Goal: Task Accomplishment & Management: Manage account settings

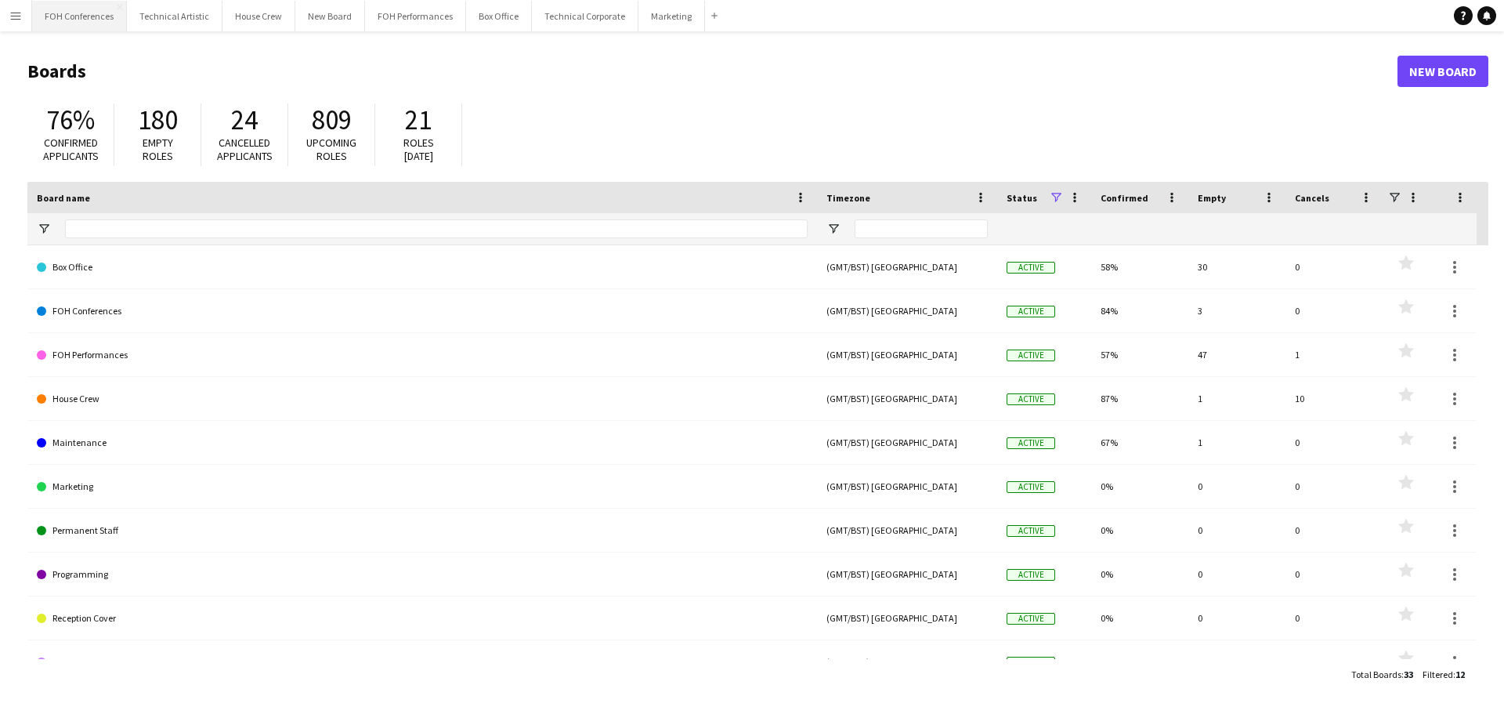
click at [101, 16] on button "FOH Conferences Close" at bounding box center [79, 16] width 95 height 31
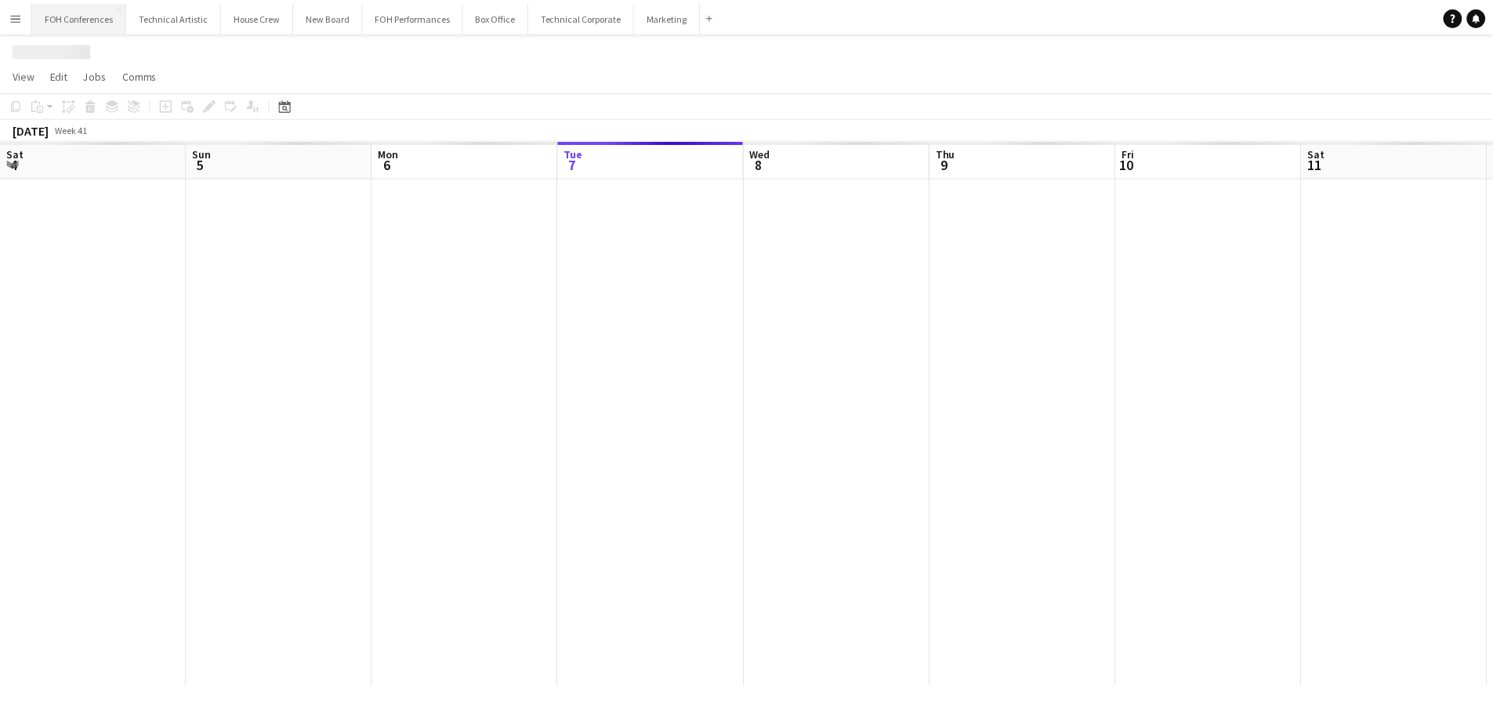
scroll to position [0, 375]
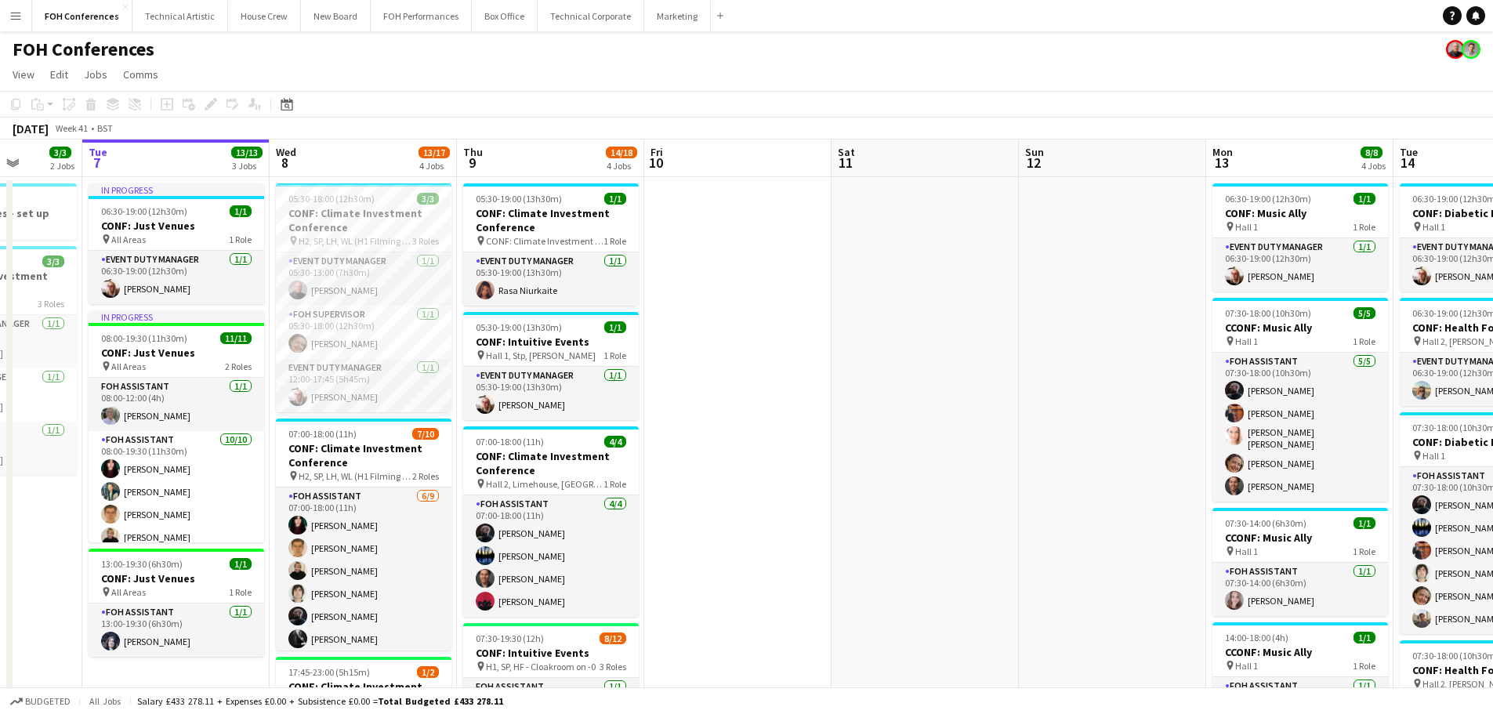
drag, startPoint x: 900, startPoint y: 446, endPoint x: 608, endPoint y: 463, distance: 292.8
click at [608, 463] on app-calendar-viewport "Sat 4 Sun 5 Mon 6 3/3 2 Jobs Tue 7 13/13 3 Jobs Wed 8 13/17 4 Jobs Thu 9 14/18 …" at bounding box center [746, 675] width 1493 height 1073
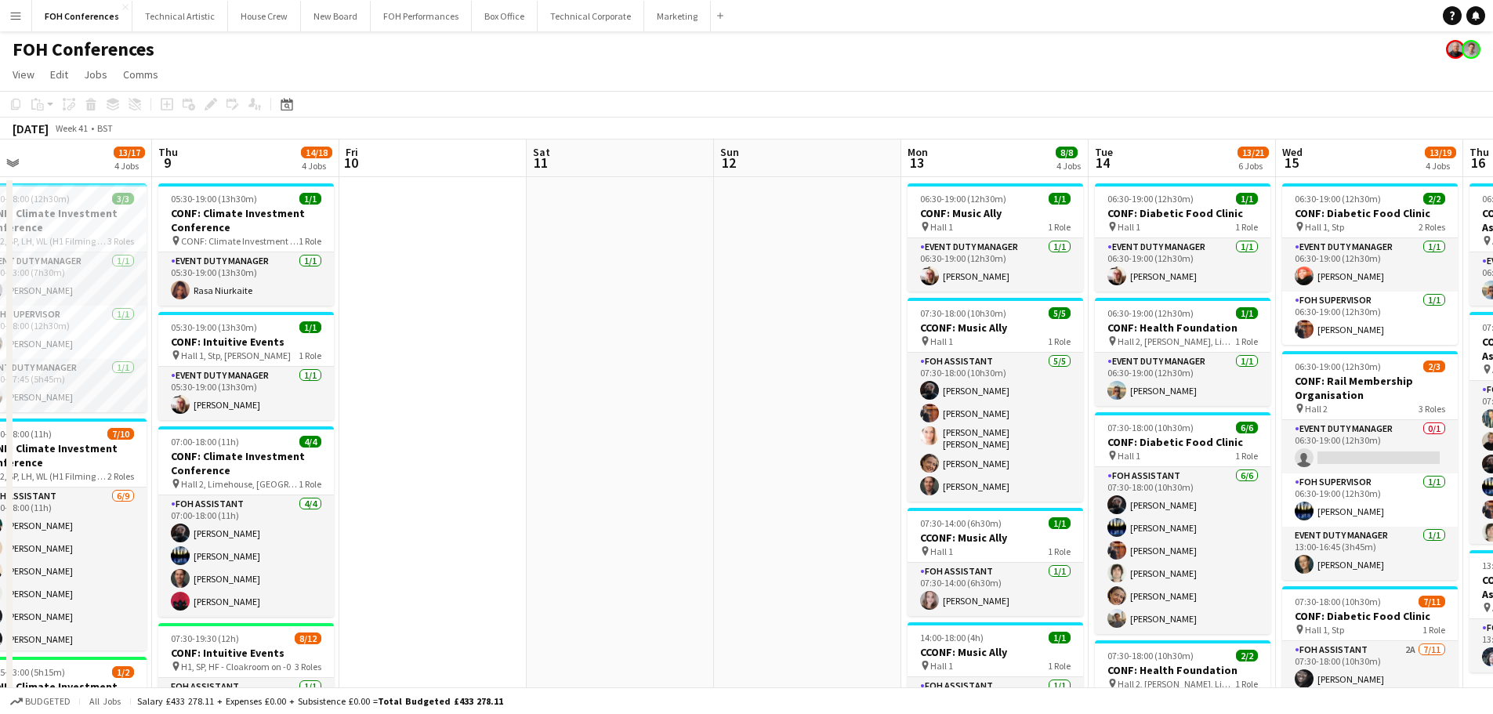
drag, startPoint x: 935, startPoint y: 440, endPoint x: 443, endPoint y: 485, distance: 494.1
click at [443, 485] on app-calendar-viewport "Sun 5 Mon 6 3/3 2 Jobs Tue 7 13/13 3 Jobs Wed 8 13/17 4 Jobs Thu 9 14/18 4 Jobs…" at bounding box center [746, 675] width 1493 height 1073
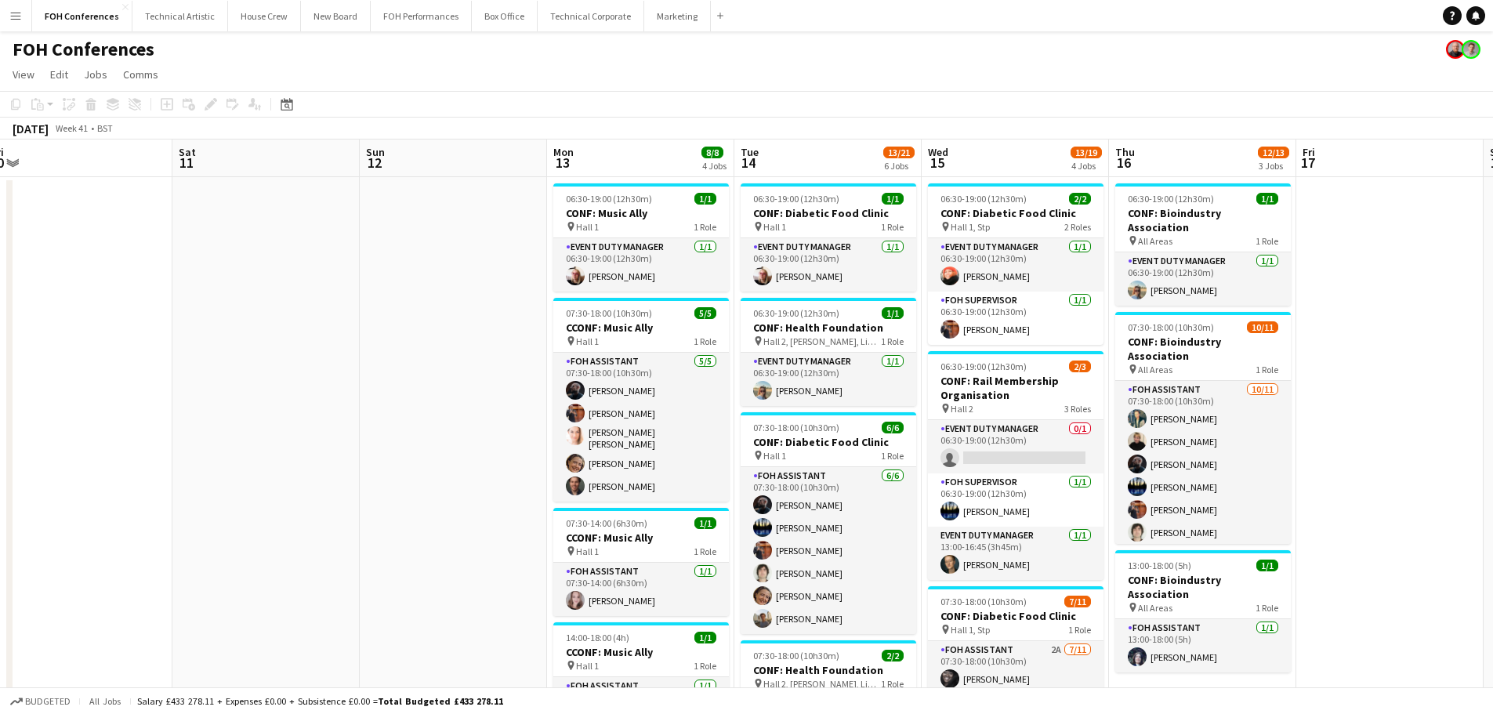
scroll to position [0, 487]
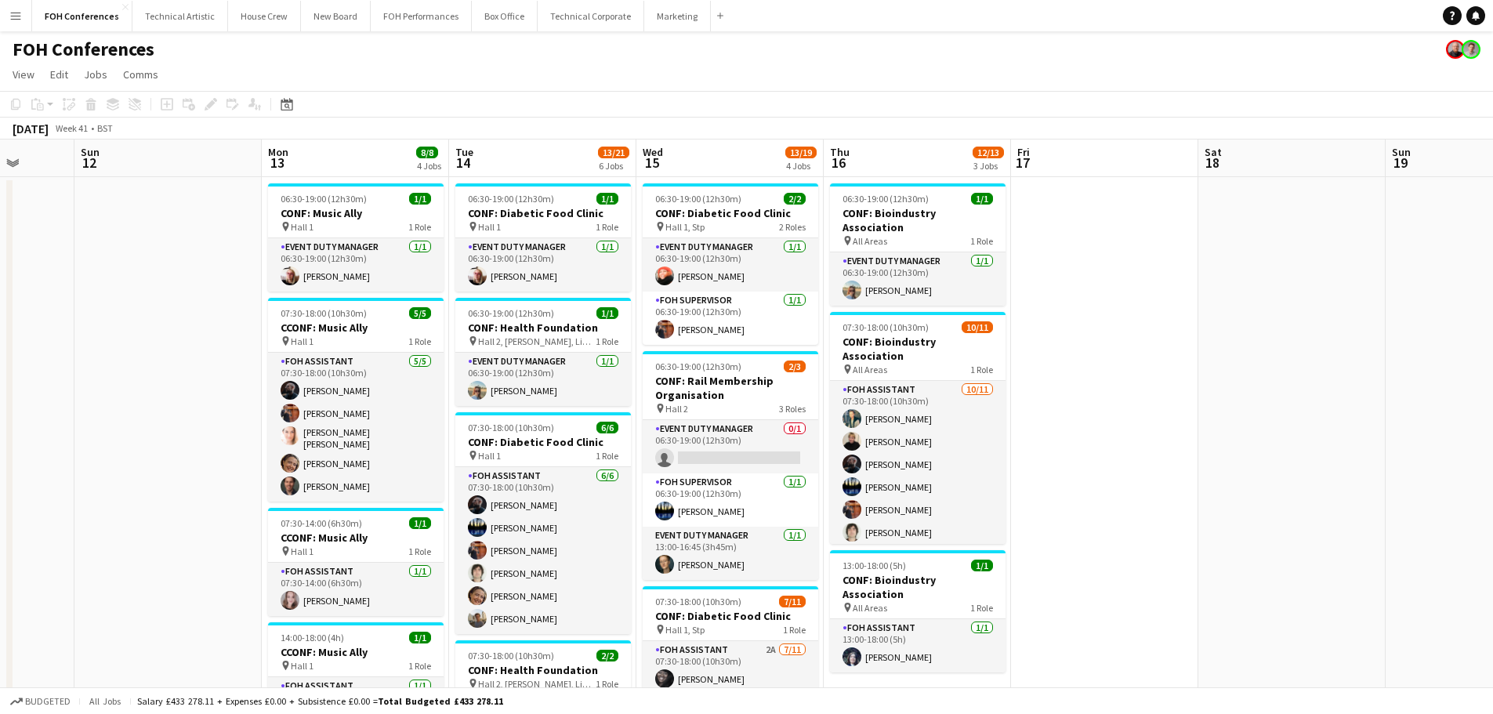
drag, startPoint x: 1410, startPoint y: 443, endPoint x: 1145, endPoint y: 488, distance: 268.7
click at [1145, 488] on app-calendar-viewport "Thu 9 14/18 4 Jobs Fri 10 Sat 11 Sun 12 Mon 13 8/8 4 Jobs Tue 14 13/21 6 Jobs W…" at bounding box center [746, 675] width 1493 height 1073
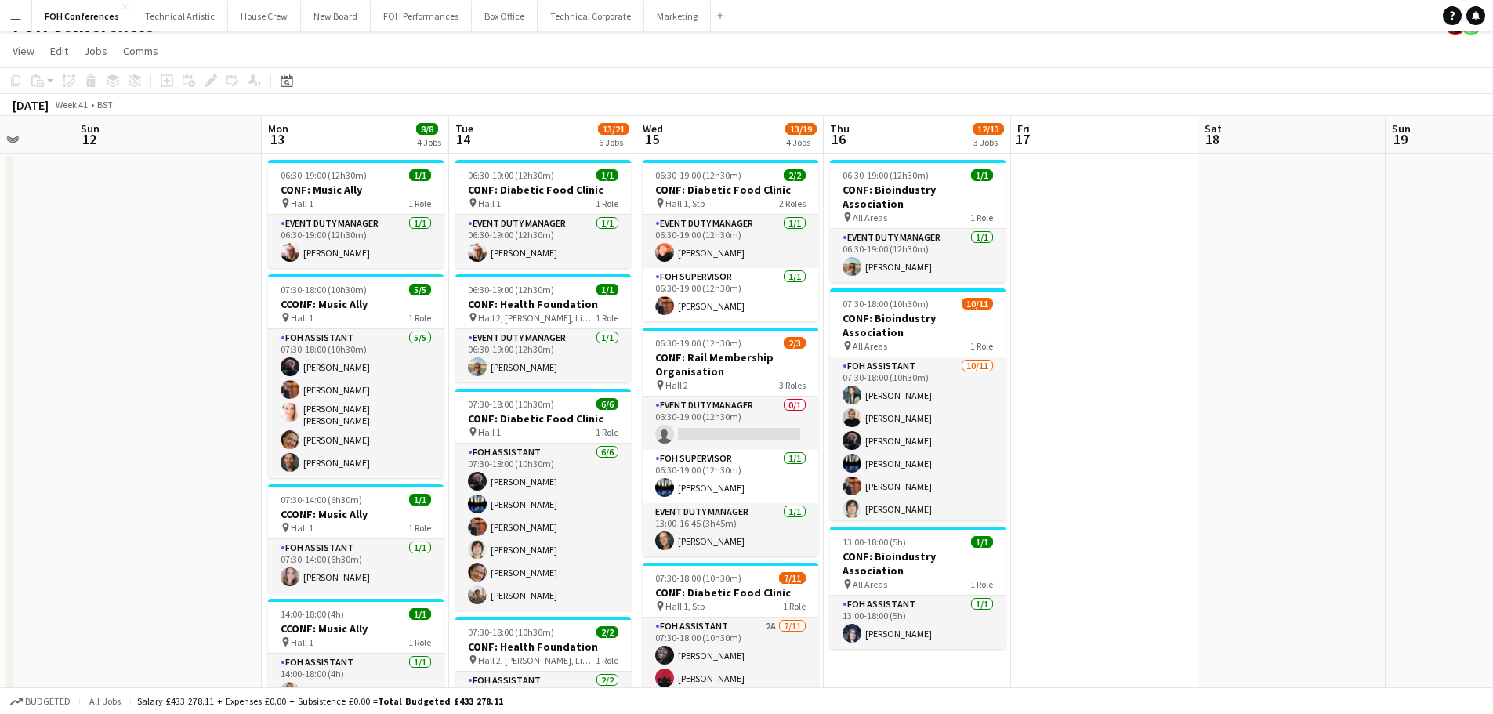
scroll to position [0, 0]
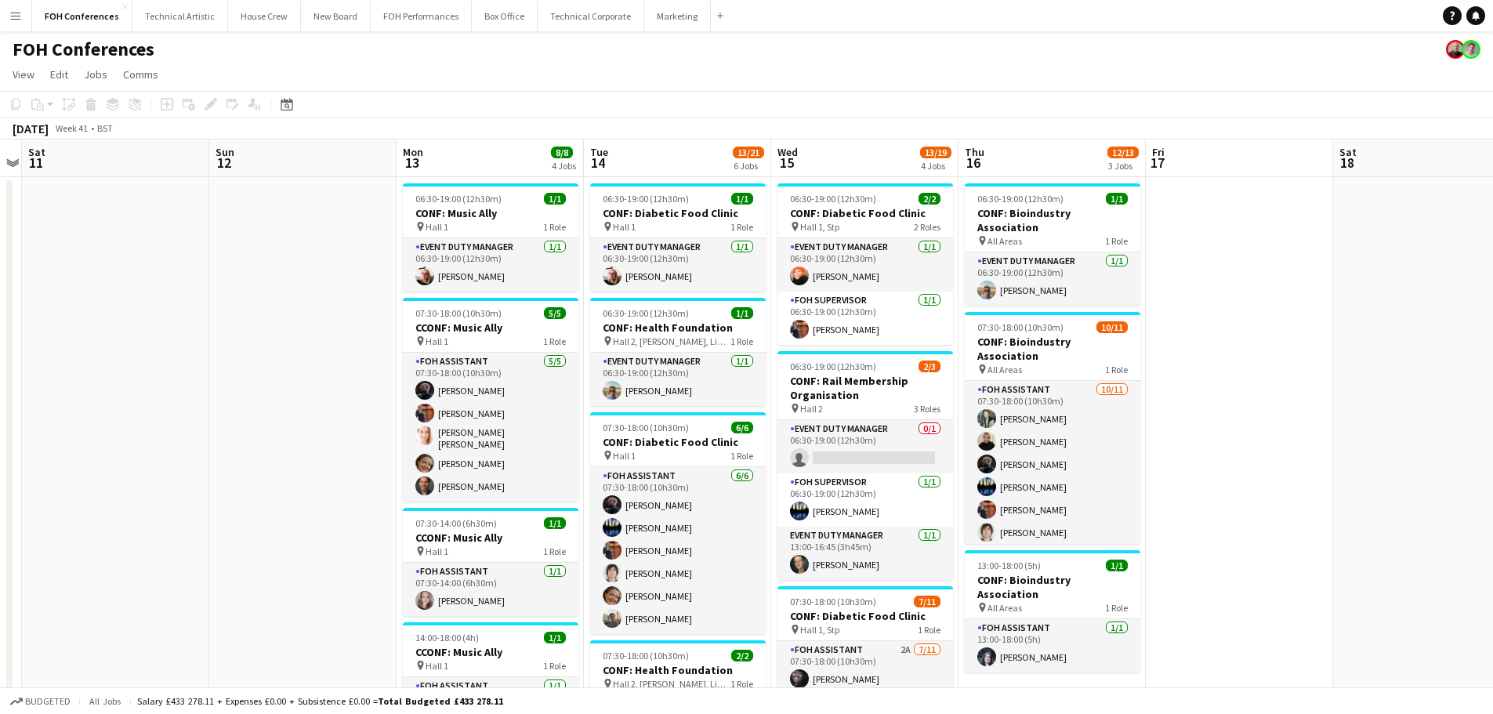
drag, startPoint x: 1120, startPoint y: 476, endPoint x: 1360, endPoint y: 425, distance: 245.1
click at [1330, 429] on app-calendar-viewport "Thu 9 14/18 4 Jobs Fri 10 Sat 11 Sun 12 Mon 13 8/8 4 Jobs Tue 14 13/21 6 Jobs W…" at bounding box center [746, 675] width 1493 height 1073
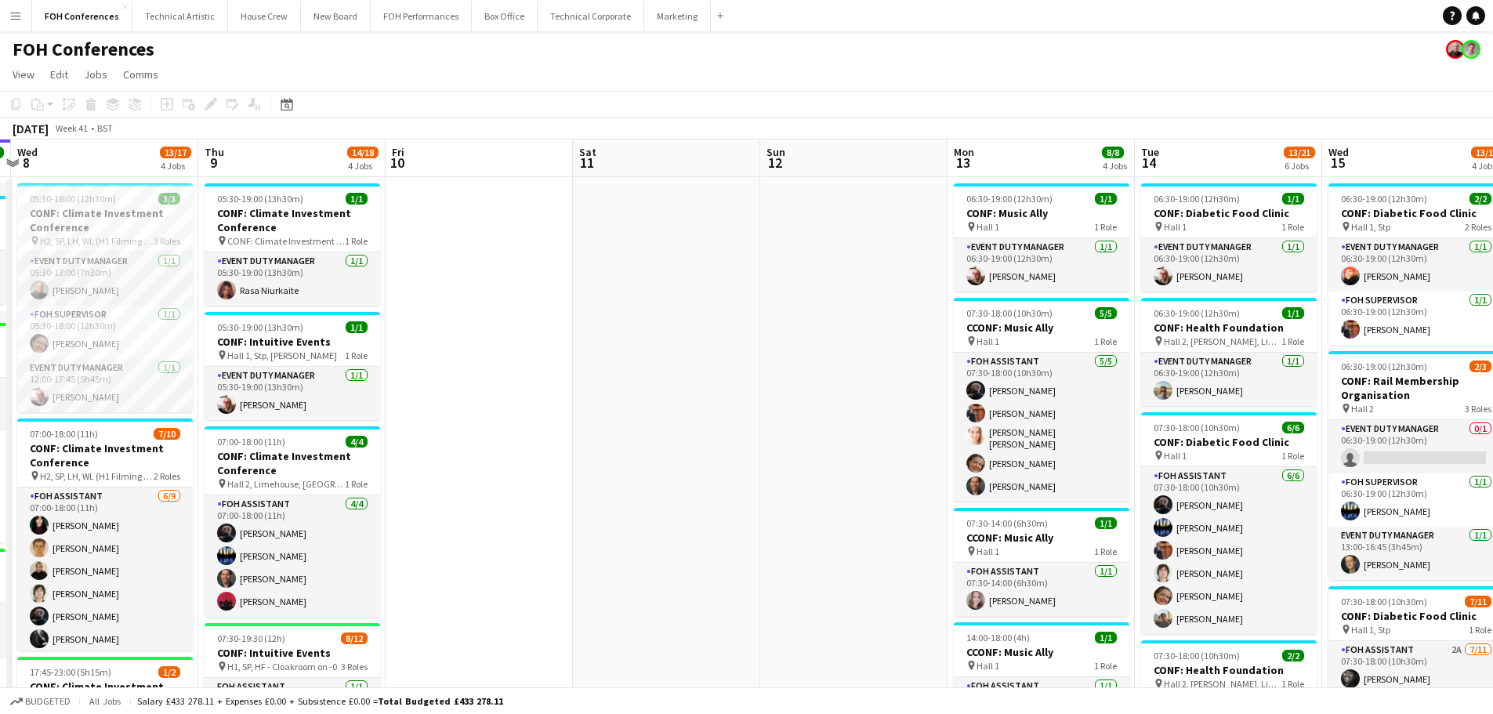
drag, startPoint x: 336, startPoint y: 426, endPoint x: 1013, endPoint y: 382, distance: 678.4
click at [1008, 382] on app-calendar-viewport "Mon 6 3/3 2 Jobs Tue 7 13/13 3 Jobs Wed 8 13/17 4 Jobs Thu 9 14/18 4 Jobs Fri 1…" at bounding box center [746, 675] width 1493 height 1073
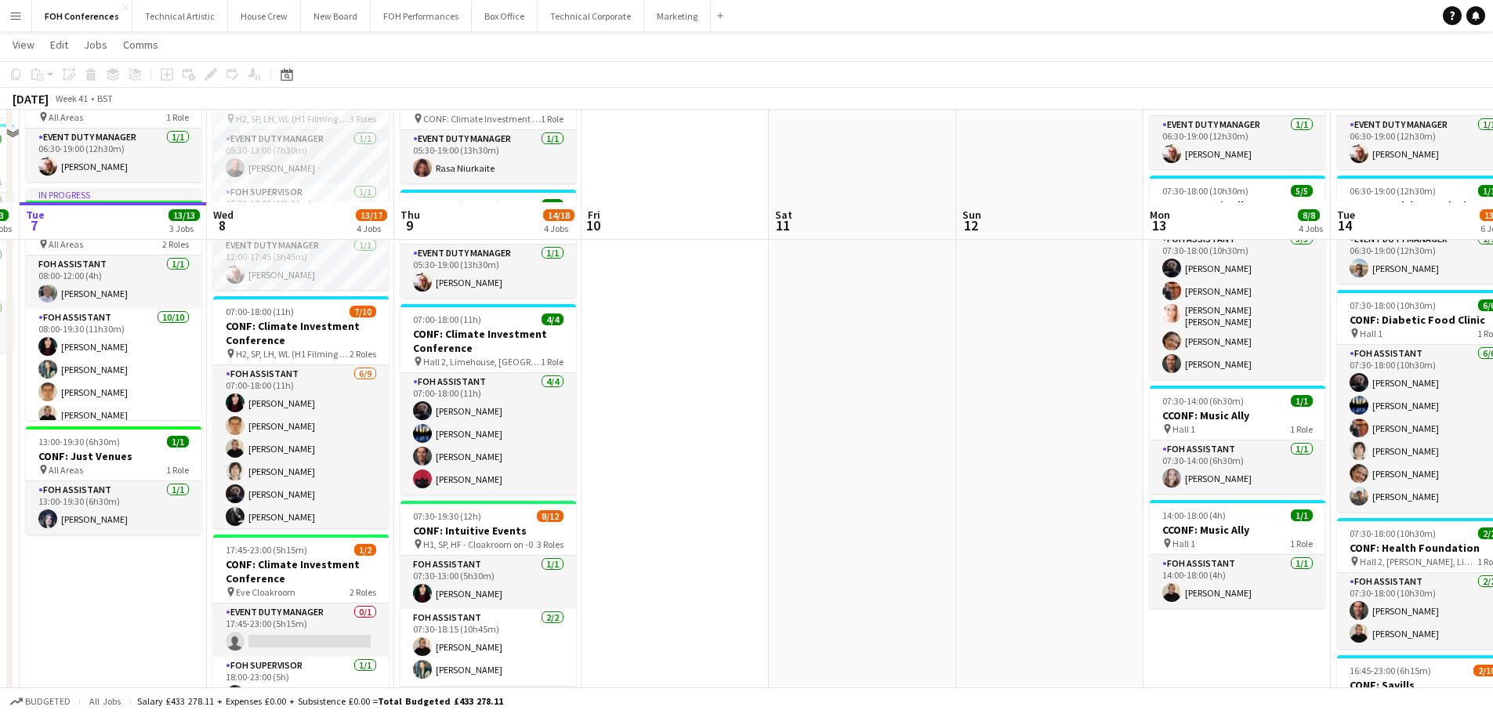
scroll to position [235, 0]
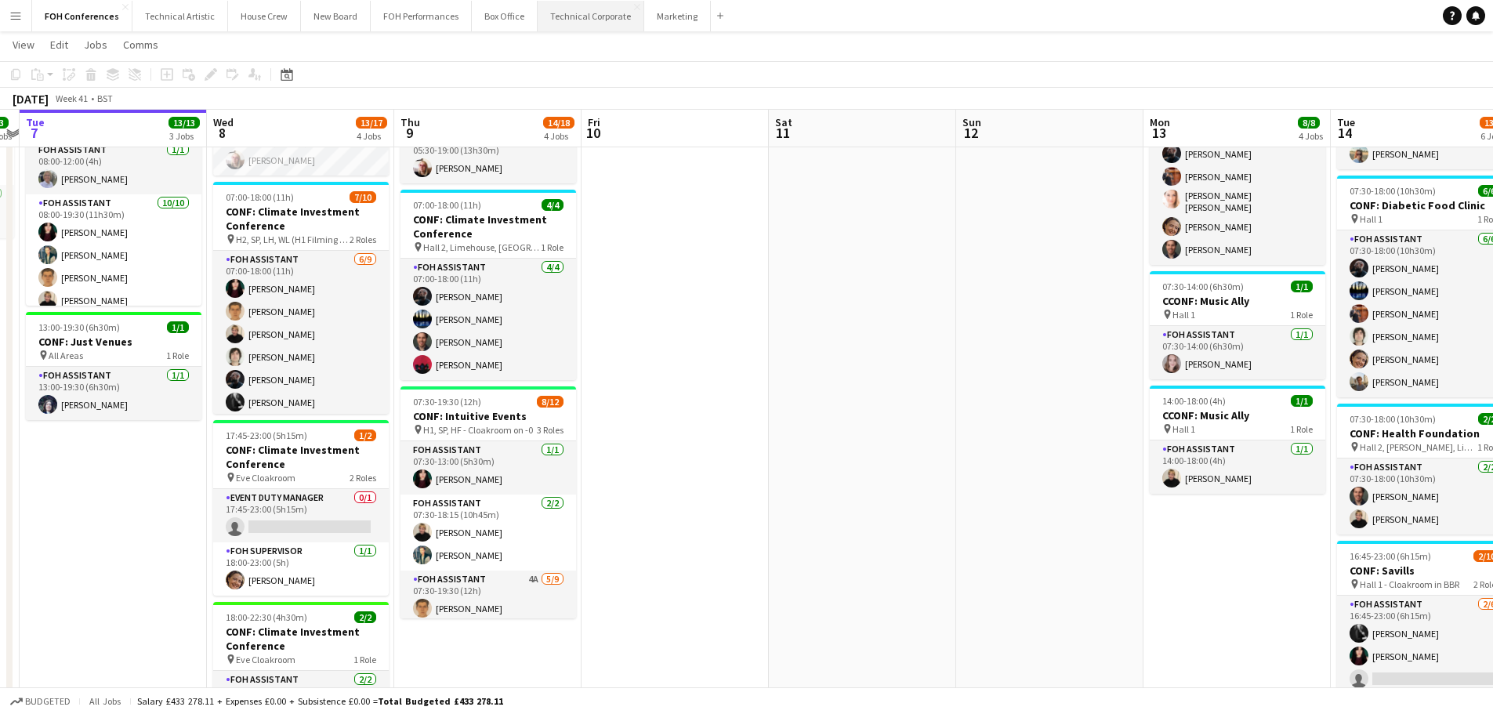
click at [549, 12] on button "Technical Corporate Close" at bounding box center [590, 16] width 107 height 31
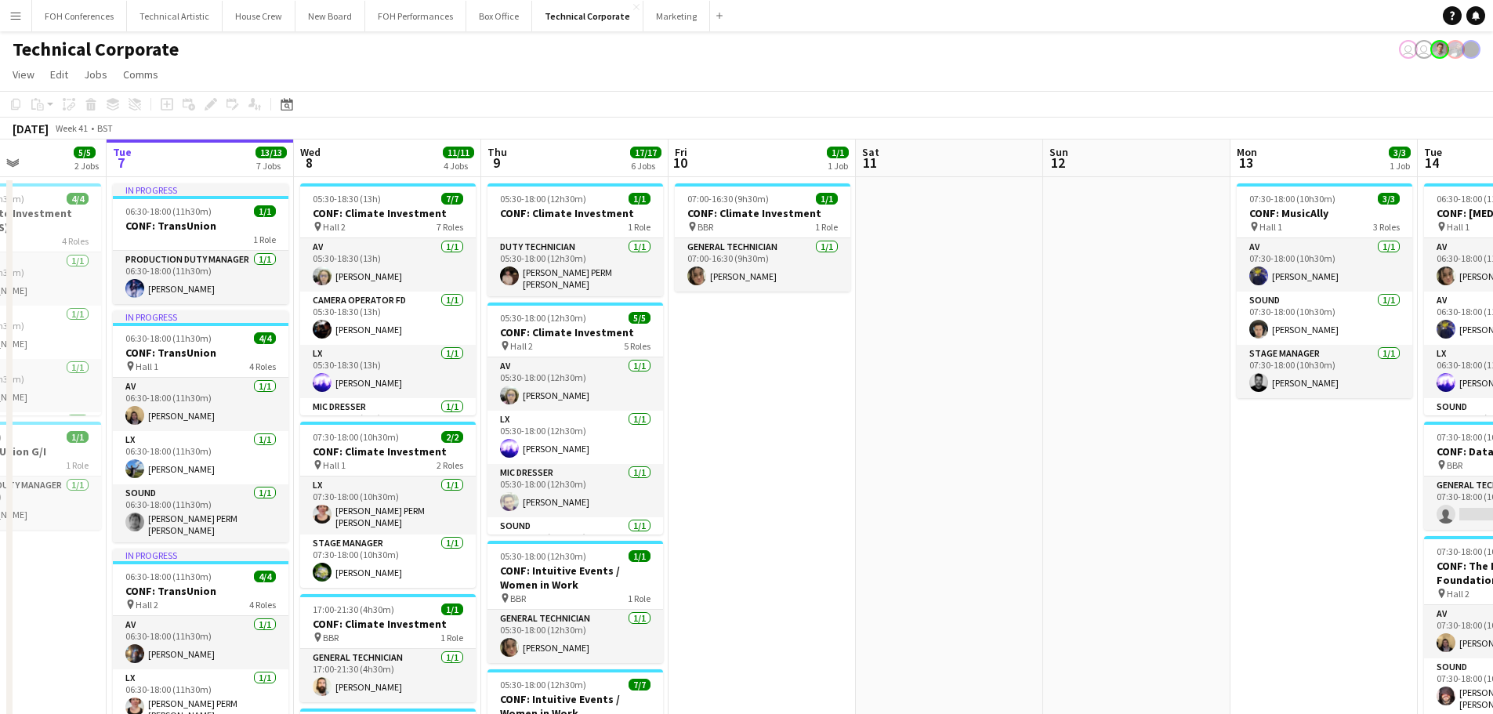
drag, startPoint x: 910, startPoint y: 460, endPoint x: 642, endPoint y: 484, distance: 269.1
click at [642, 484] on app-calendar-viewport "Sat 4 Sun 5 Mon 6 5/5 2 Jobs Tue 7 13/13 7 Jobs Wed 8 11/11 4 Jobs Thu 9 17/17 …" at bounding box center [746, 726] width 1493 height 1175
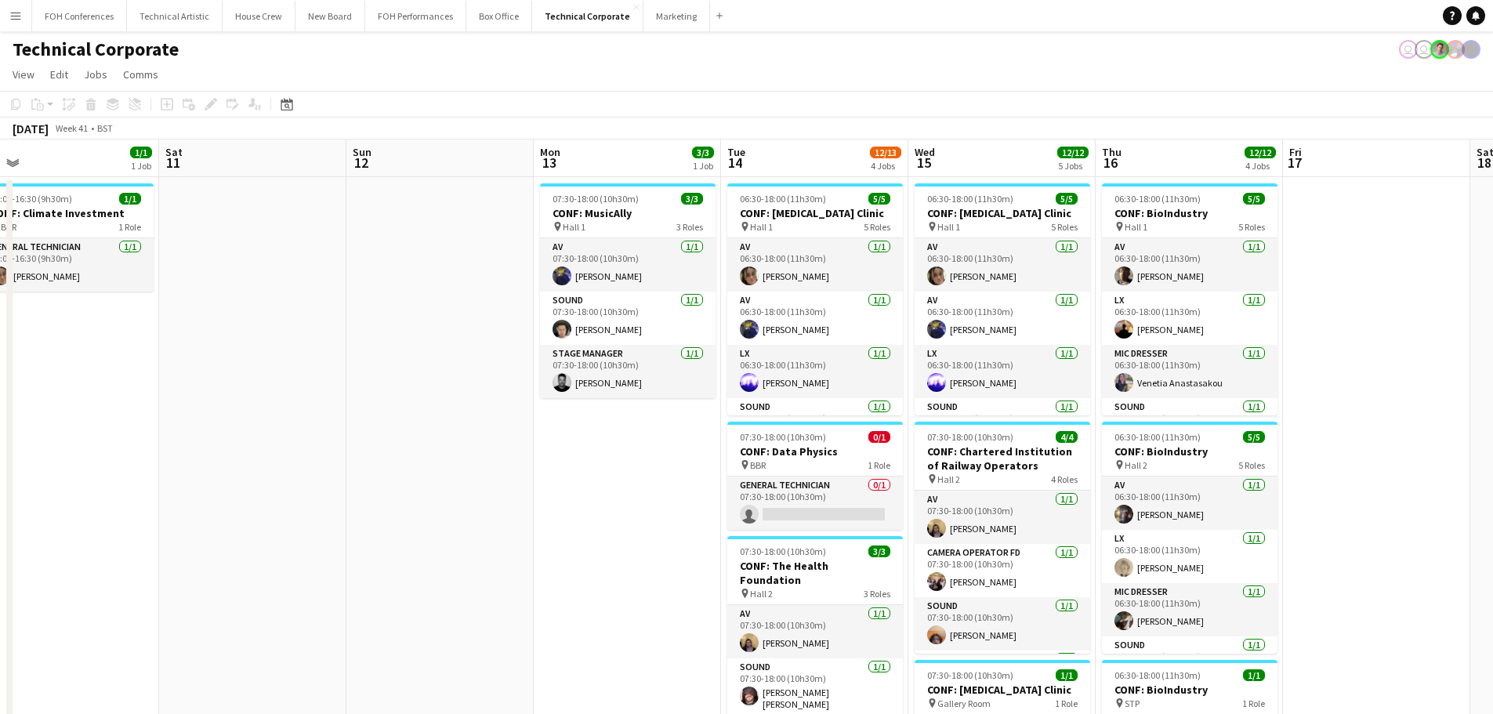
drag, startPoint x: 1023, startPoint y: 499, endPoint x: 816, endPoint y: 507, distance: 207.0
click at [816, 507] on app-calendar-viewport "Wed 8 11/11 4 Jobs Thu 9 17/17 6 Jobs Fri 10 1/1 1 Job Sat 11 Sun 12 Mon 13 3/3…" at bounding box center [746, 726] width 1493 height 1175
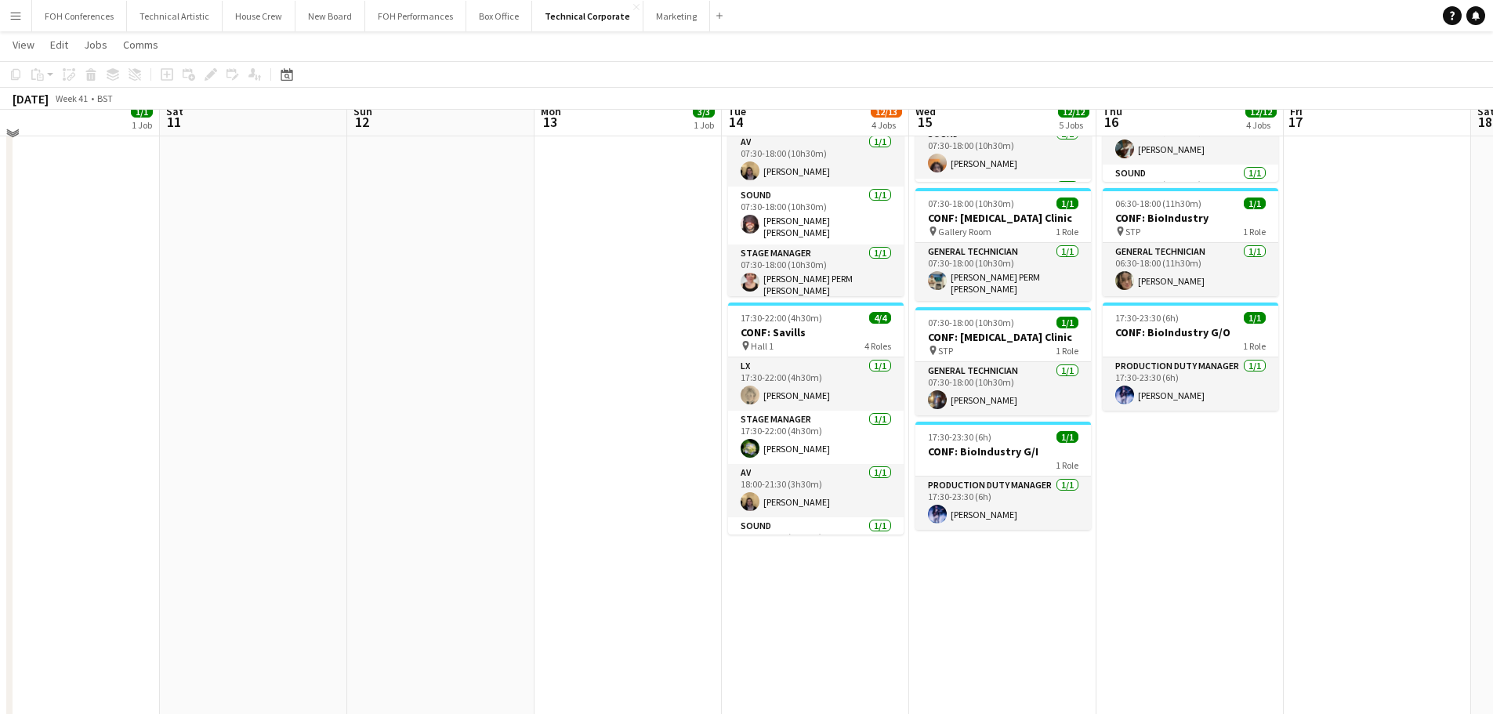
scroll to position [313, 0]
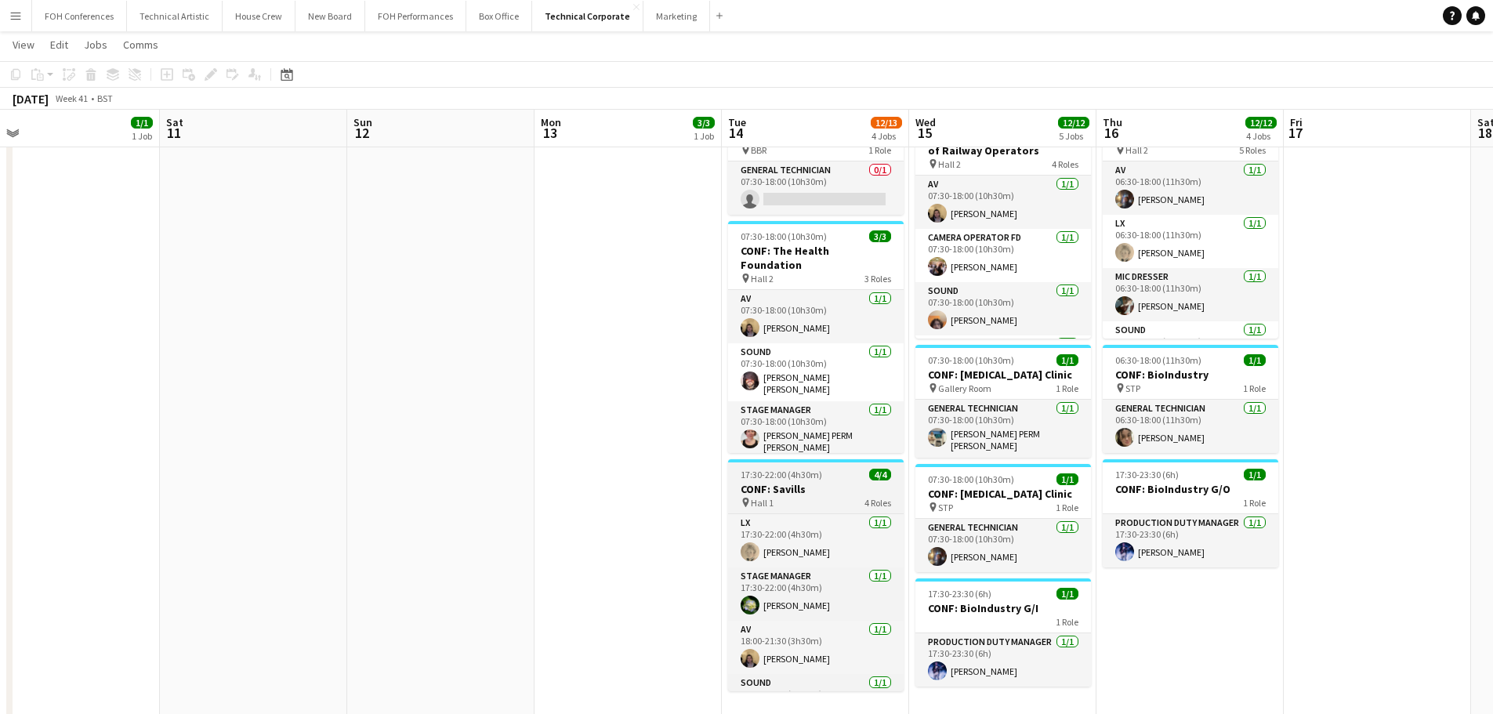
click at [831, 482] on h3 "CONF: Savills" at bounding box center [816, 489] width 176 height 14
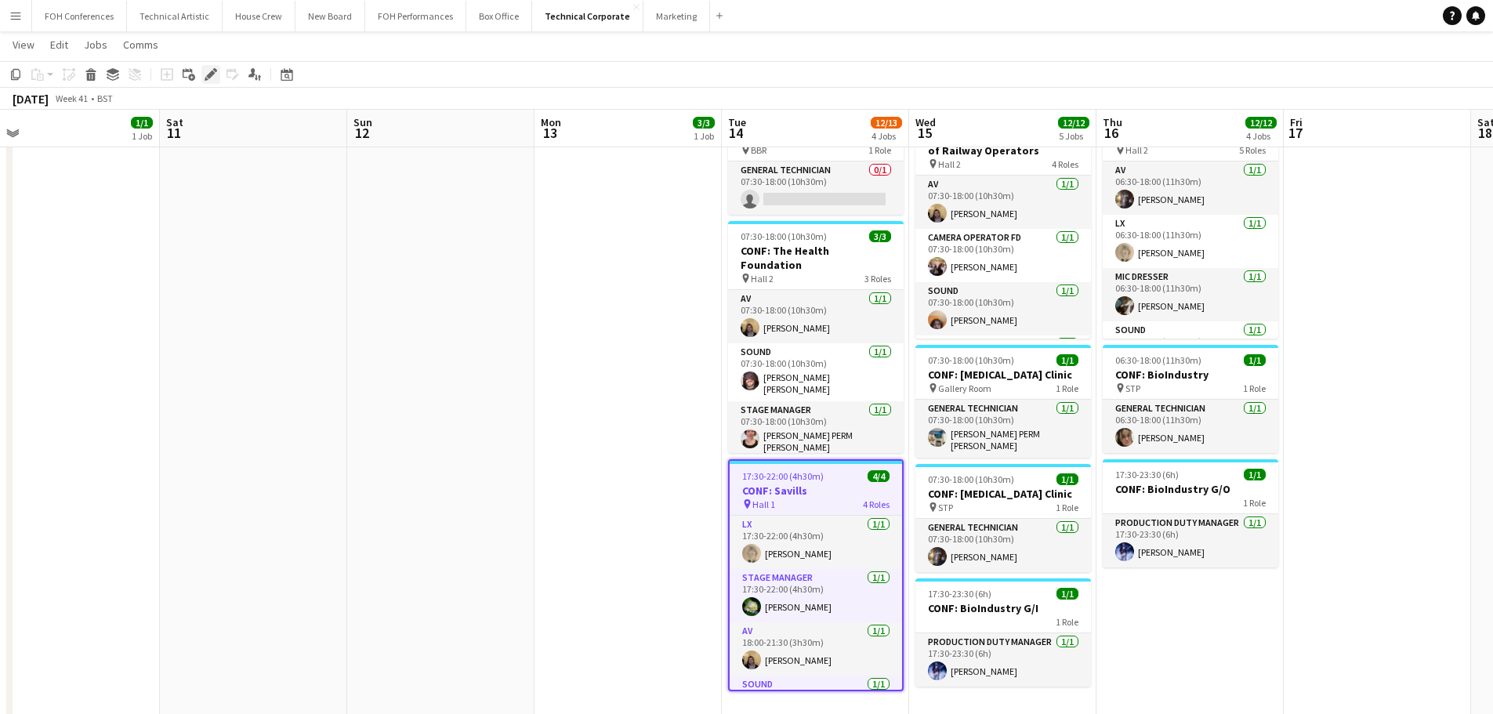
click at [215, 72] on icon "Edit" at bounding box center [210, 74] width 13 height 13
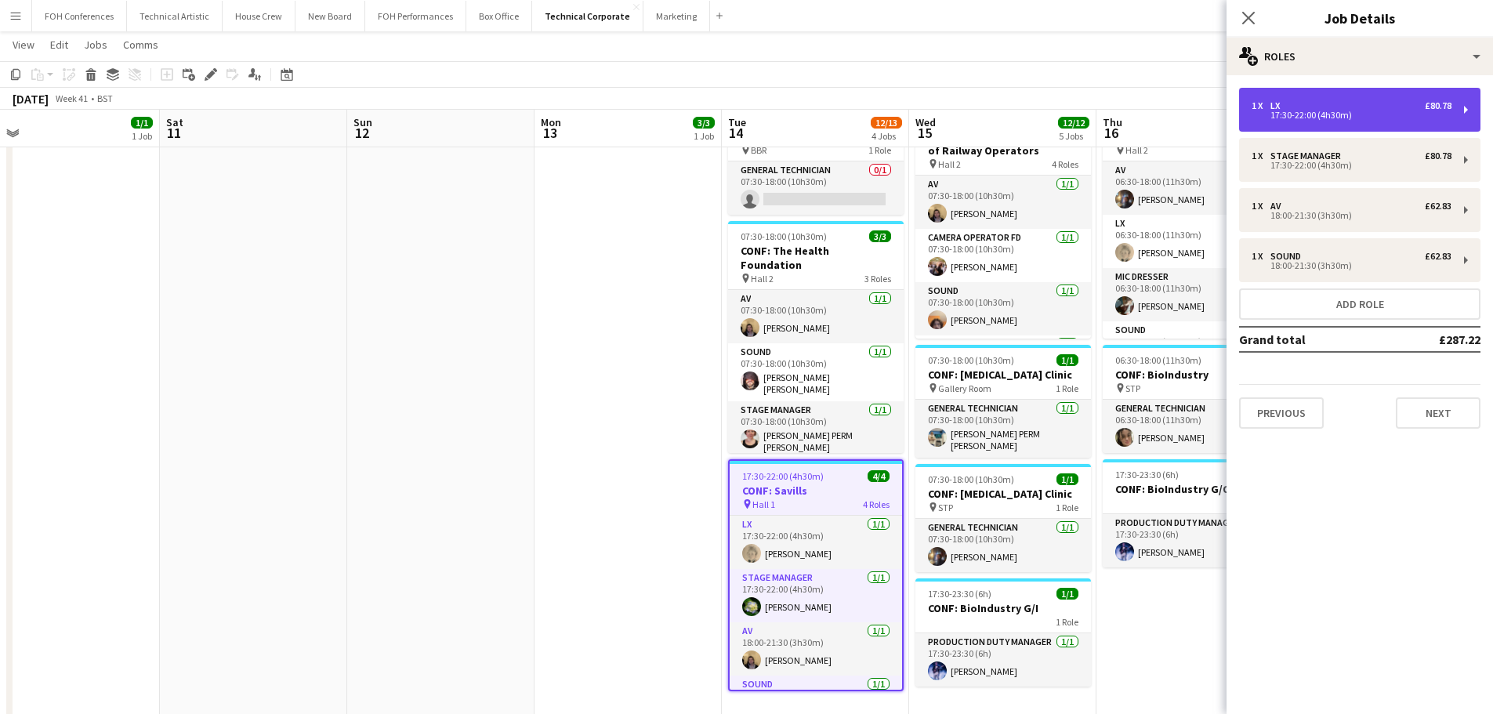
click at [1340, 99] on div "1 x LX £80.78 17:30-22:00 (4h30m)" at bounding box center [1359, 110] width 241 height 44
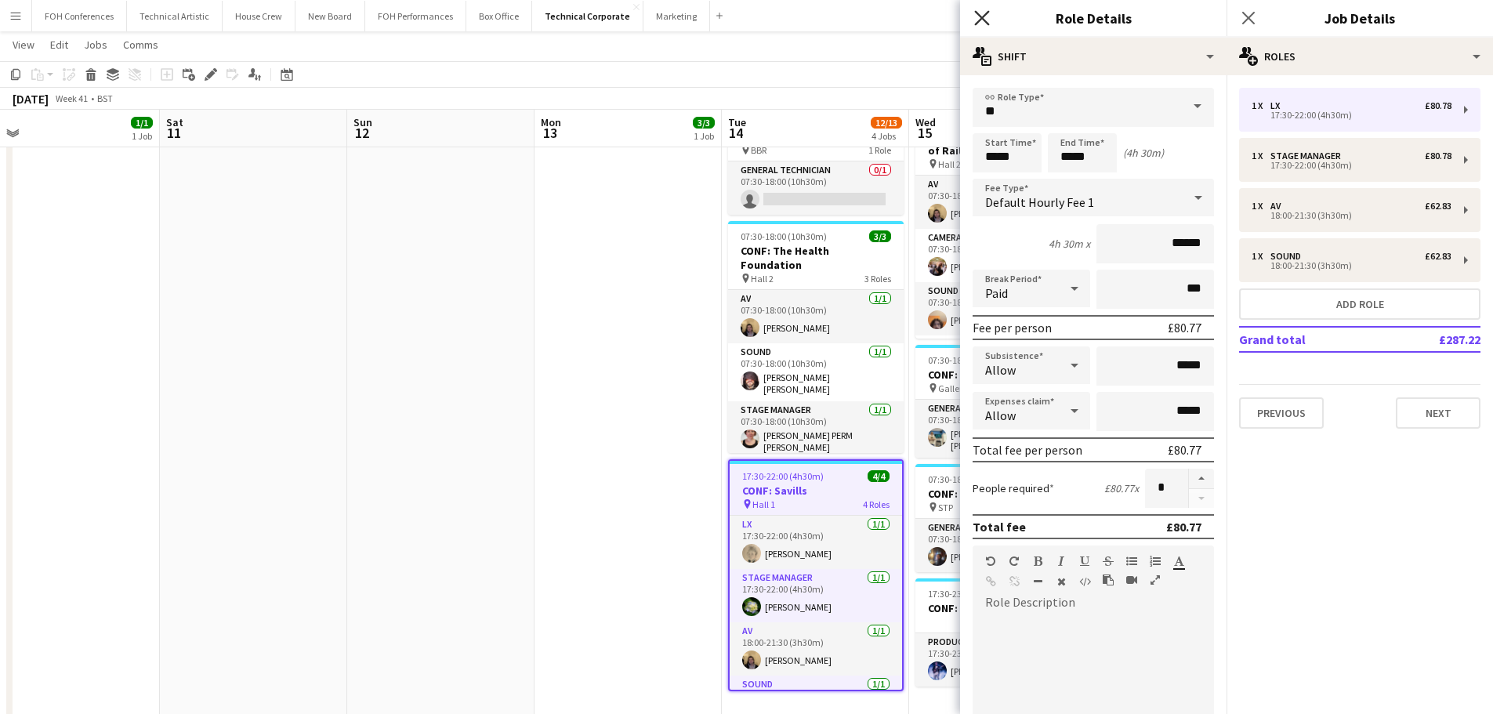
click at [982, 21] on icon "Close pop-in" at bounding box center [981, 17] width 15 height 15
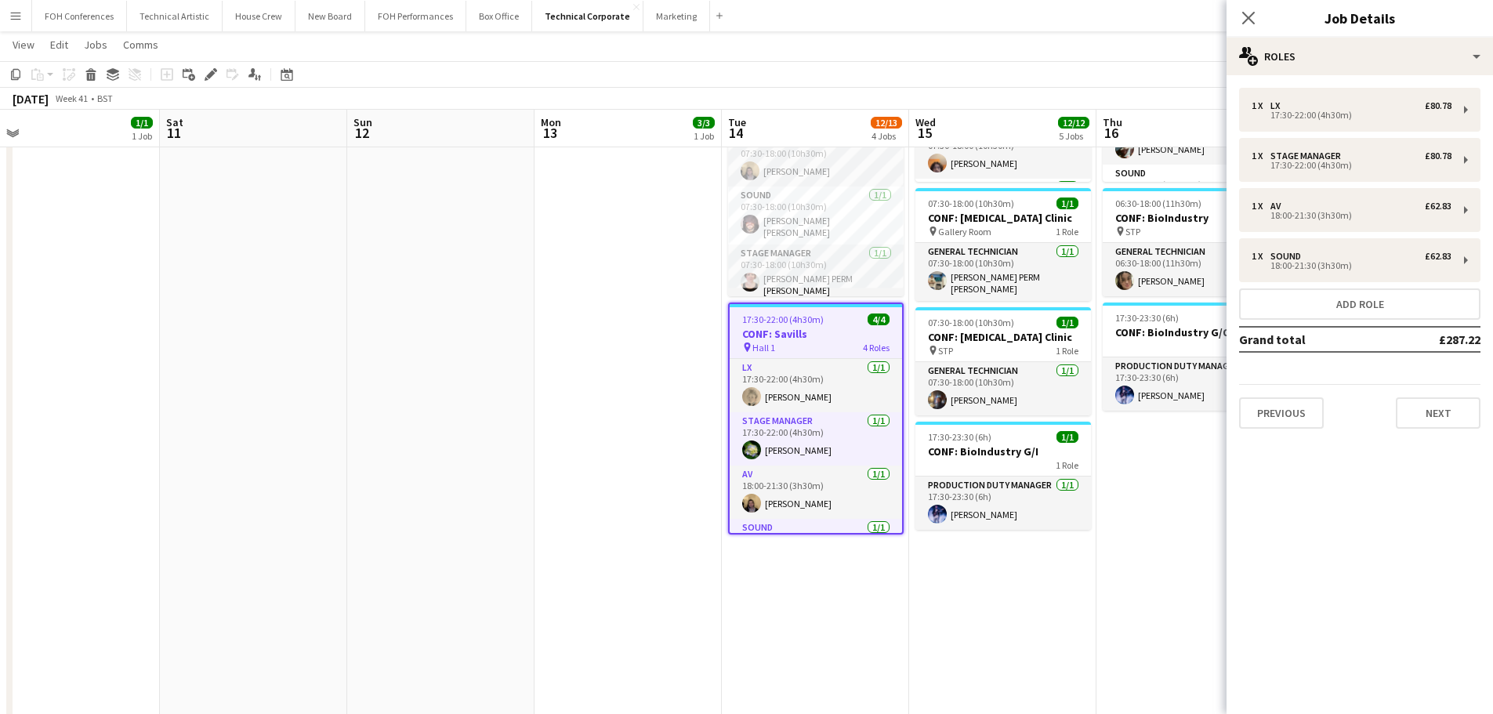
click at [980, 623] on app-date-cell "06:30-18:00 (11h30m) 5/5 CONF: [MEDICAL_DATA] Clinic pin Hall 1 5 Roles AV [DAT…" at bounding box center [1002, 274] width 187 height 1138
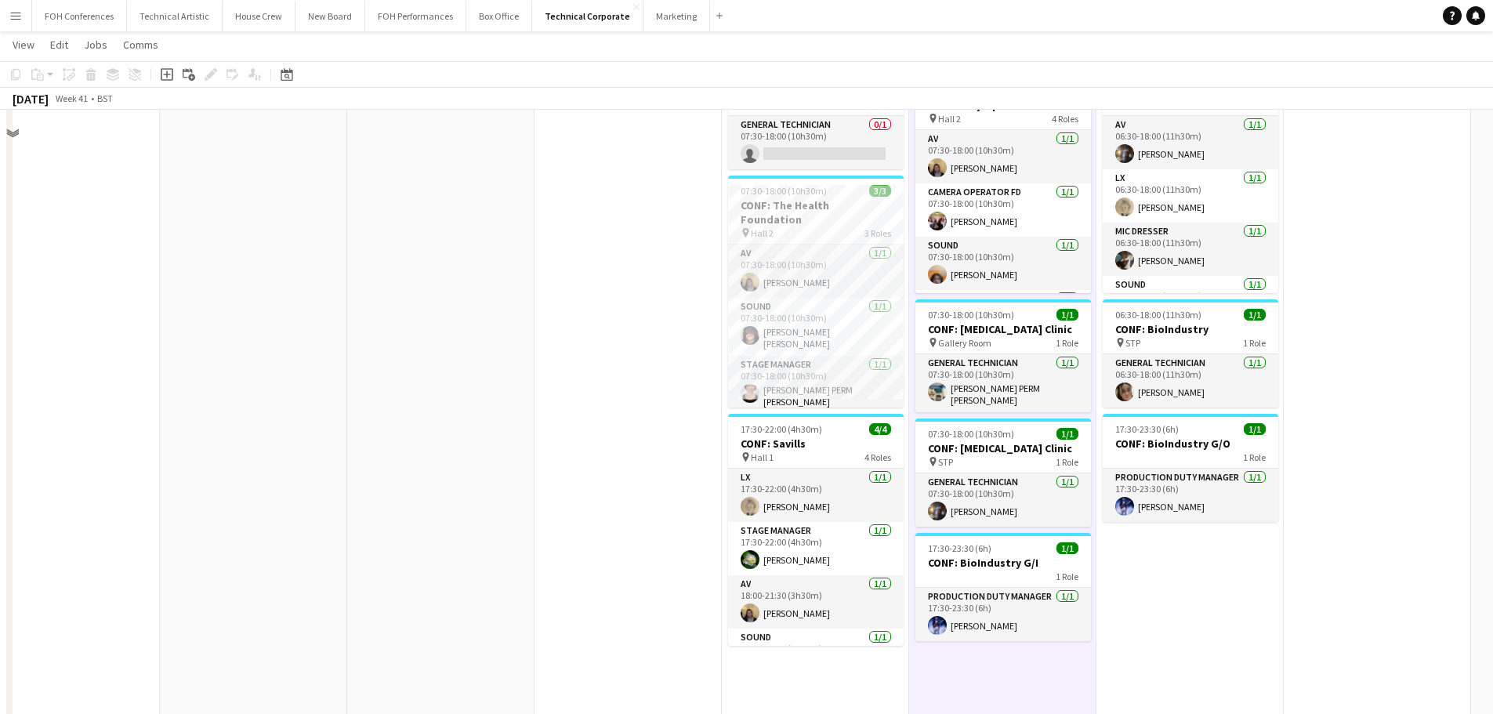
scroll to position [392, 0]
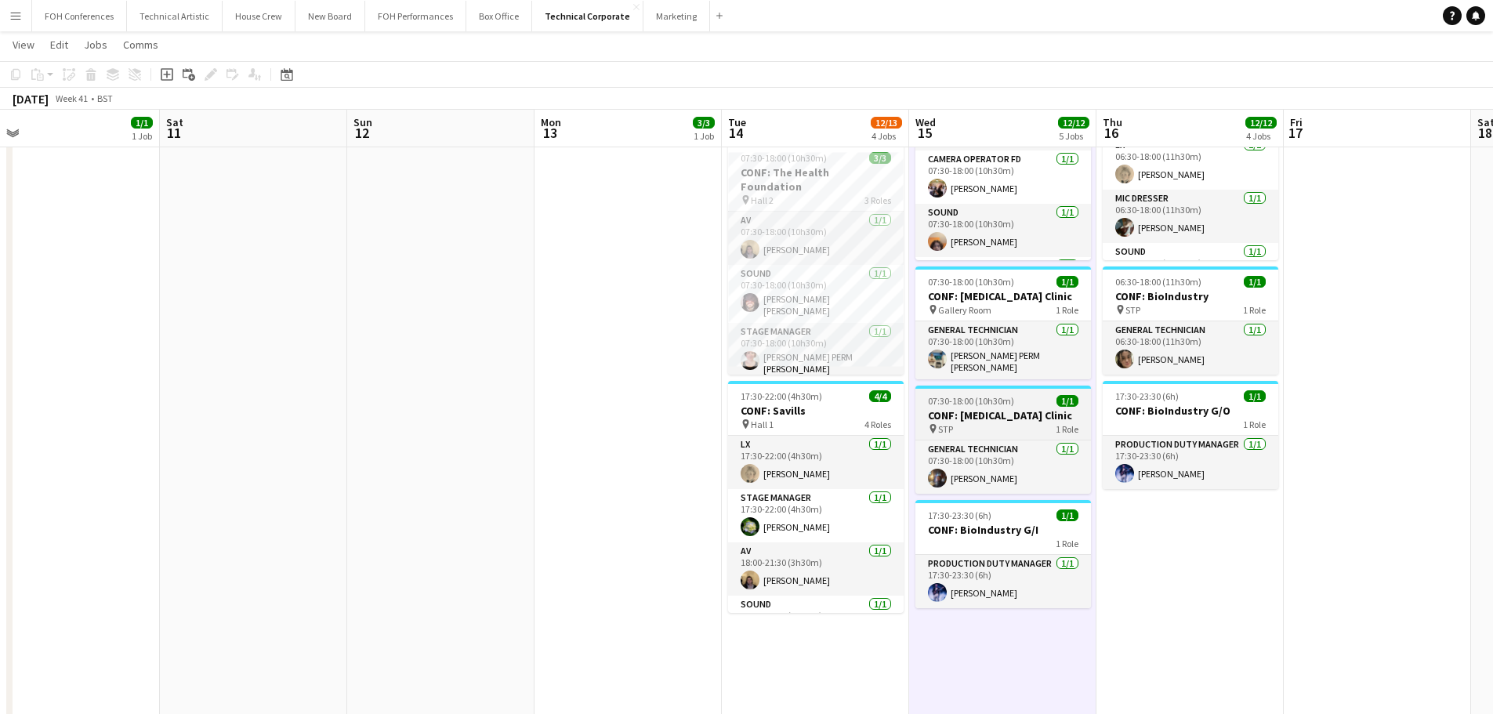
click at [974, 415] on h3 "CONF: [MEDICAL_DATA] Clinic" at bounding box center [1003, 415] width 176 height 14
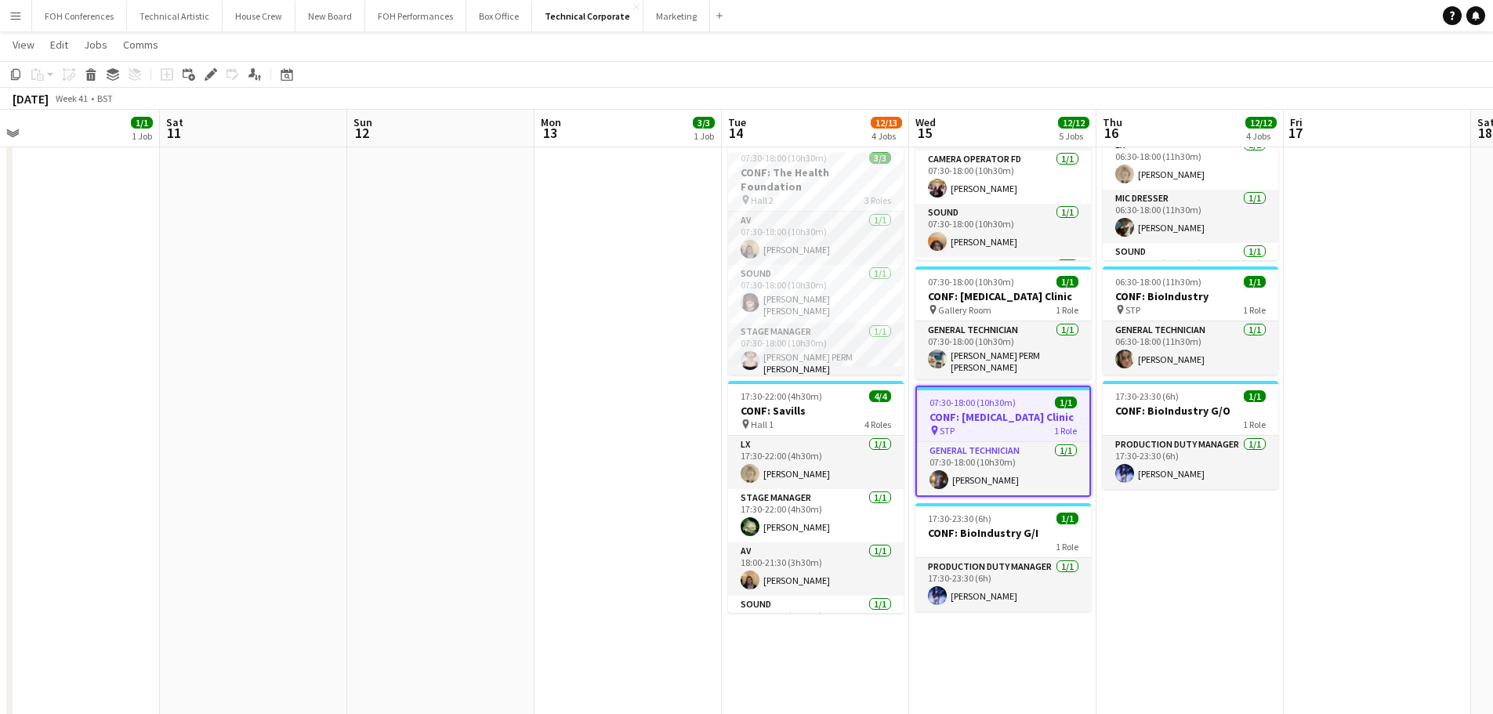
click at [970, 396] on span "07:30-18:00 (10h30m)" at bounding box center [972, 402] width 86 height 12
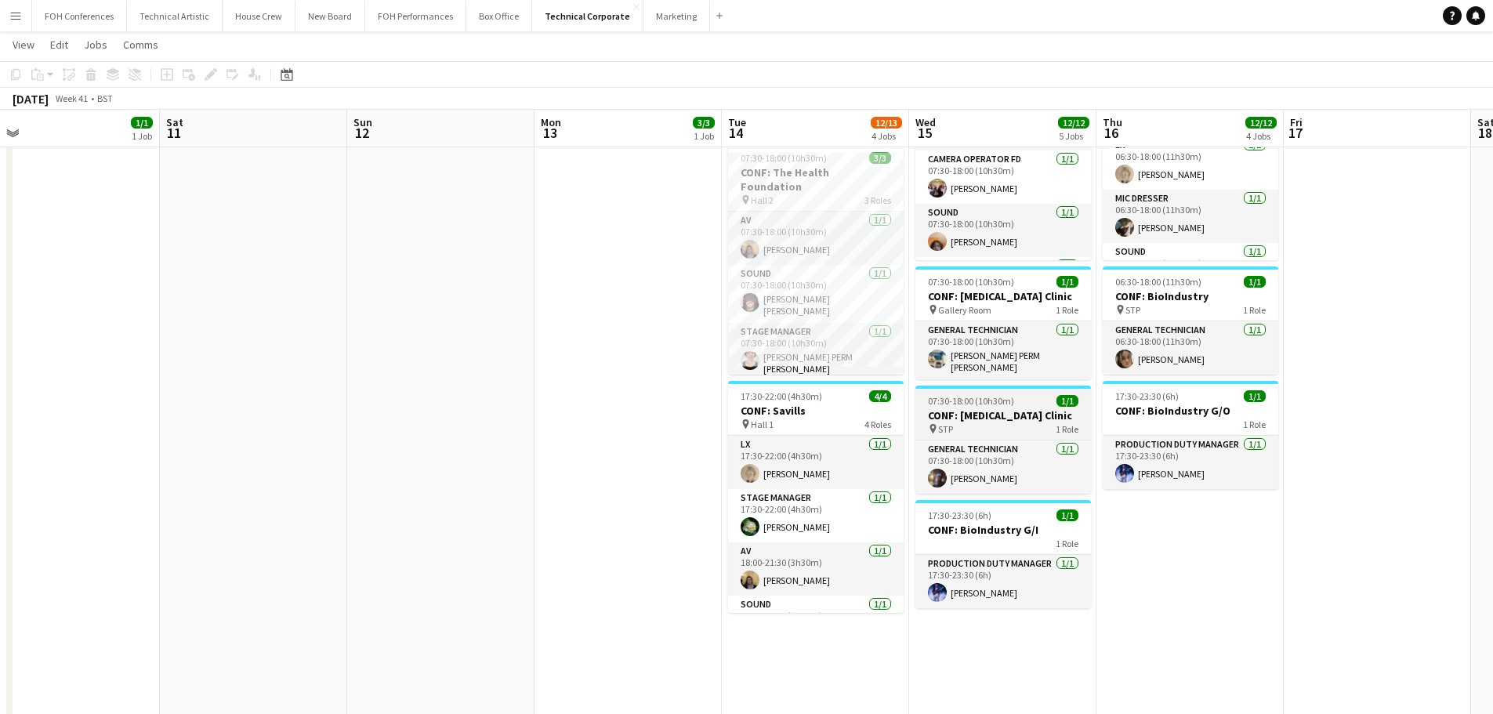
click at [970, 395] on span "07:30-18:00 (10h30m)" at bounding box center [971, 401] width 86 height 12
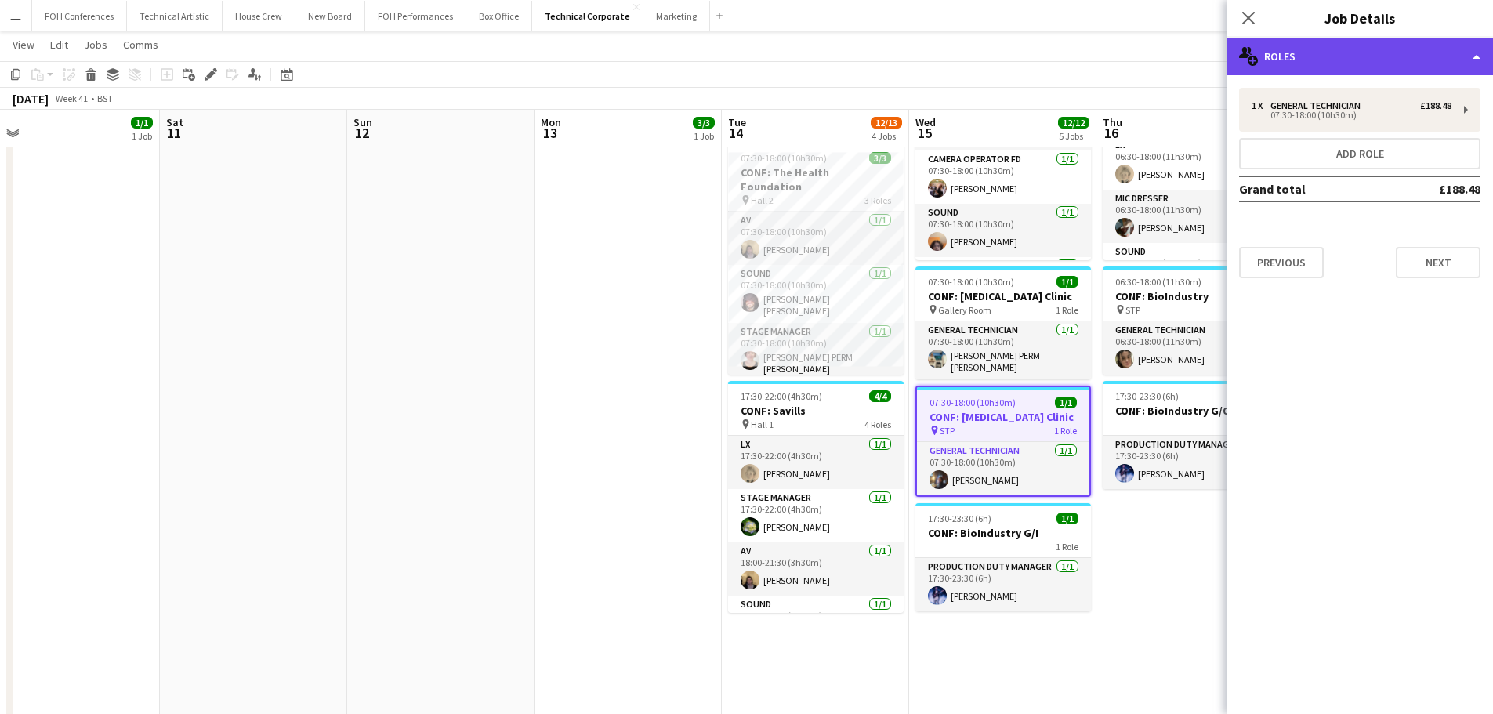
click at [1379, 61] on div "multiple-users-add Roles" at bounding box center [1359, 57] width 266 height 38
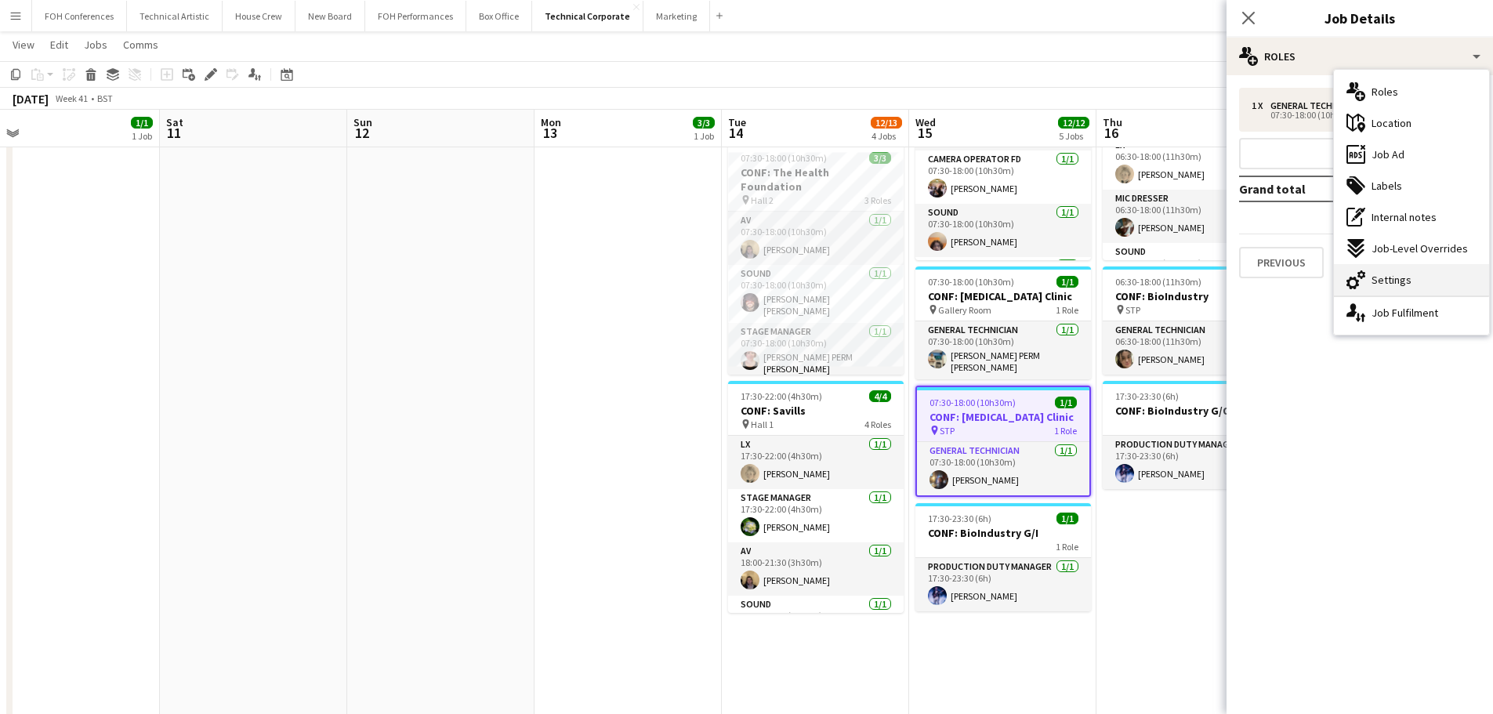
click at [1390, 279] on span "Settings" at bounding box center [1391, 280] width 40 height 14
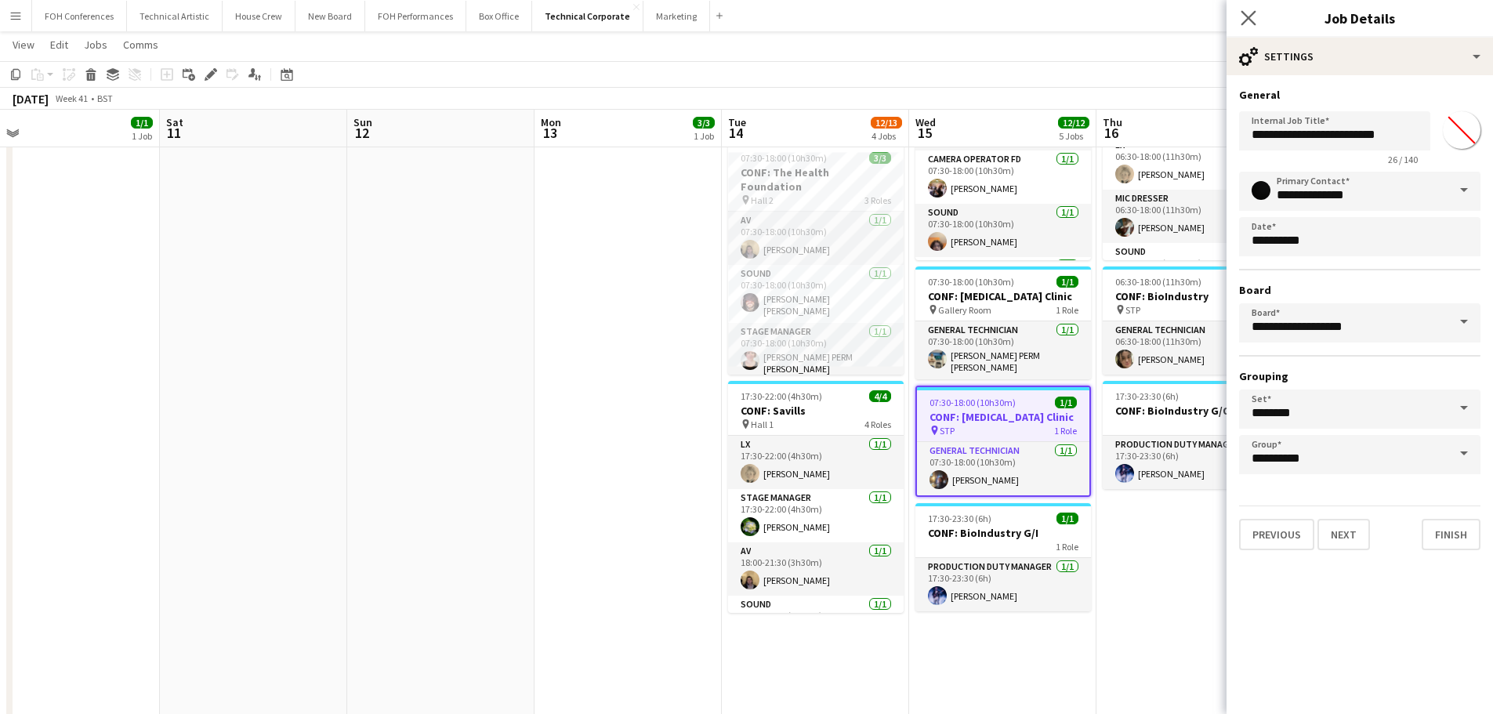
click at [1238, 16] on app-icon "Close pop-in" at bounding box center [1248, 18] width 23 height 23
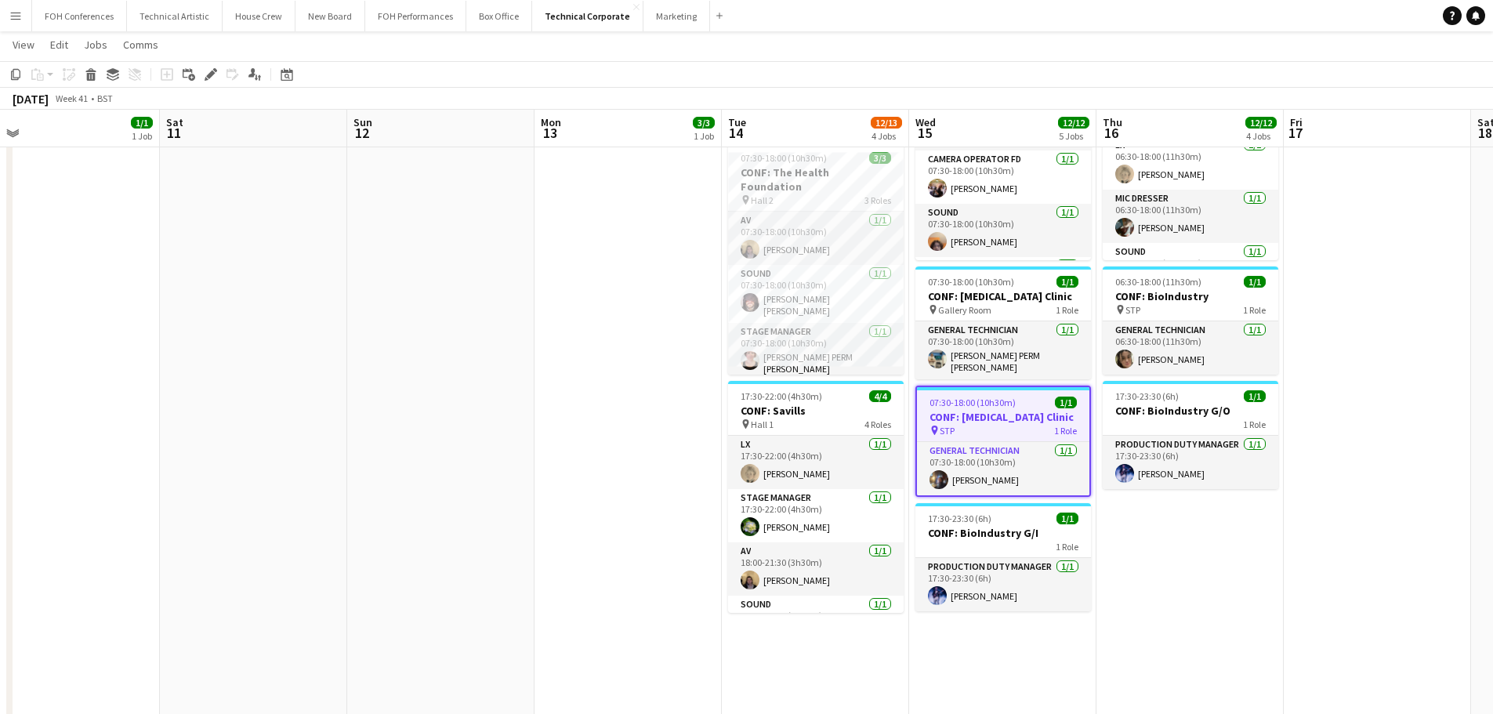
click at [1018, 424] on div "pin STP 1 Role" at bounding box center [1003, 430] width 172 height 13
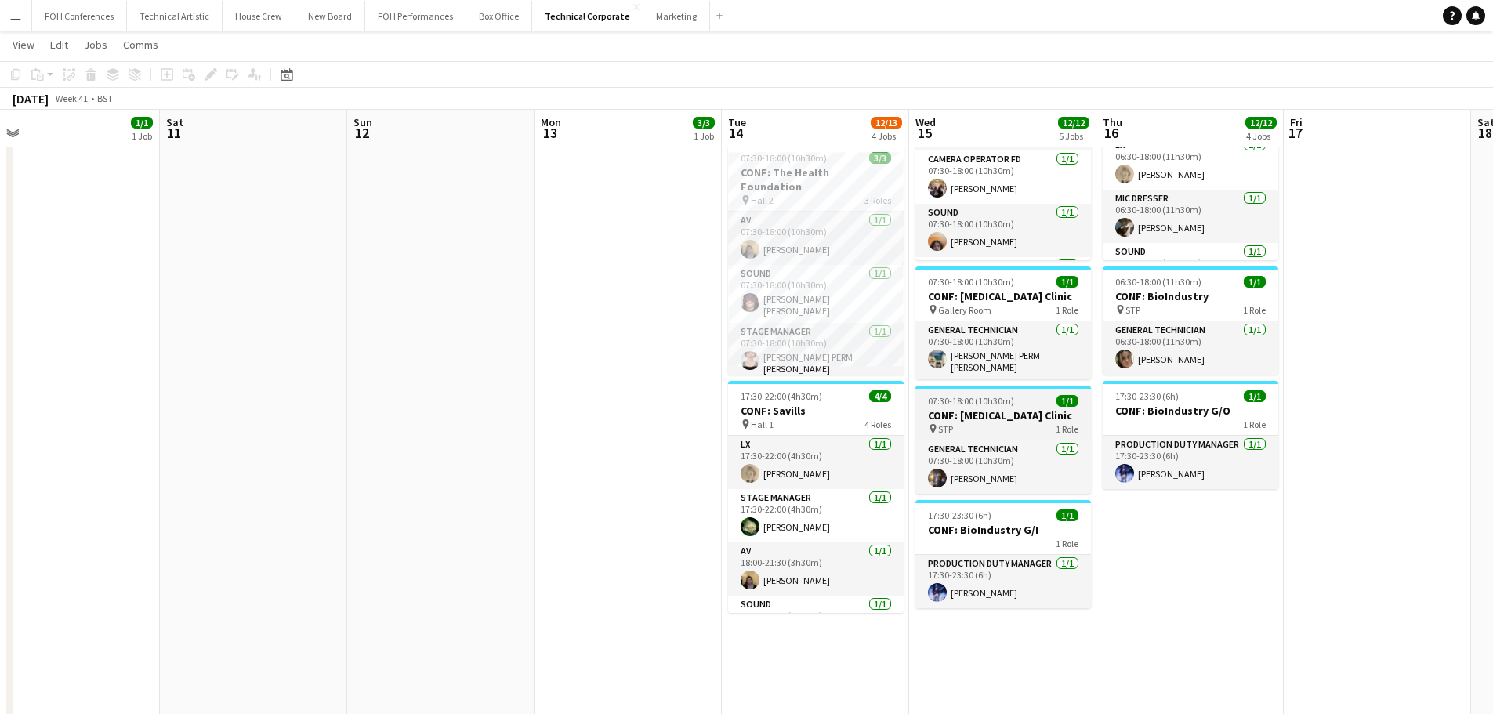
click at [1018, 422] on div "pin STP 1 Role" at bounding box center [1003, 428] width 176 height 13
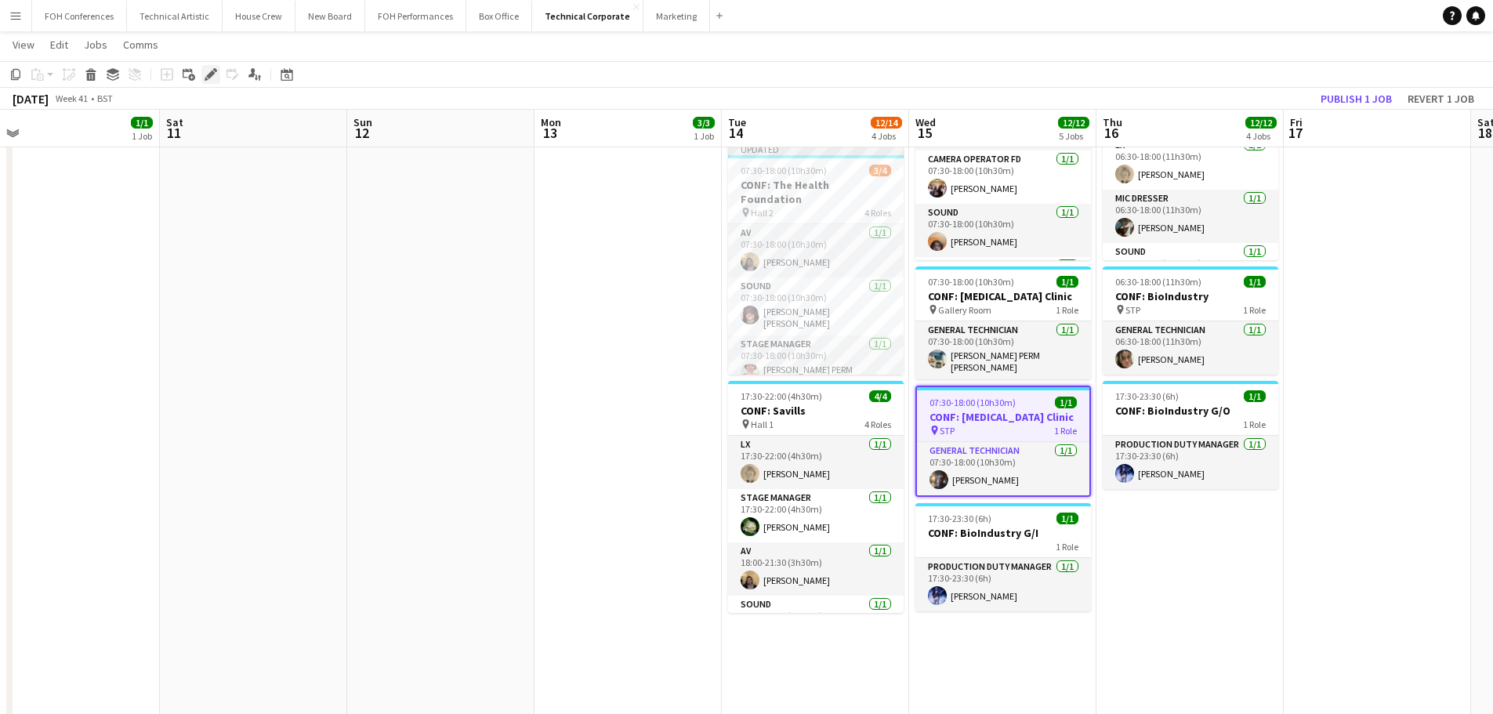
click at [209, 74] on icon at bounding box center [210, 75] width 9 height 9
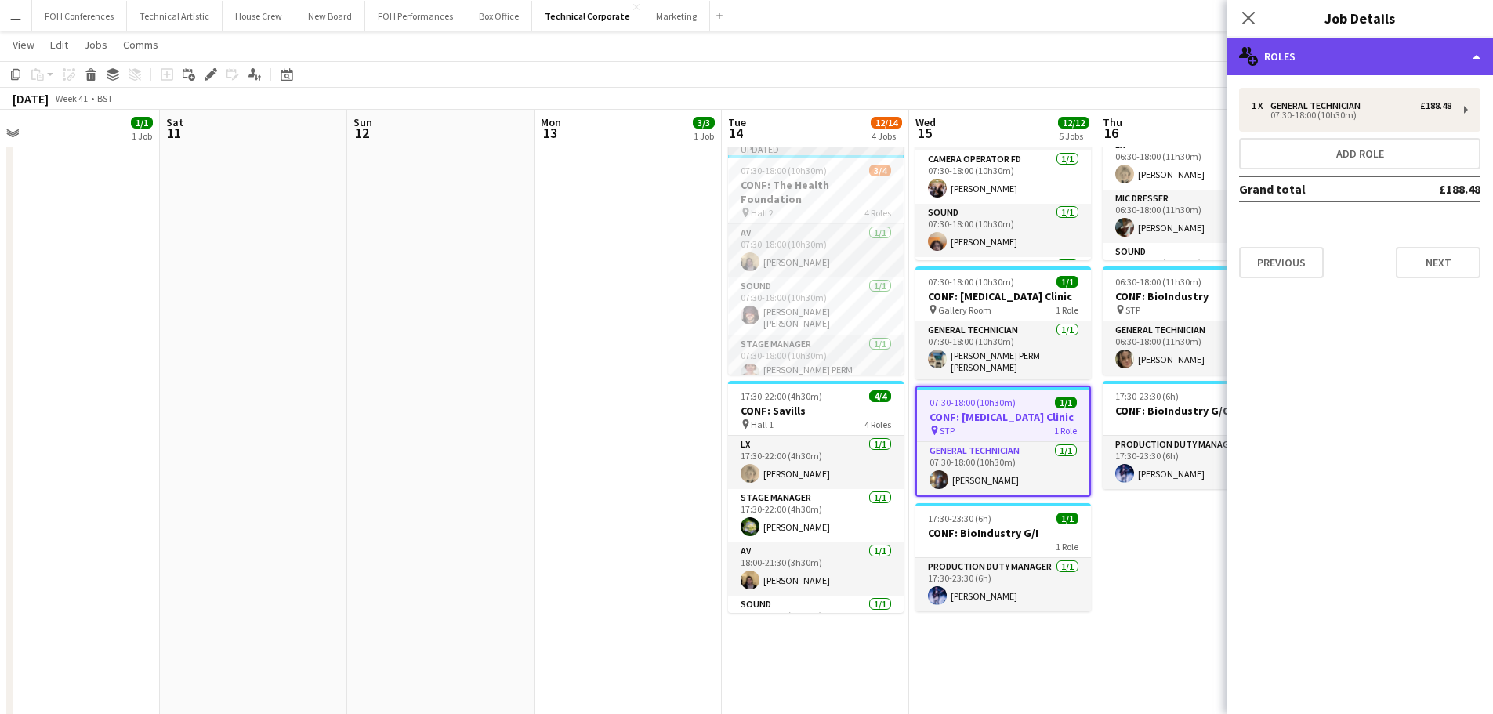
click at [1445, 62] on div "multiple-users-add Roles" at bounding box center [1359, 57] width 266 height 38
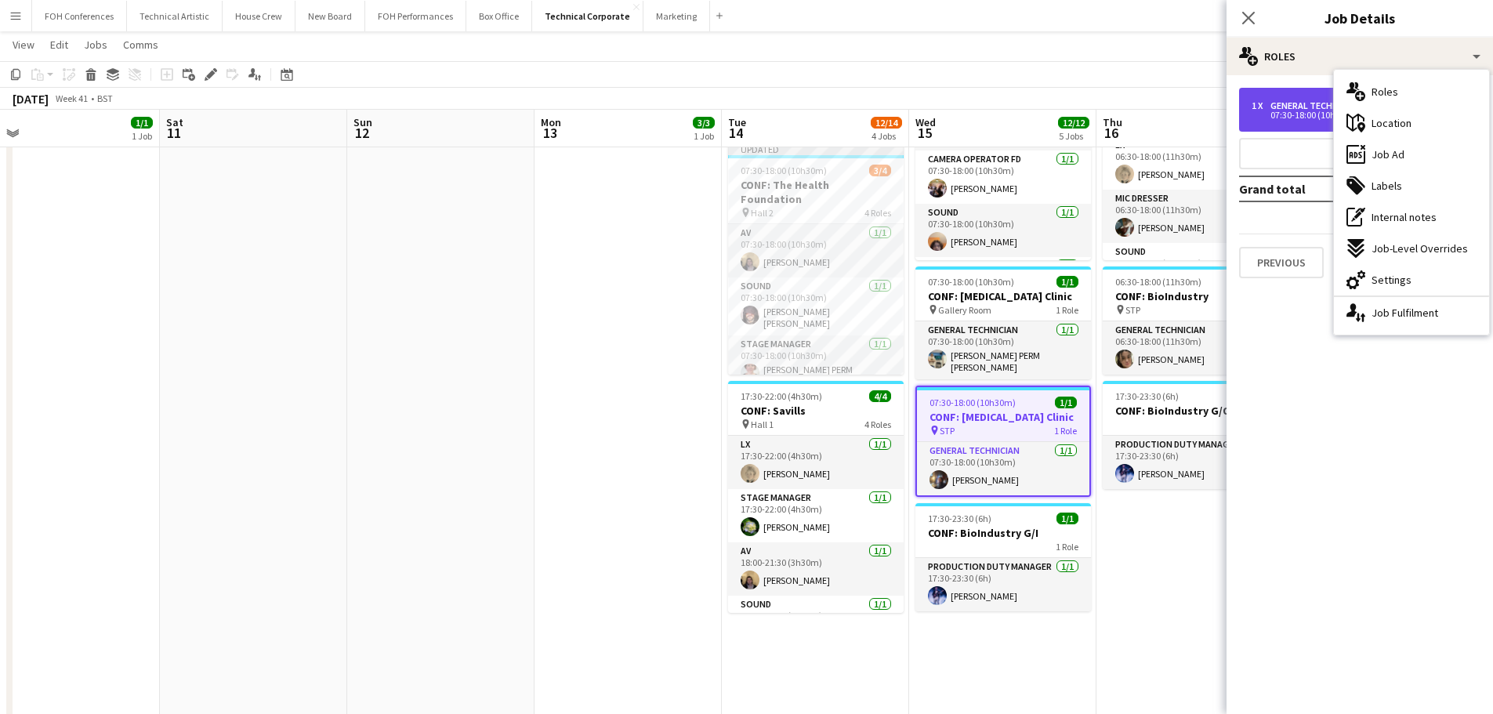
click at [1286, 111] on div "07:30-18:00 (10h30m)" at bounding box center [1351, 115] width 200 height 8
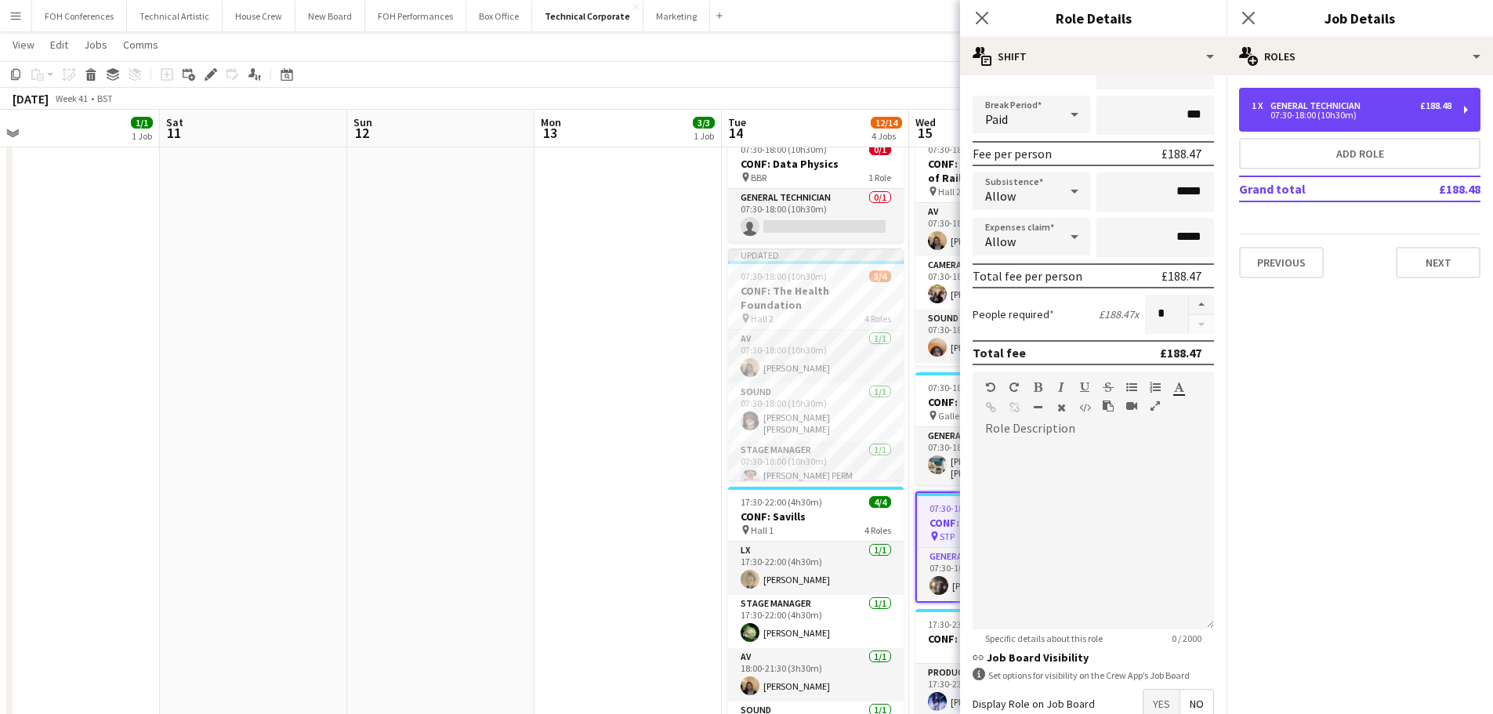
scroll to position [0, 0]
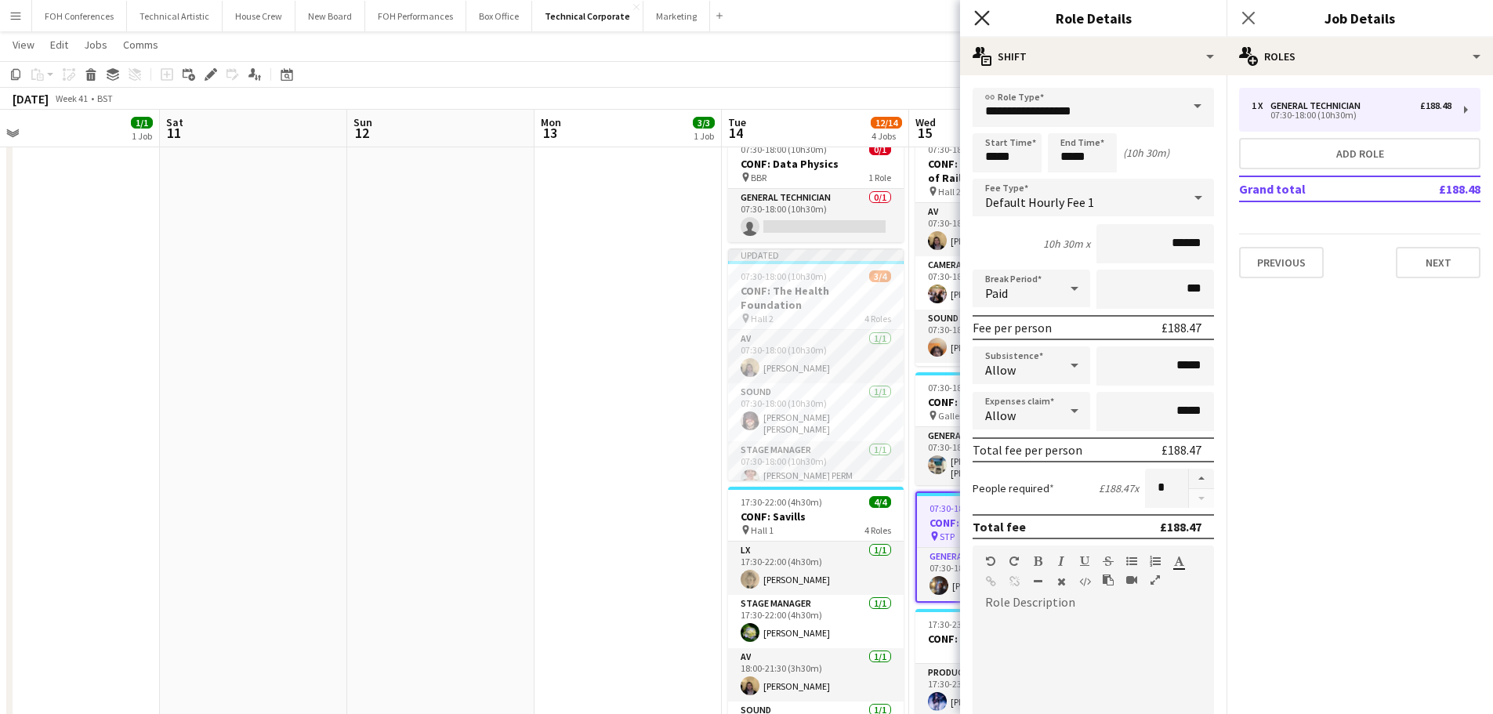
click at [974, 20] on icon "Close pop-in" at bounding box center [981, 17] width 15 height 15
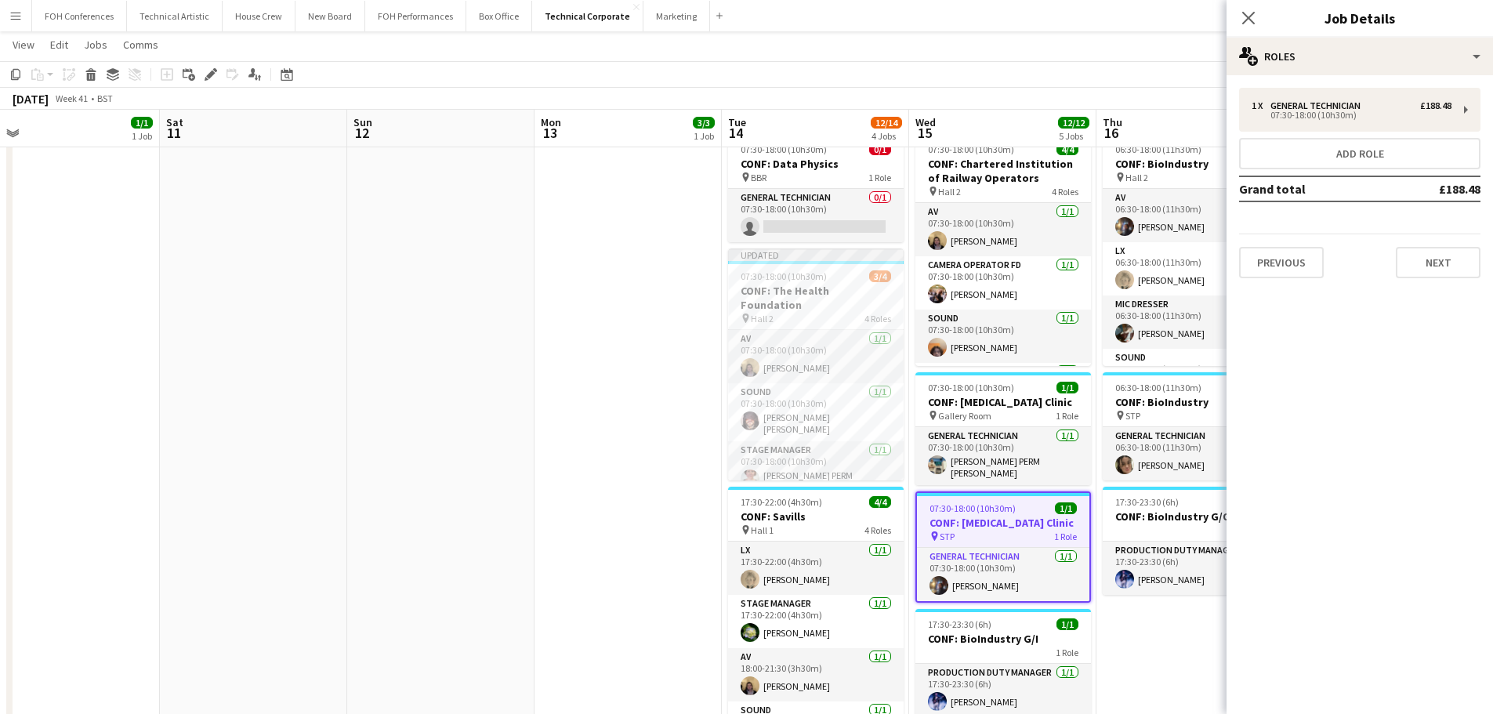
click at [624, 485] on app-date-cell "07:30-18:00 (10h30m) 3/3 CONF: MusicAlly pin Hall 1 3 Roles AV [DATE] 07:30-18:…" at bounding box center [627, 459] width 187 height 1138
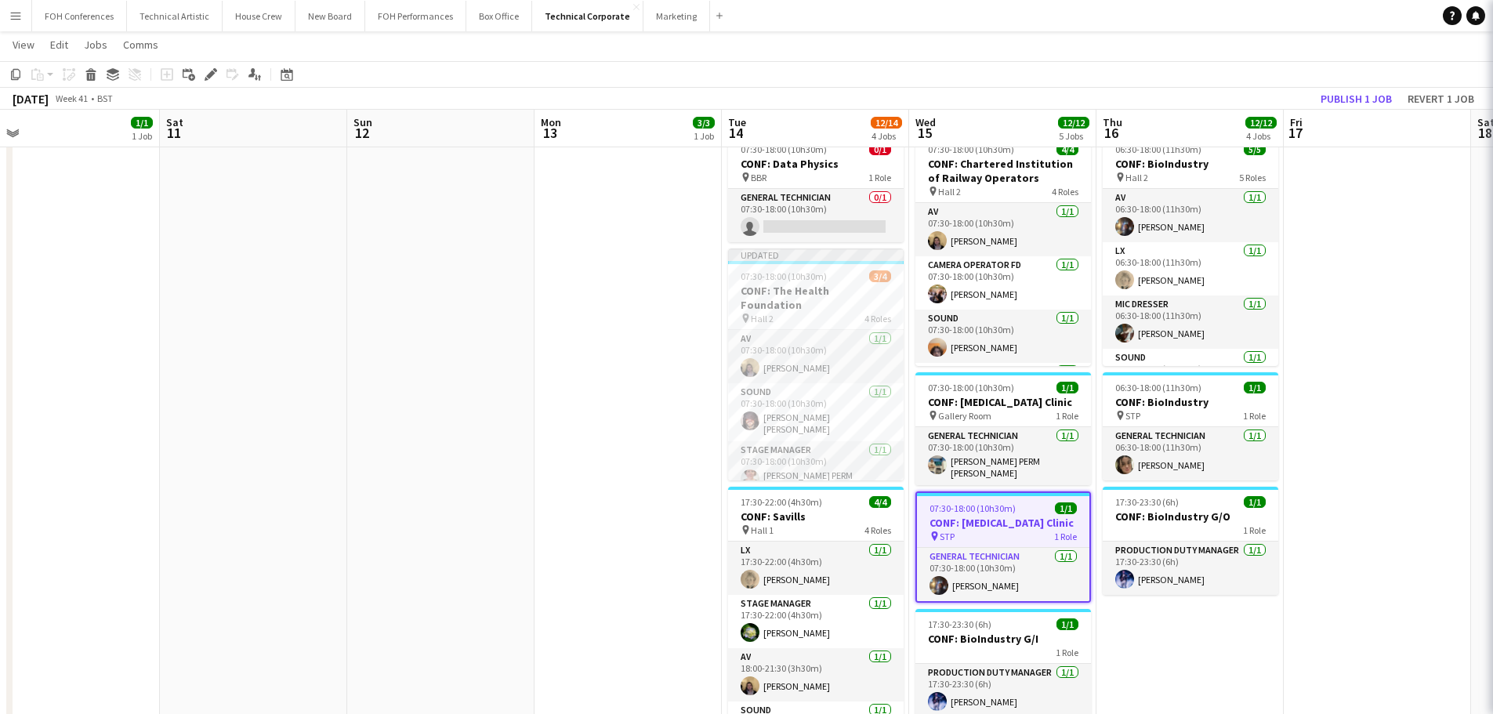
scroll to position [0, 403]
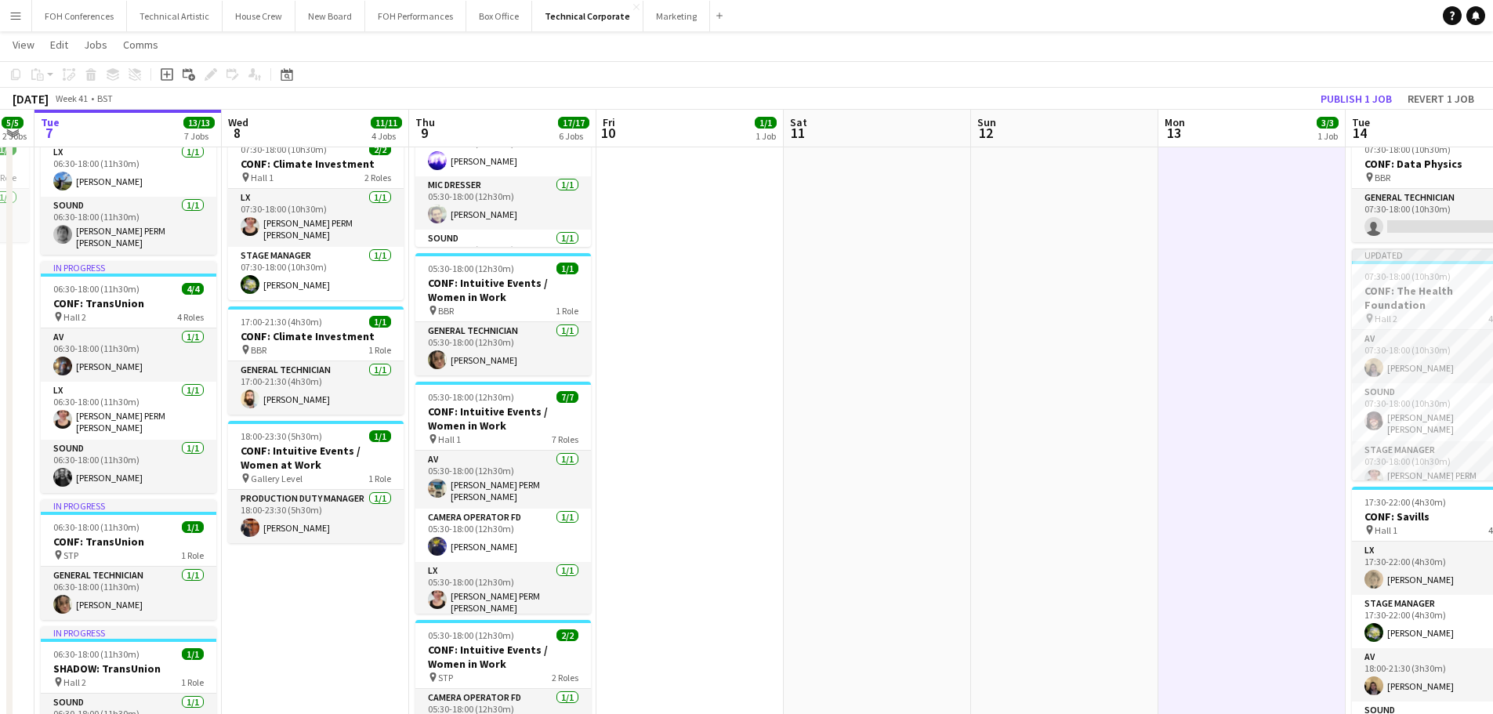
drag, startPoint x: 531, startPoint y: 496, endPoint x: 1284, endPoint y: 440, distance: 755.0
click at [1410, 411] on app-calendar-viewport "Mon 6 5/5 2 Jobs Tue 7 13/13 7 Jobs Wed 8 11/11 4 Jobs Thu 9 17/17 6 Jobs Fri 1…" at bounding box center [746, 401] width 1493 height 1252
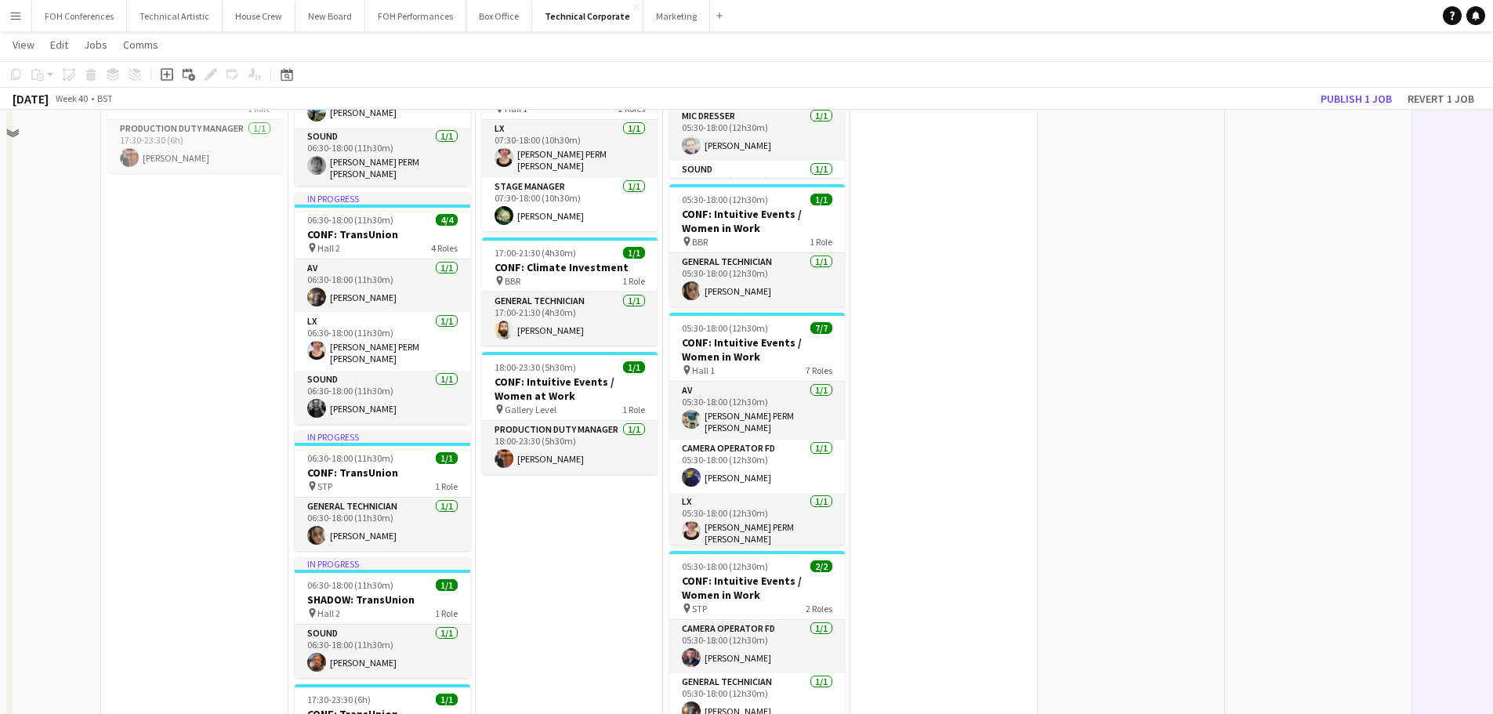
scroll to position [443, 0]
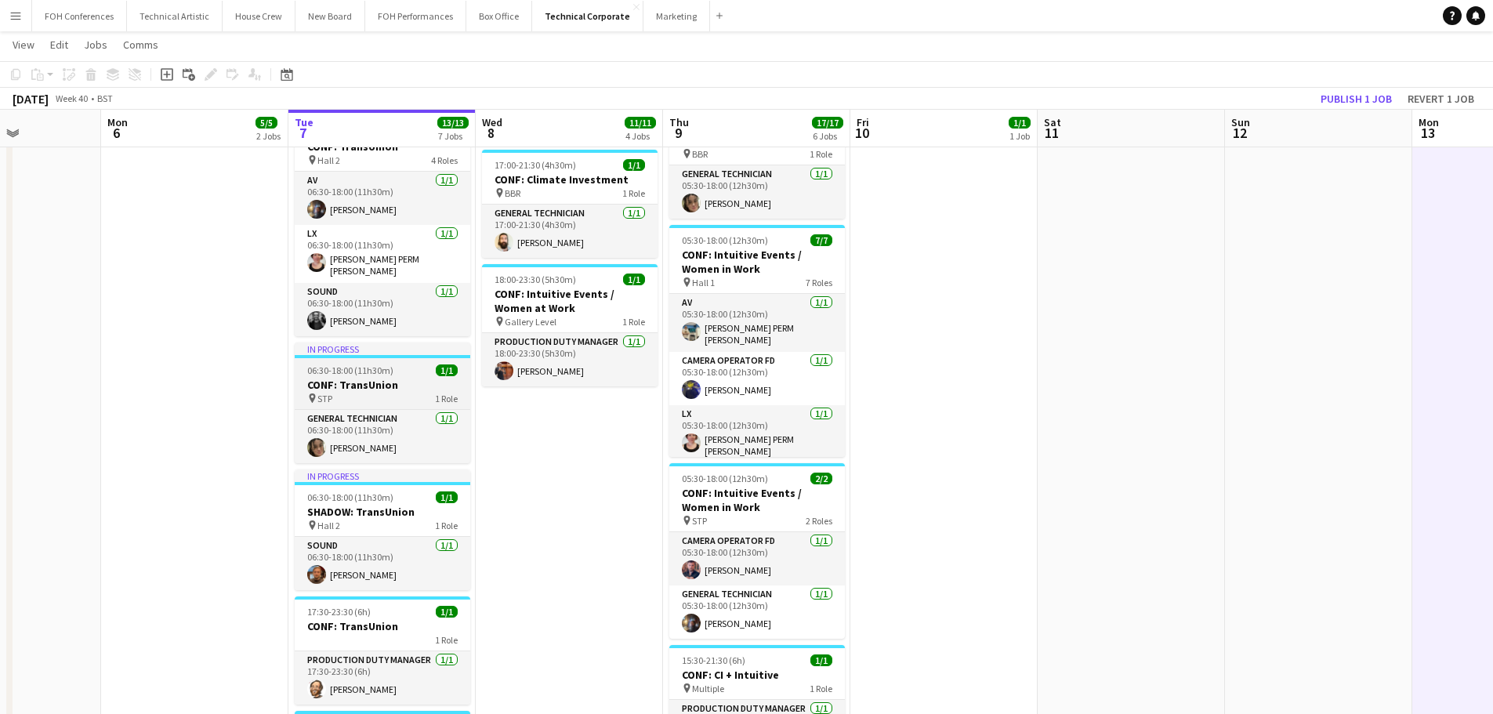
click at [386, 375] on span "06:30-18:00 (11h30m)" at bounding box center [350, 370] width 86 height 12
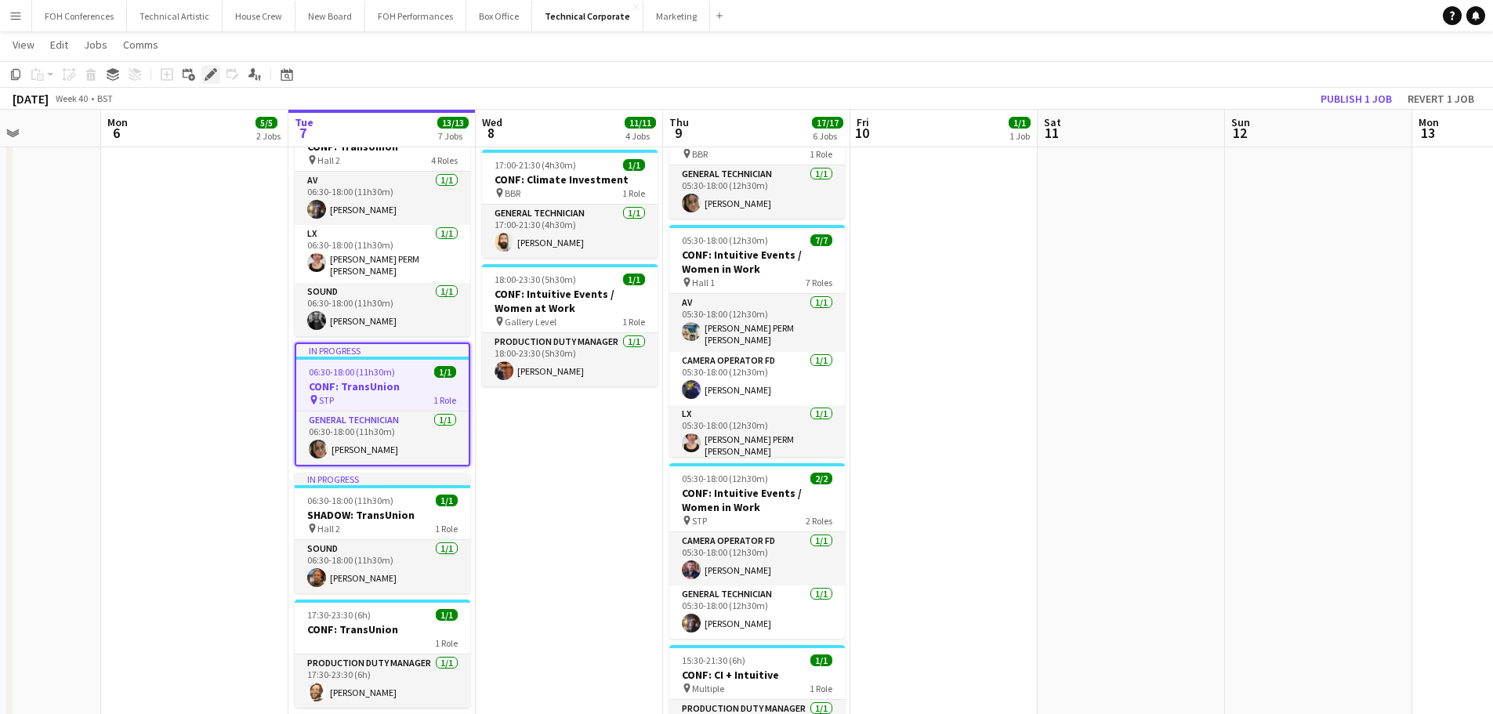
click at [216, 70] on icon at bounding box center [215, 70] width 4 height 4
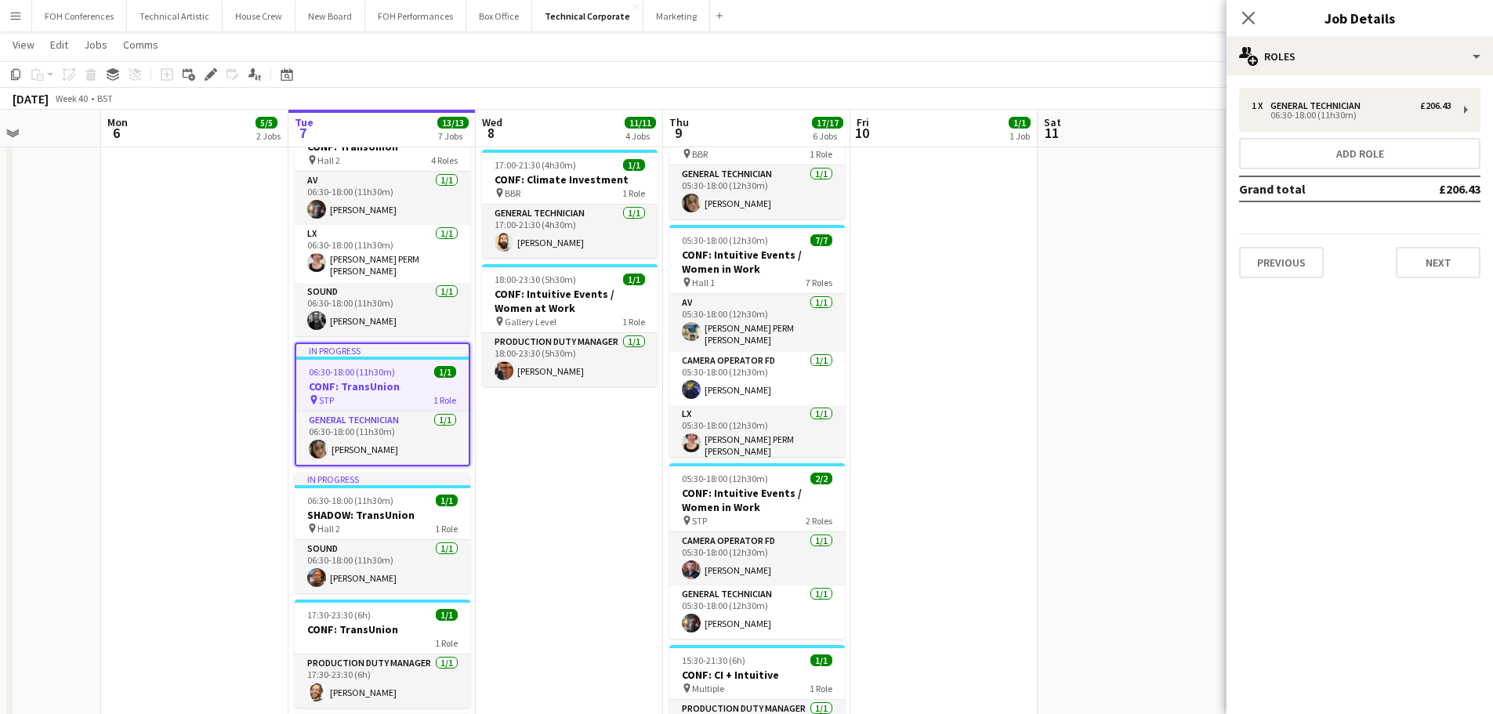
click at [295, 415] on app-job-card "In progress 06:30-18:00 (11h30m) 1/1 CONF: TransUnion pin STP 1 Role General Te…" at bounding box center [383, 404] width 176 height 124
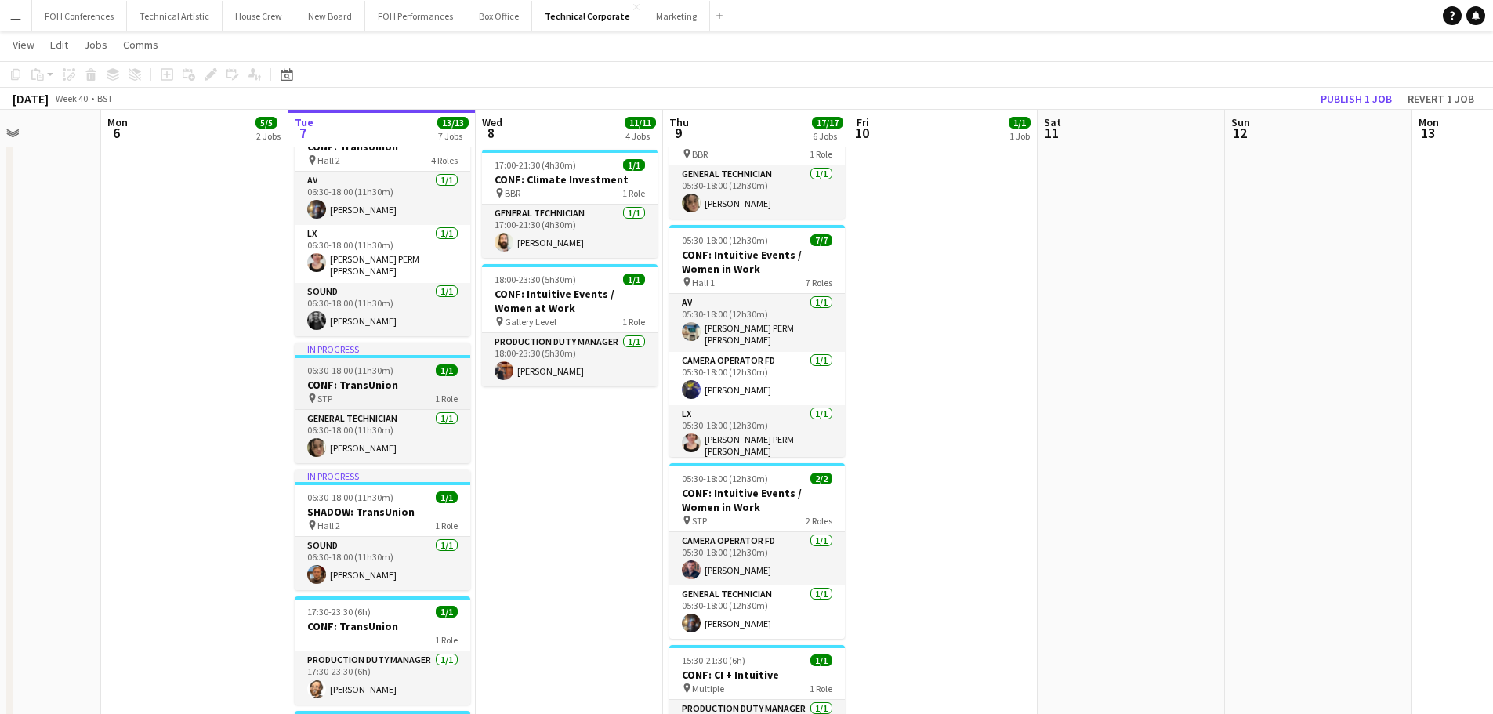
click at [325, 381] on h3 "CONF: TransUnion" at bounding box center [383, 385] width 176 height 14
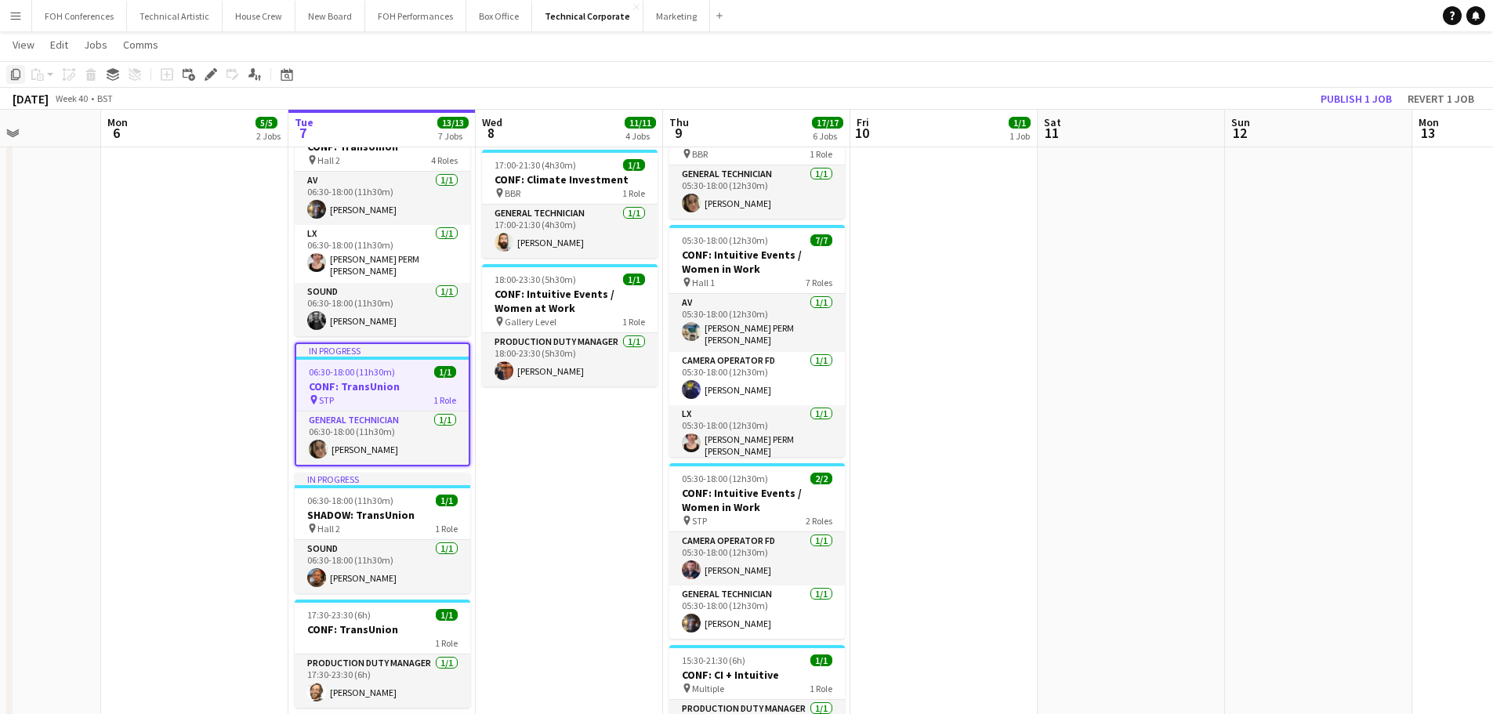
click at [13, 75] on icon at bounding box center [15, 74] width 9 height 11
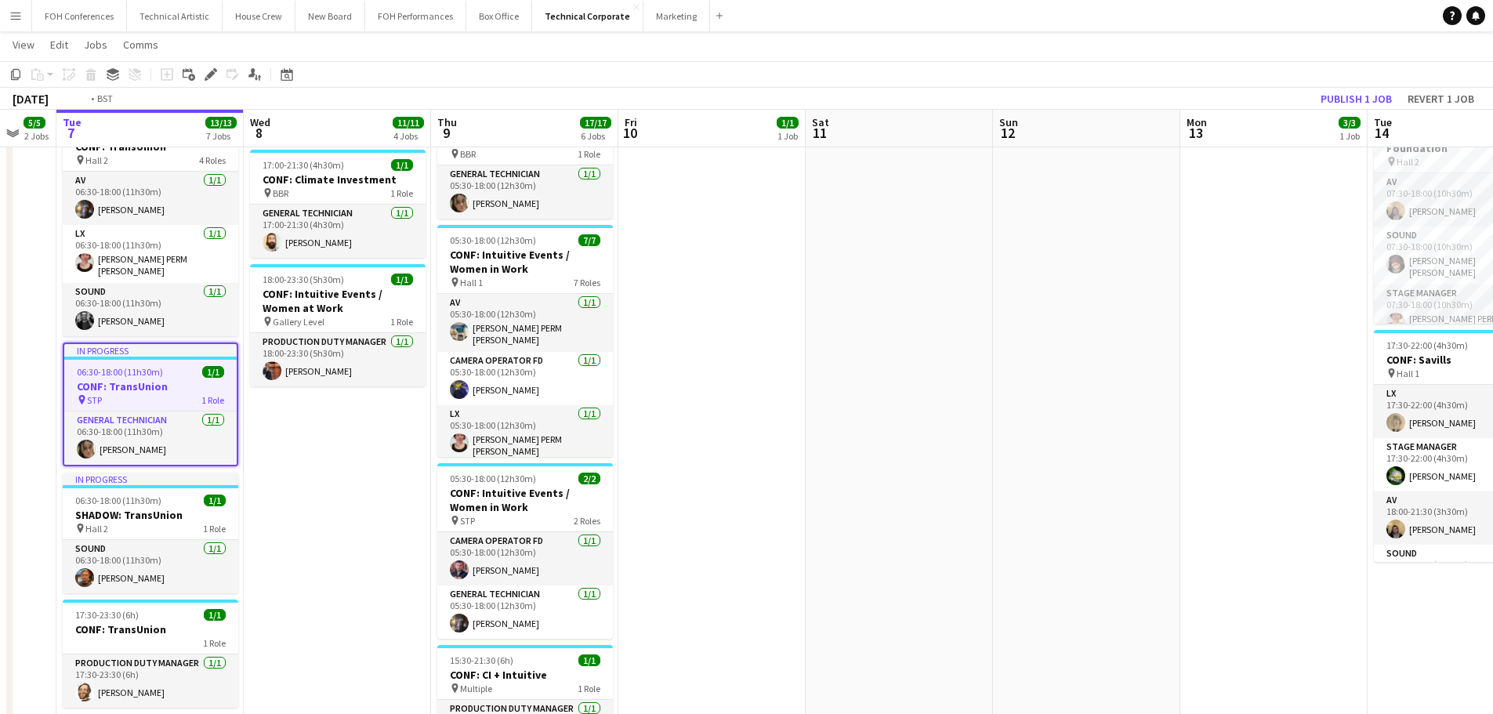
drag, startPoint x: 1127, startPoint y: 397, endPoint x: 499, endPoint y: 470, distance: 632.6
click at [499, 469] on app-calendar-viewport "Fri 3 10/10 3 Jobs Sat 4 Sun 5 Mon 6 5/5 2 Jobs Tue 7 13/13 7 Jobs Wed 8 11/11 …" at bounding box center [746, 244] width 1493 height 1252
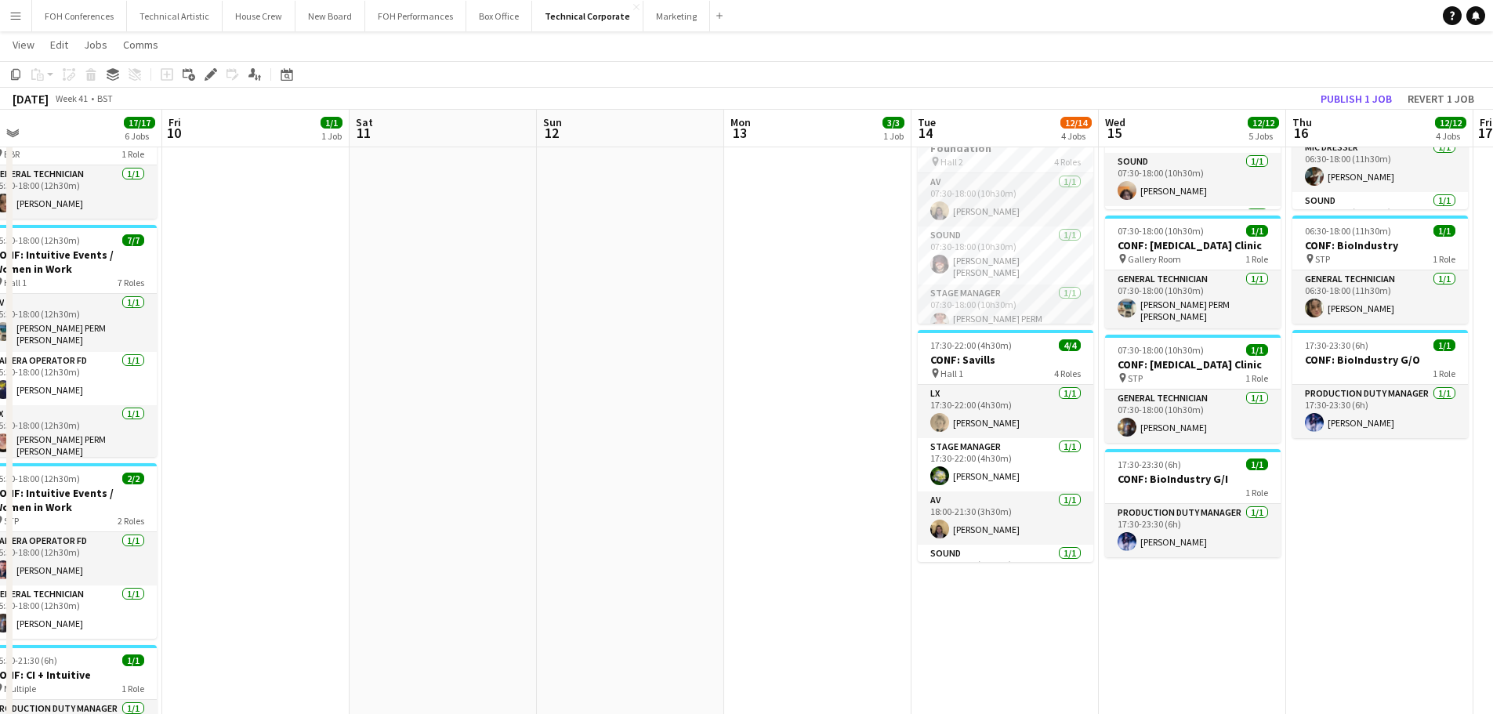
click at [950, 587] on app-date-cell "06:30-18:00 (11h30m) 5/5 CONF: [MEDICAL_DATA] Clinic pin Hall 1 5 Roles AV [DAT…" at bounding box center [1004, 302] width 187 height 1138
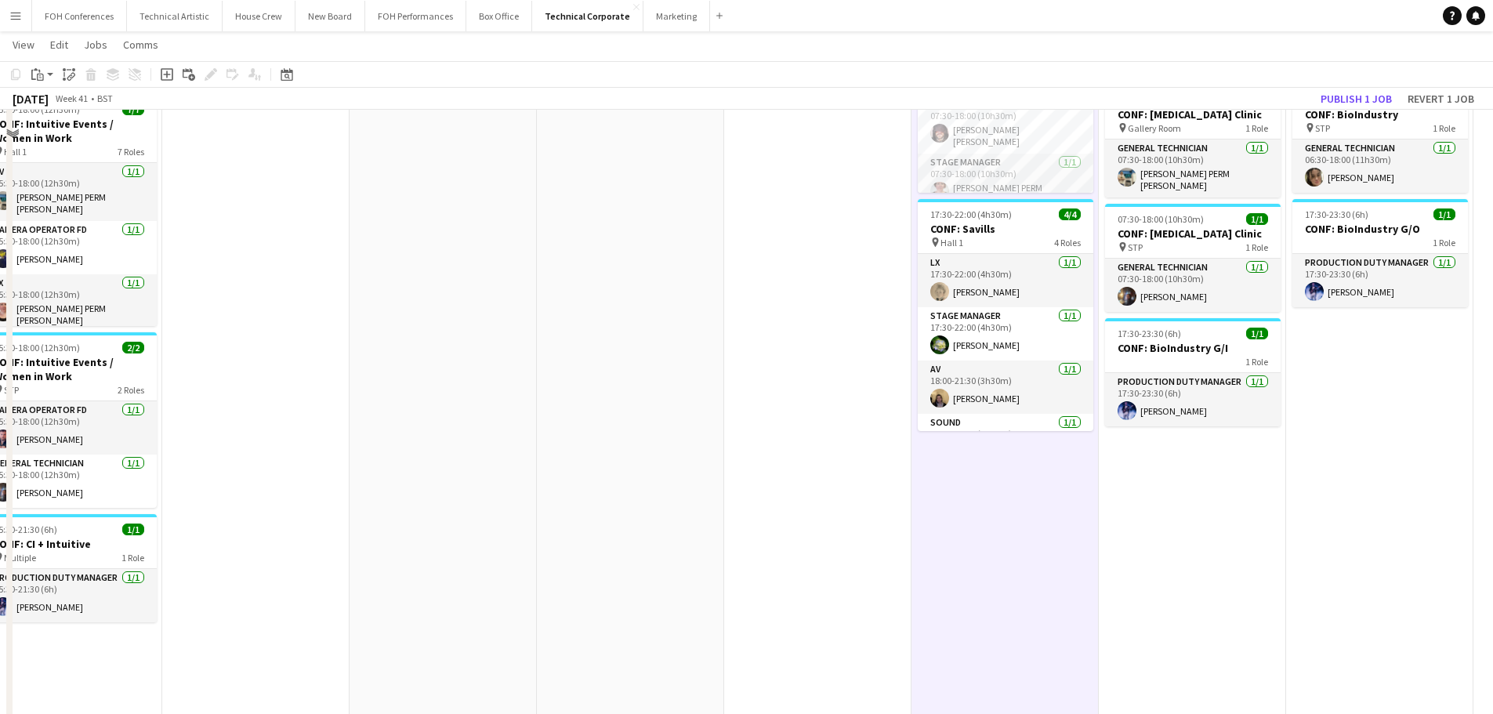
scroll to position [599, 0]
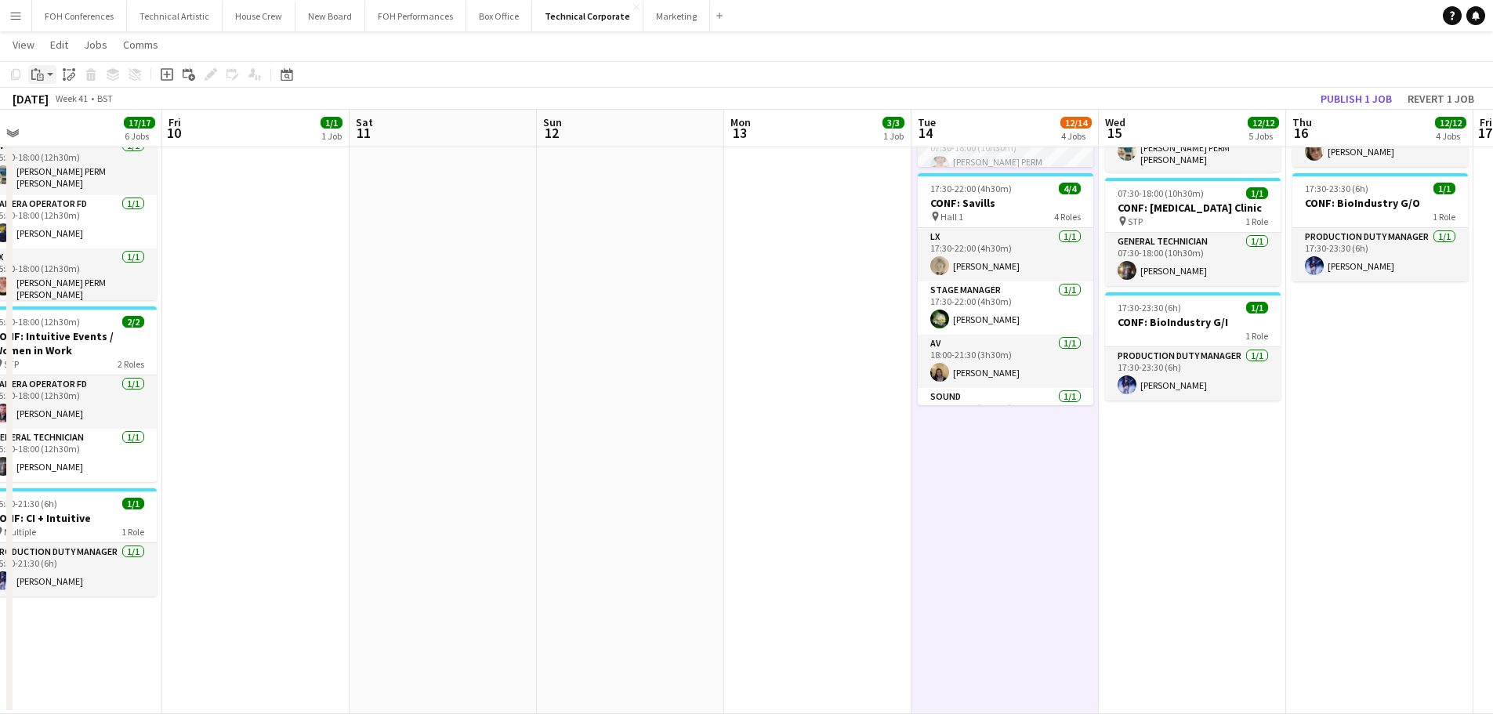
click at [41, 79] on icon "Paste" at bounding box center [37, 74] width 13 height 13
click at [55, 107] on link "Paste Ctrl+V" at bounding box center [115, 104] width 147 height 14
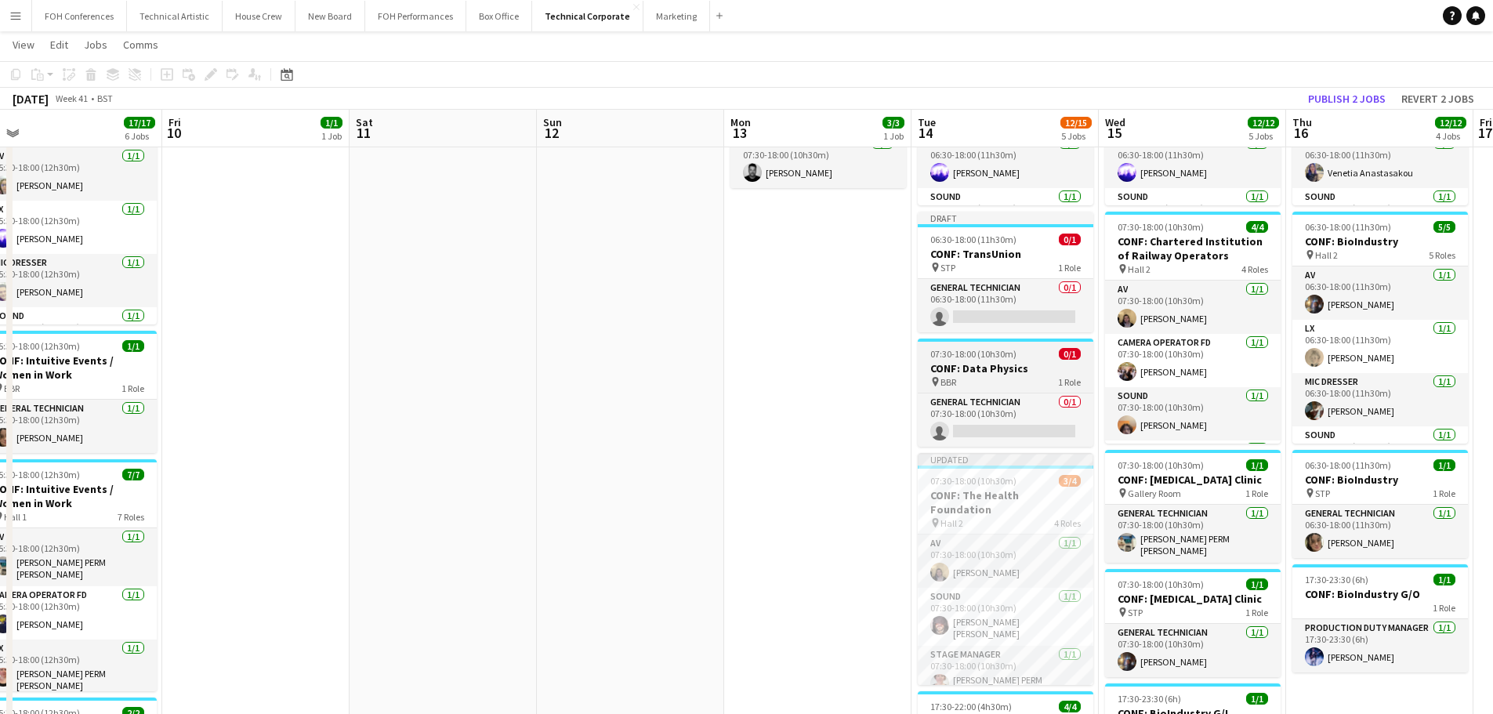
scroll to position [208, 0]
click at [1011, 364] on h3 "CONF: Data Physics" at bounding box center [1005, 369] width 176 height 14
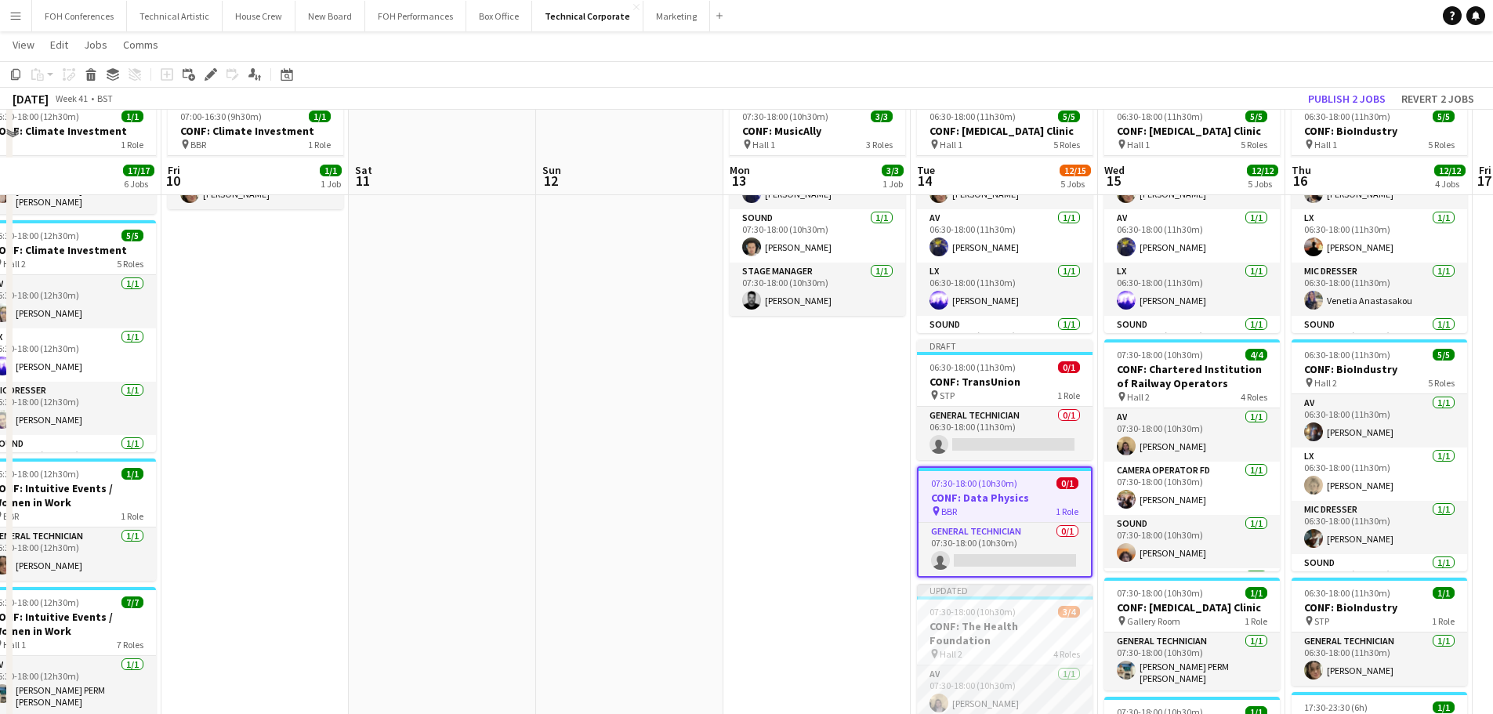
scroll to position [51, 0]
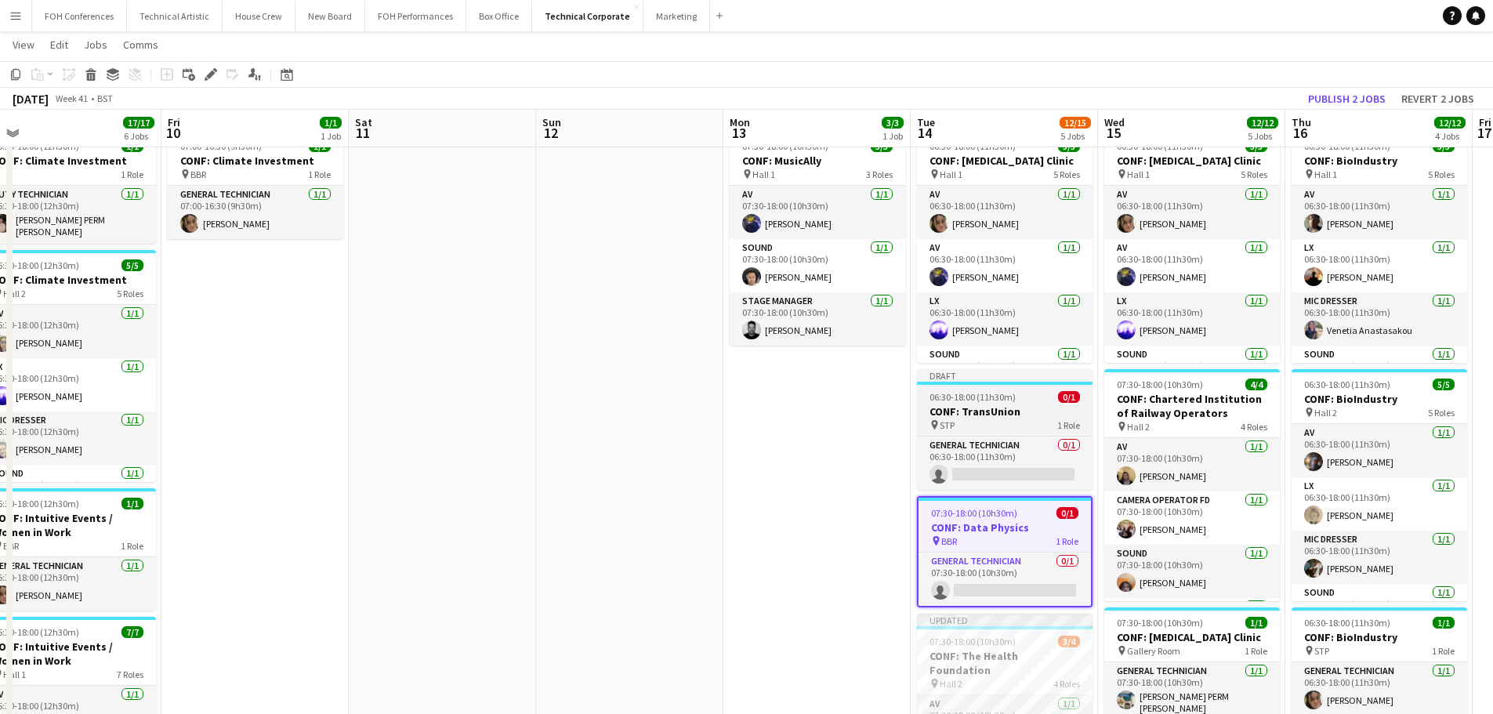
click at [1002, 406] on h3 "CONF: TransUnion" at bounding box center [1005, 411] width 176 height 14
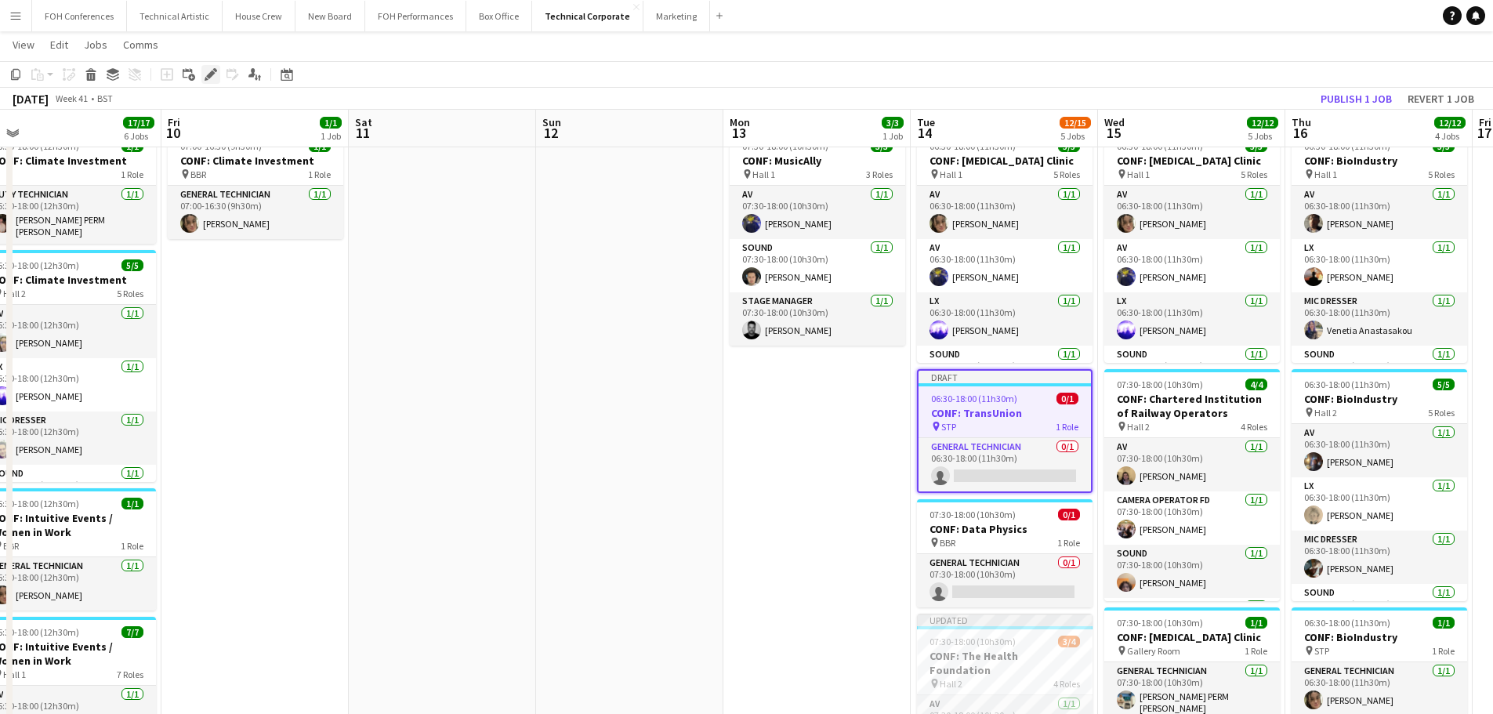
click at [210, 78] on icon at bounding box center [210, 75] width 9 height 9
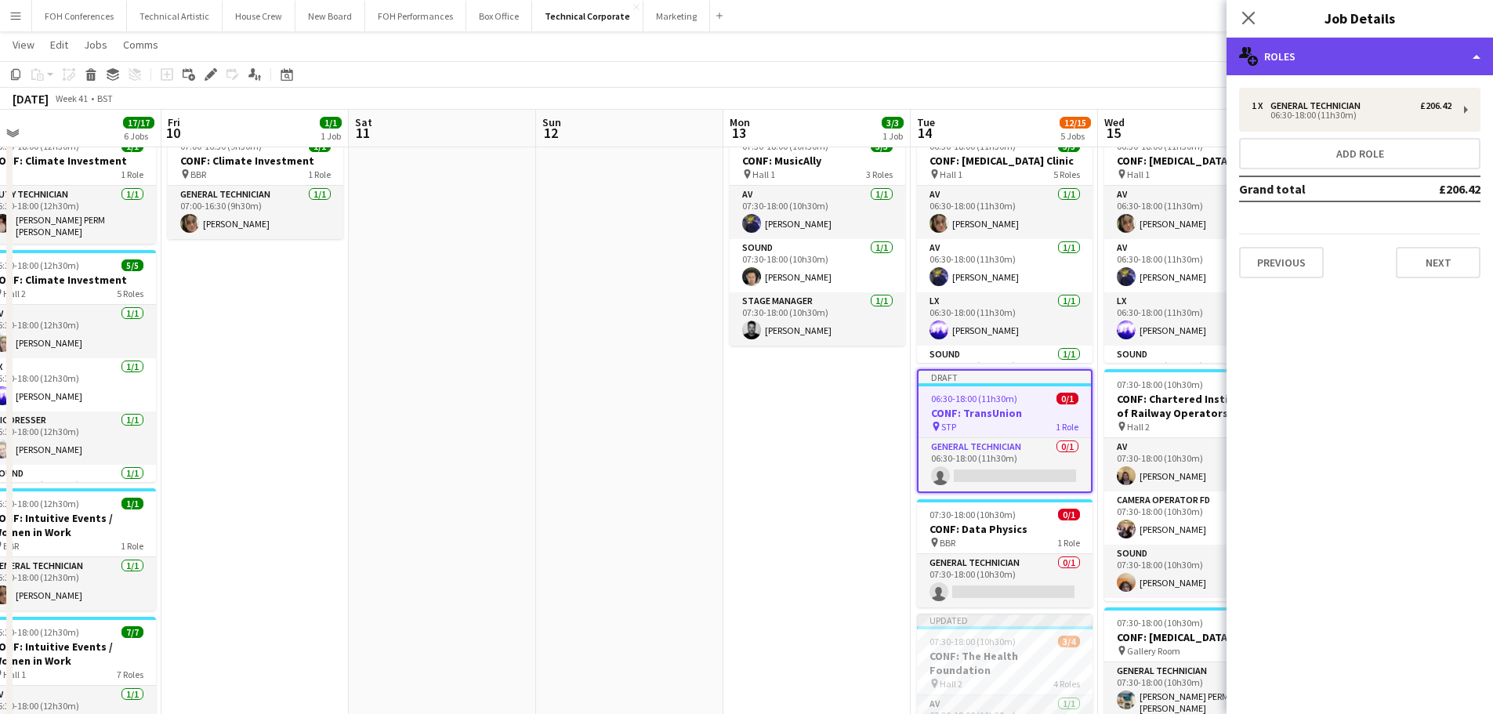
click at [1411, 56] on div "multiple-users-add Roles" at bounding box center [1359, 57] width 266 height 38
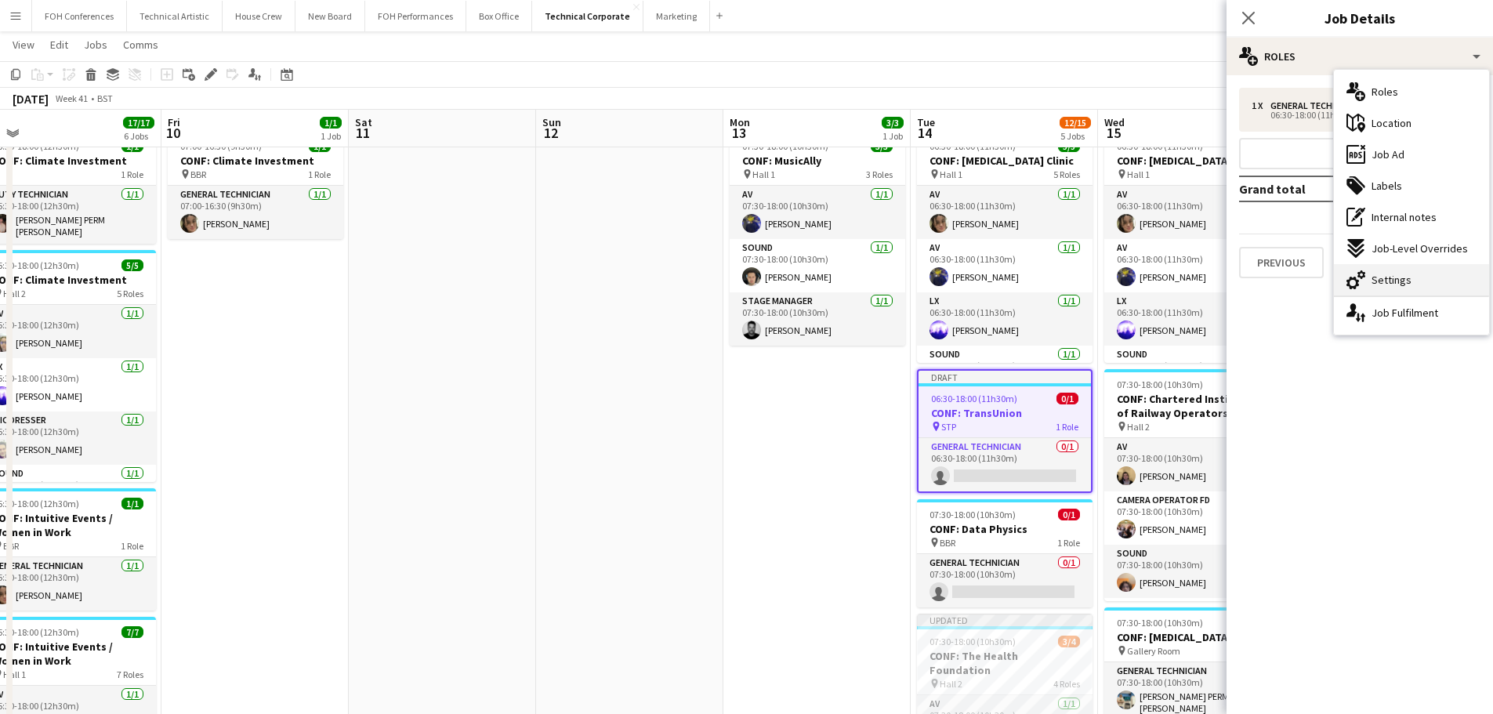
click at [1395, 273] on span "Settings" at bounding box center [1391, 280] width 40 height 14
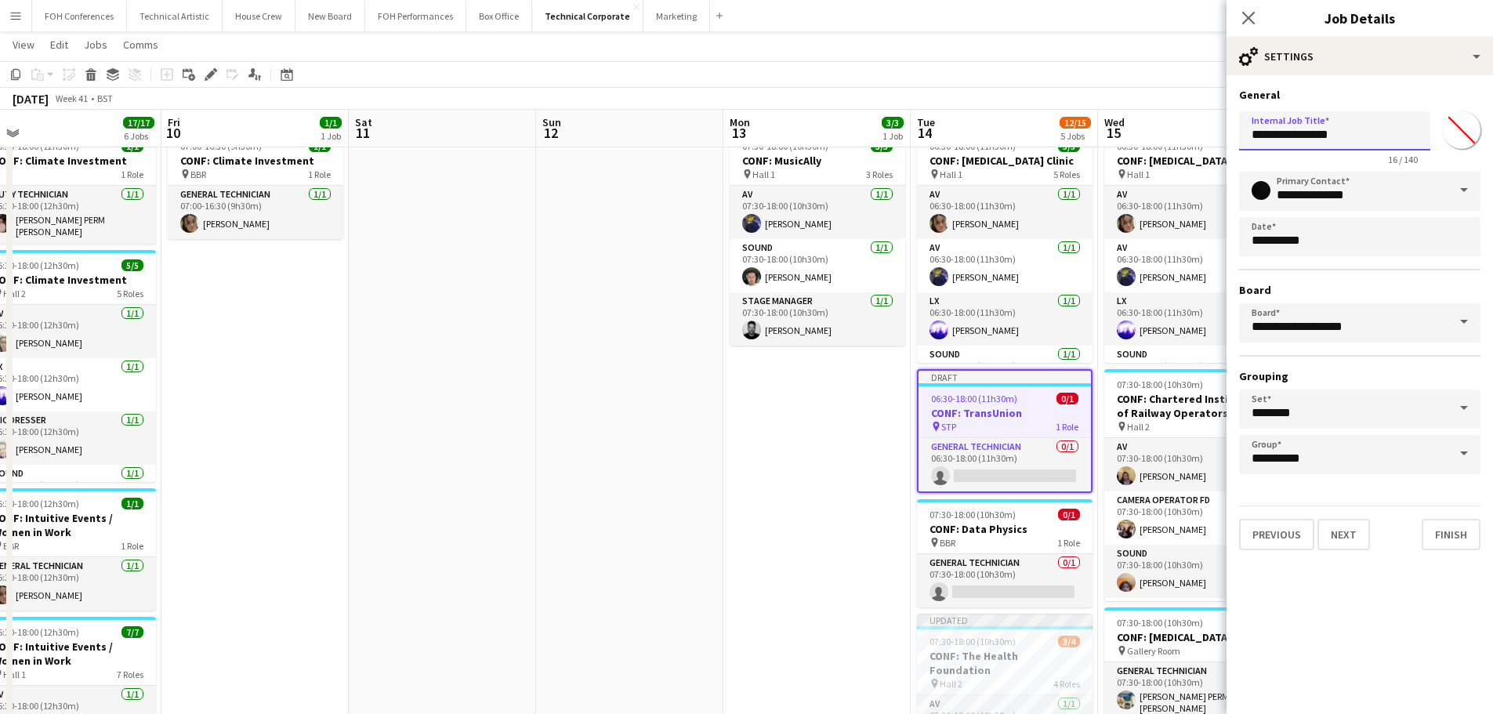
drag, startPoint x: 1287, startPoint y: 130, endPoint x: 1504, endPoint y: 131, distance: 216.2
click at [1493, 131] on html "Menu Boards Boards Boards All jobs Status Workforce Workforce My Workforce Recr…" at bounding box center [746, 605] width 1493 height 1313
type input "**********"
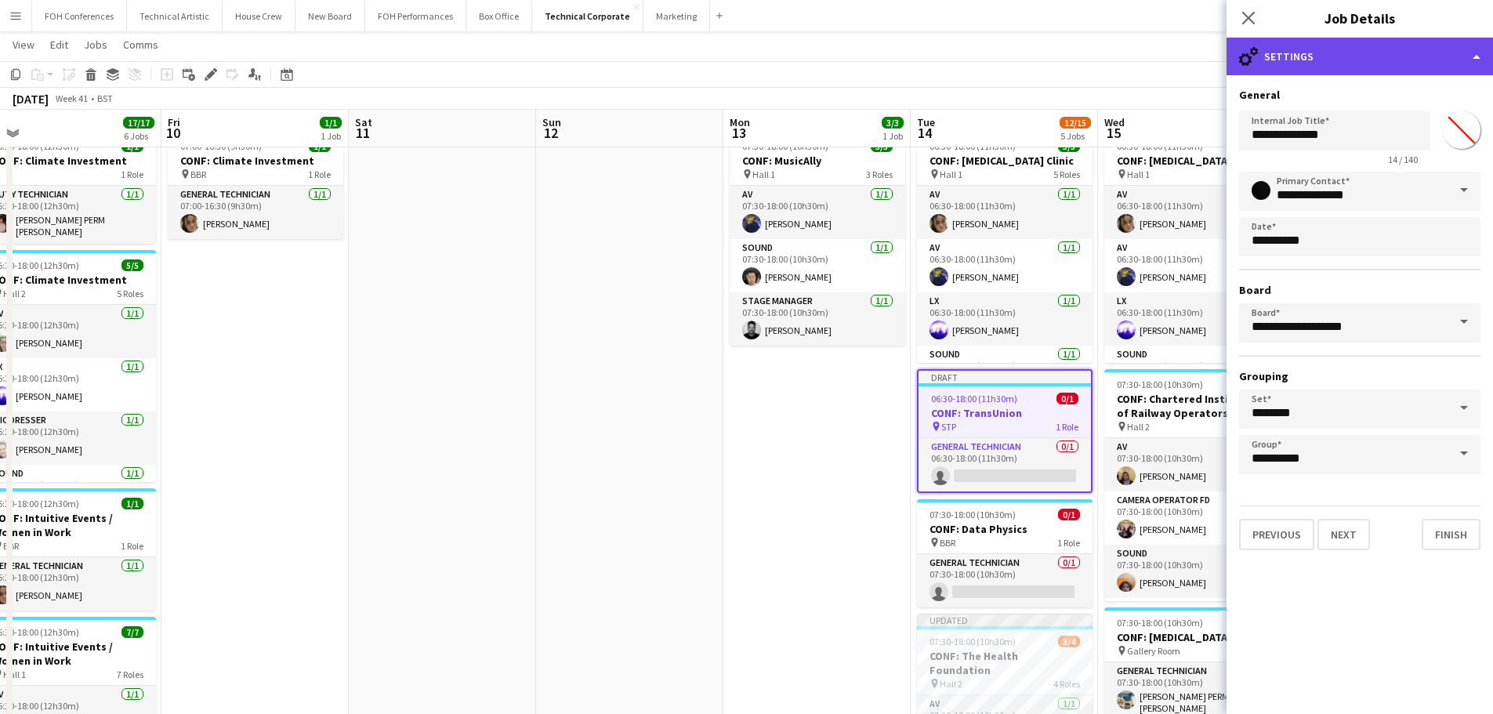
click at [1323, 52] on div "cog-double-3 Settings" at bounding box center [1359, 57] width 266 height 38
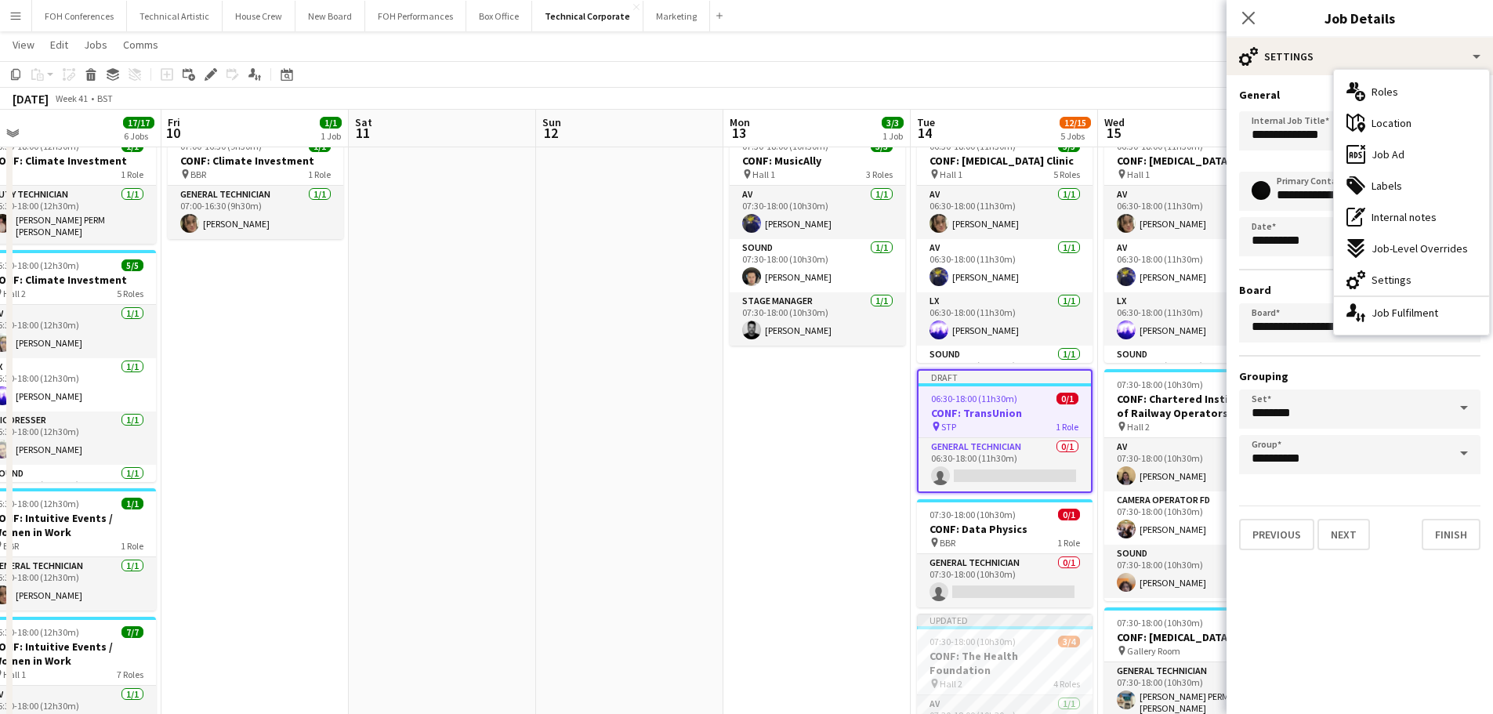
click at [1297, 101] on h3 "General" at bounding box center [1359, 95] width 241 height 14
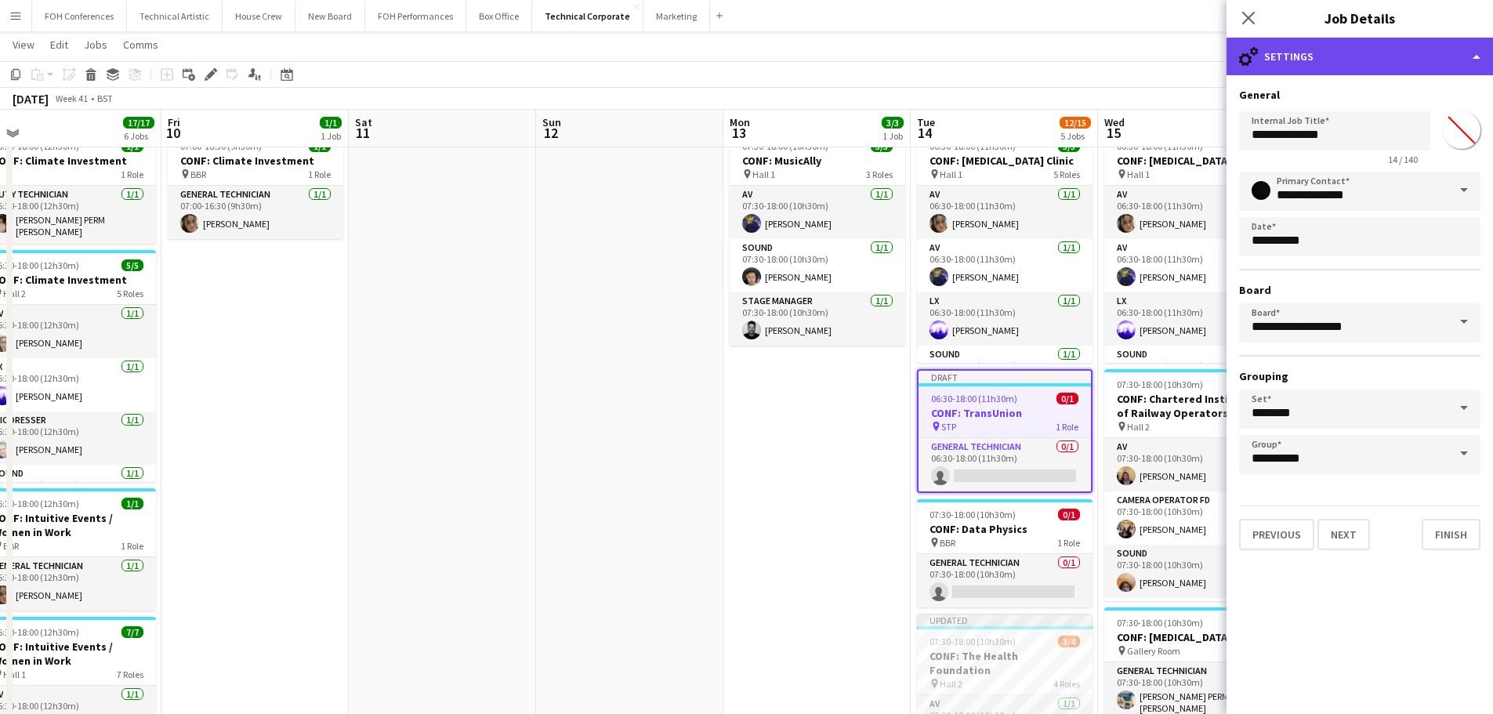
click at [1341, 56] on div "cog-double-3 Settings" at bounding box center [1359, 57] width 266 height 38
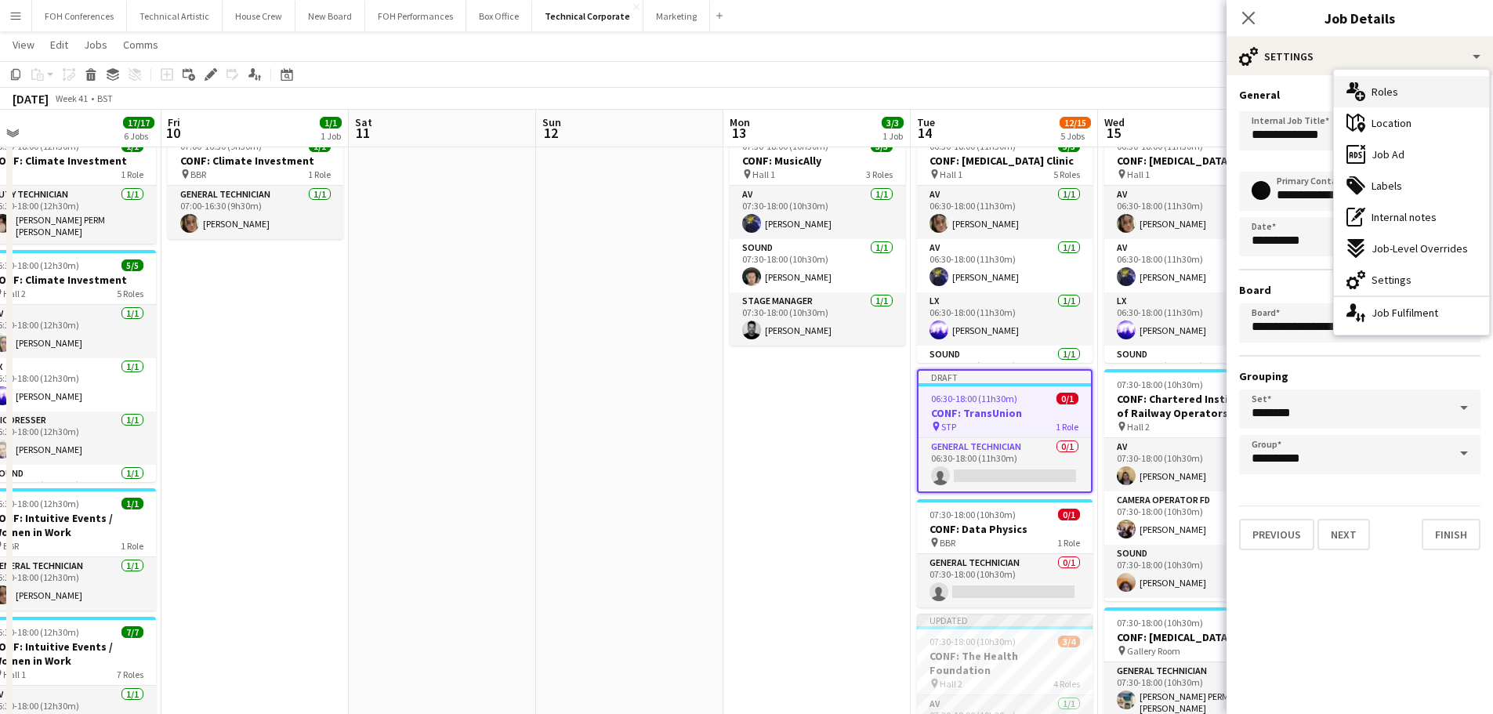
click at [1386, 91] on span "Roles" at bounding box center [1384, 92] width 27 height 14
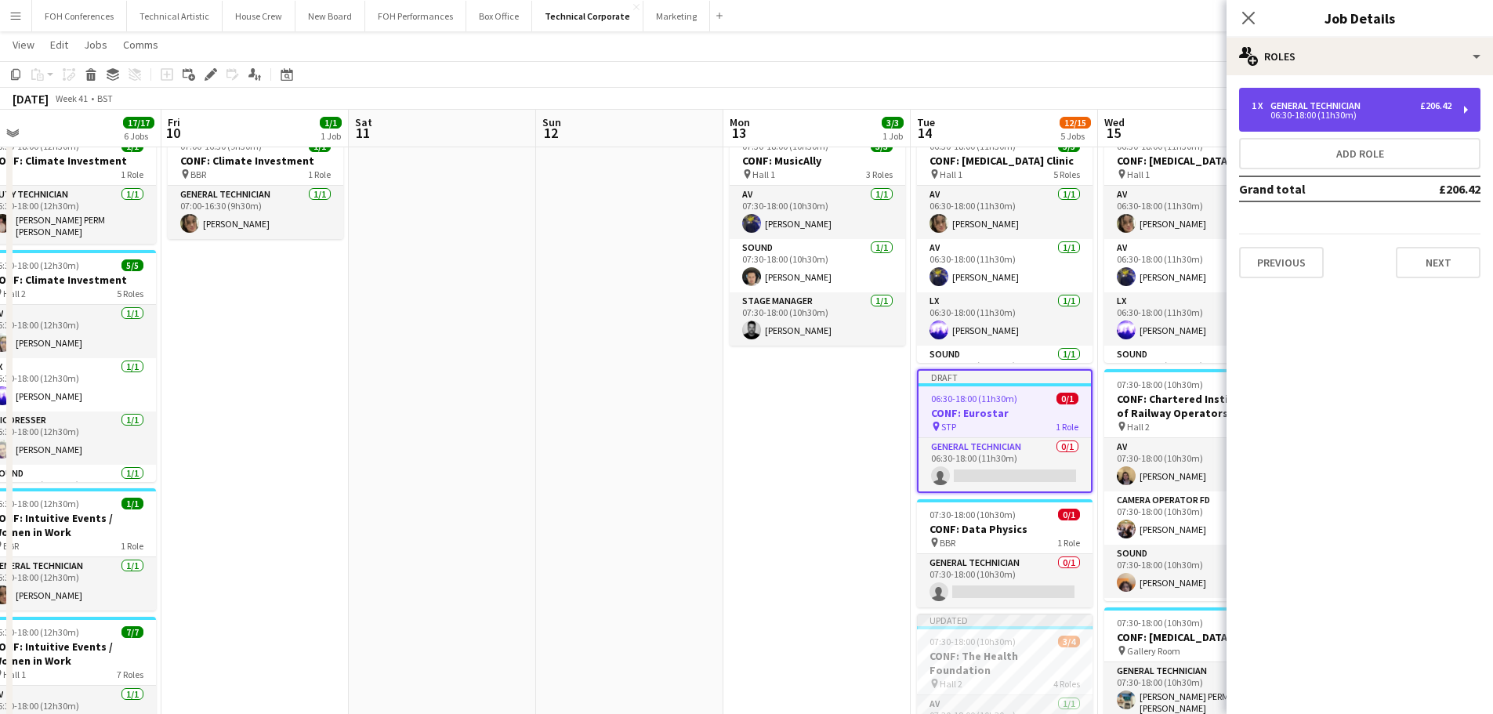
click at [1410, 116] on div "06:30-18:00 (11h30m)" at bounding box center [1351, 115] width 200 height 8
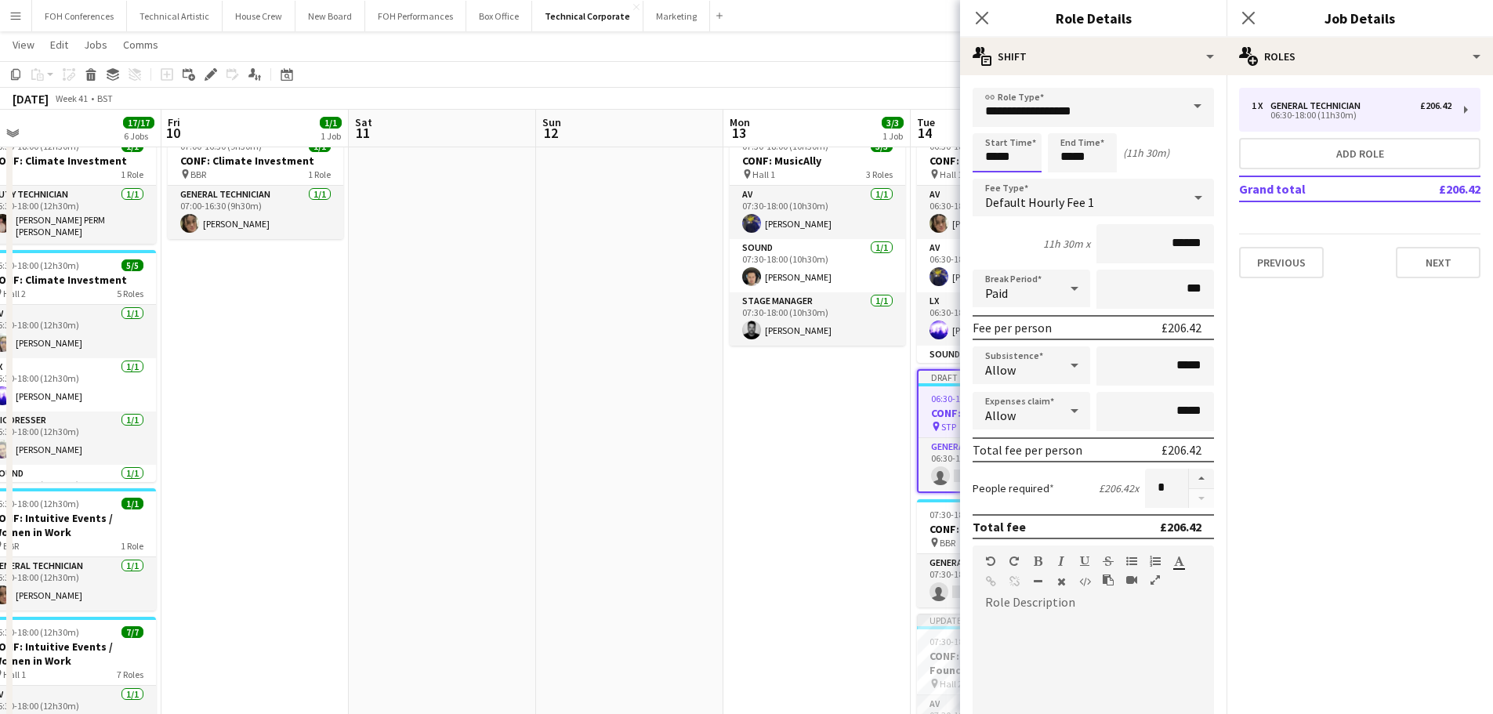
click at [1022, 166] on input "*****" at bounding box center [1006, 152] width 69 height 39
click at [989, 131] on div at bounding box center [990, 126] width 31 height 16
click at [990, 133] on input "*****" at bounding box center [1006, 152] width 69 height 39
click at [987, 125] on div at bounding box center [990, 126] width 31 height 16
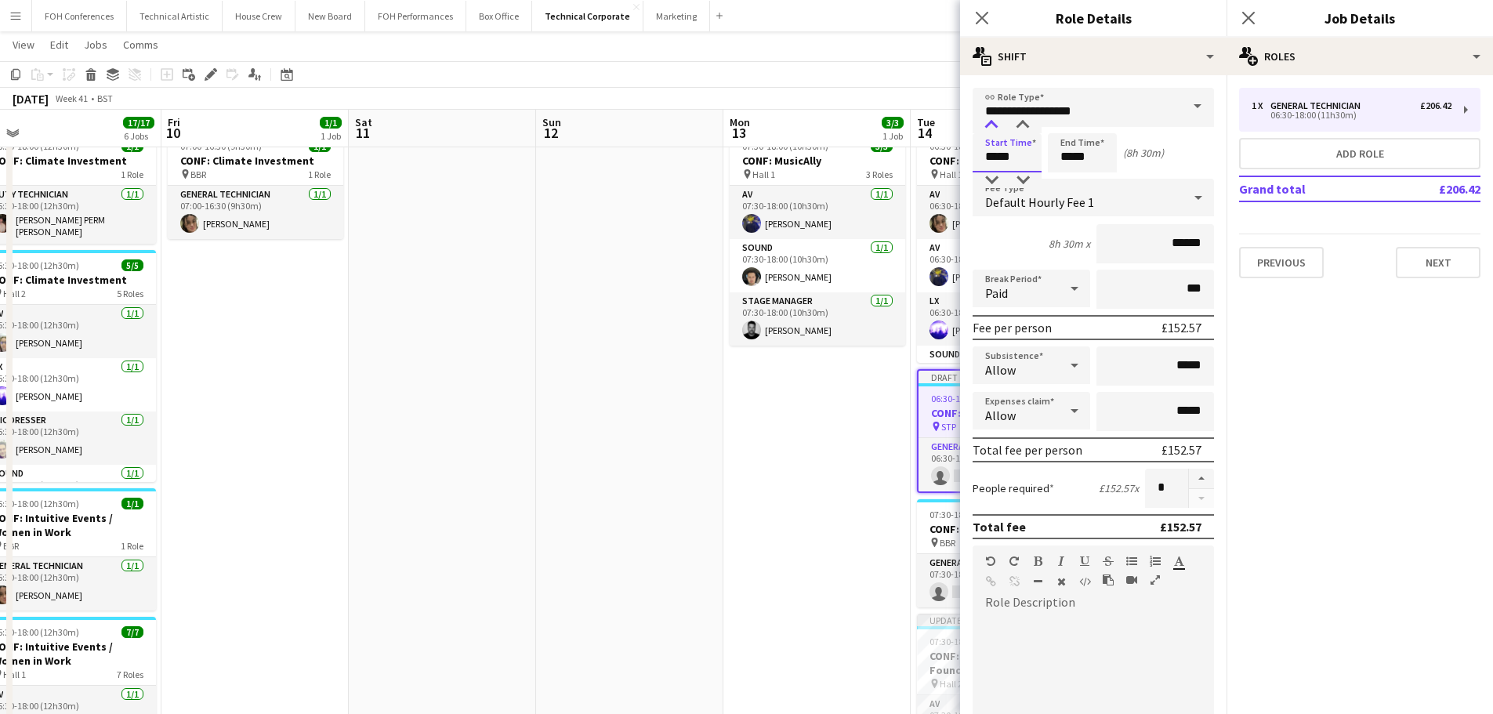
click at [987, 125] on div at bounding box center [990, 126] width 31 height 16
click at [991, 119] on div at bounding box center [990, 126] width 31 height 16
type input "*****"
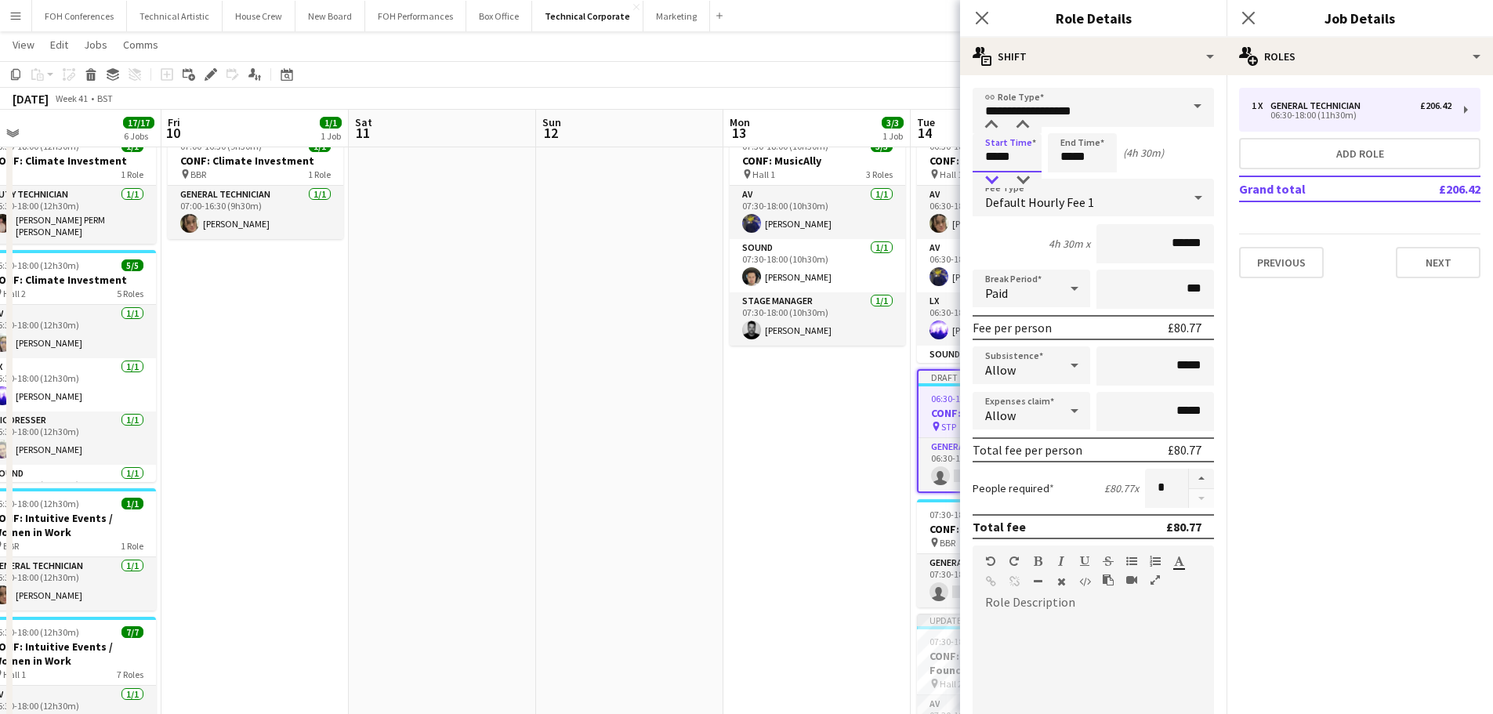
click at [987, 183] on div at bounding box center [990, 180] width 31 height 16
click at [809, 483] on app-date-cell "07:30-18:00 (10h30m) 3/3 CONF: MusicAlly pin Hall 1 3 Roles AV [DATE] 07:30-18:…" at bounding box center [816, 694] width 187 height 1138
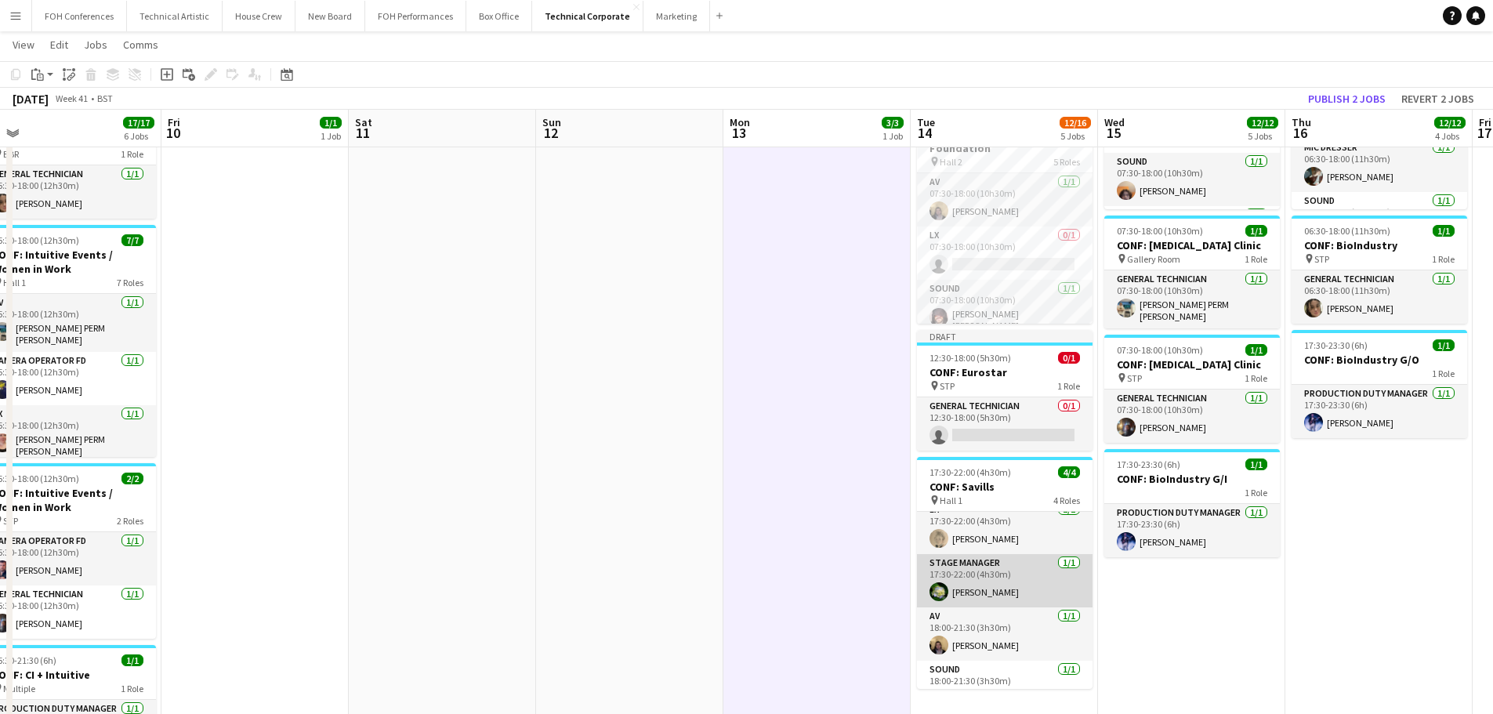
scroll to position [0, 0]
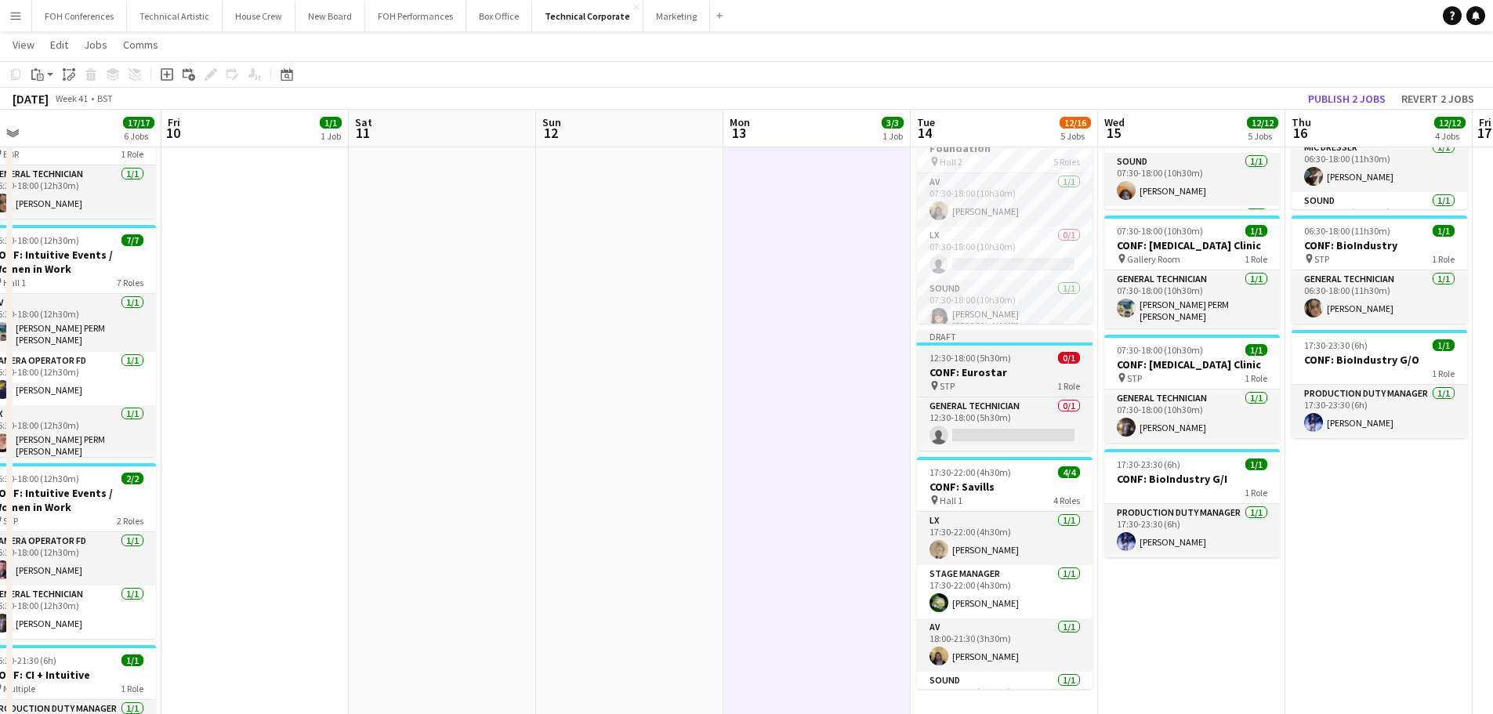
click at [996, 378] on h3 "CONF: Eurostar" at bounding box center [1005, 372] width 176 height 14
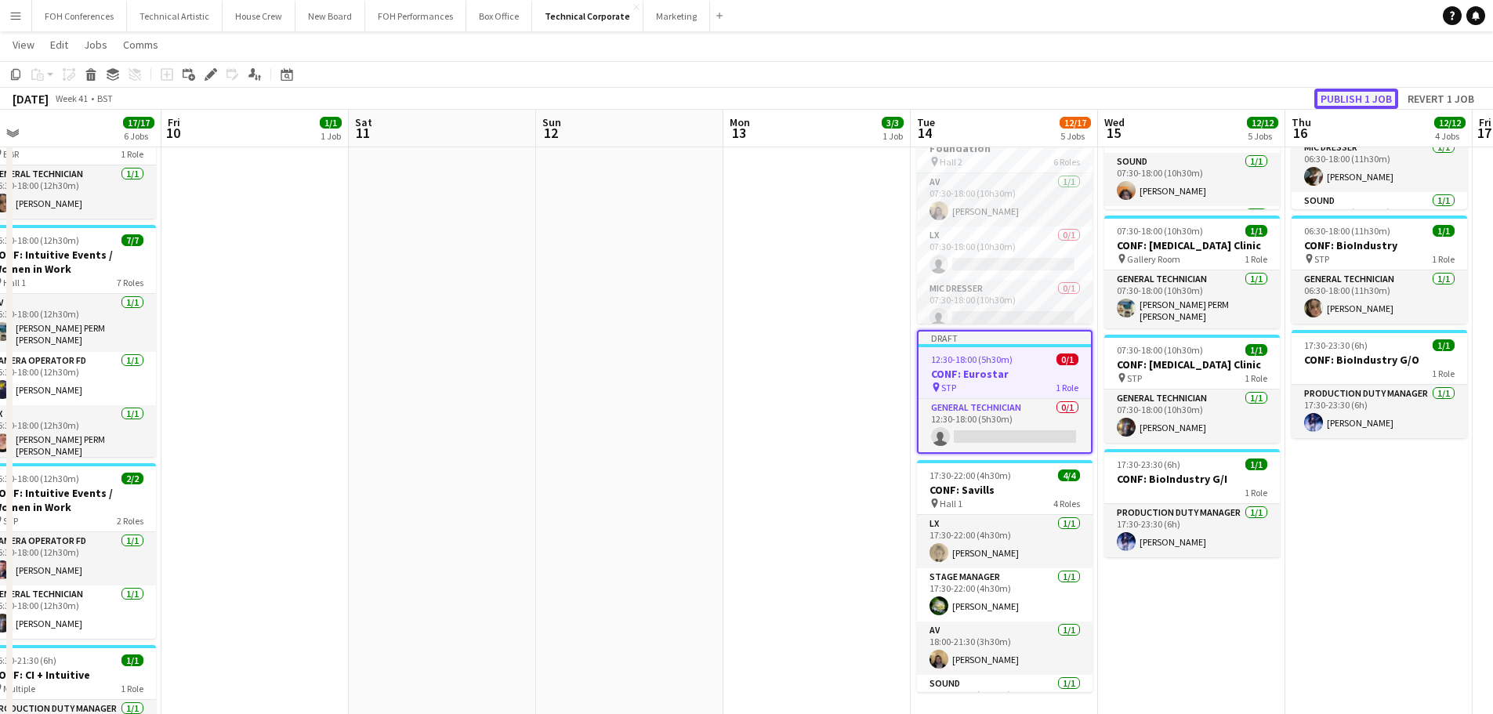
click at [1358, 95] on button "Publish 1 job" at bounding box center [1356, 99] width 84 height 20
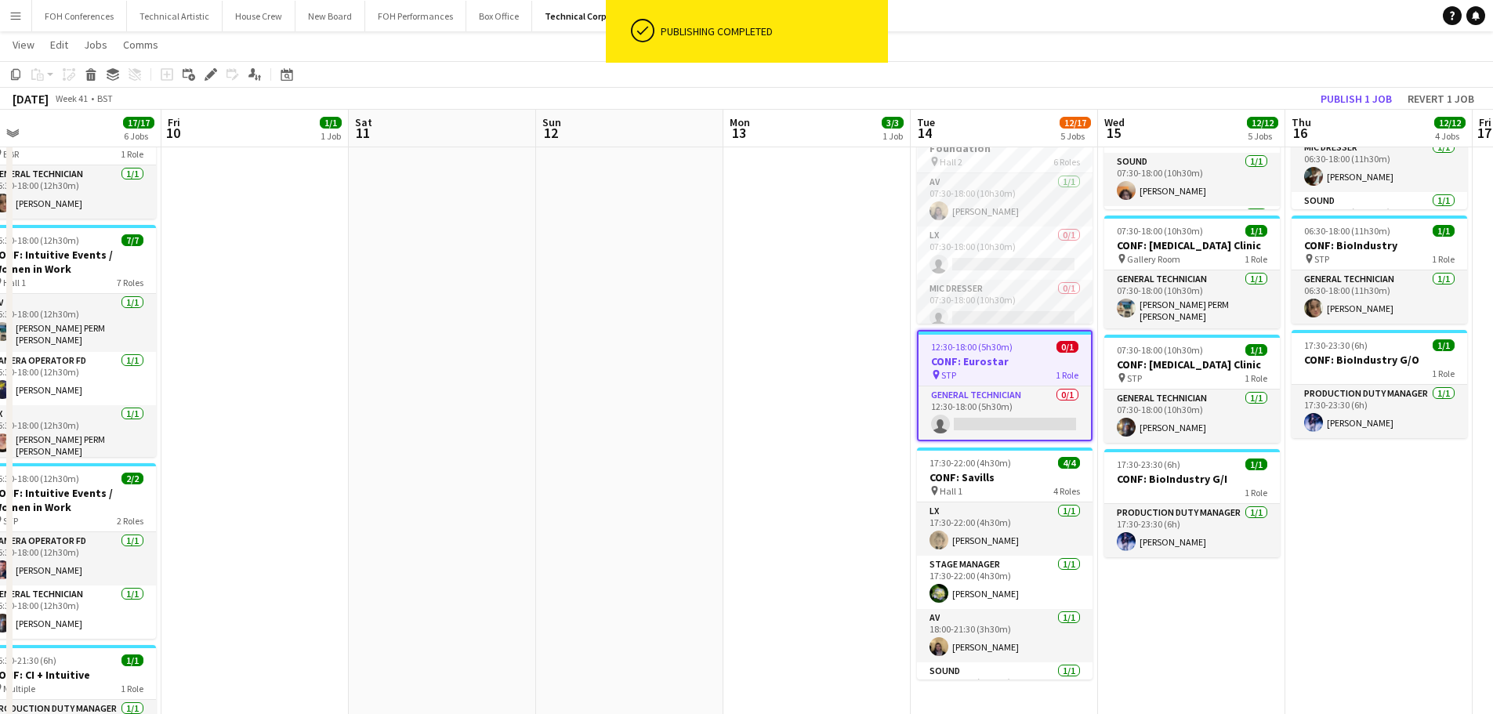
click at [989, 344] on span "12:30-18:00 (5h30m)" at bounding box center [971, 347] width 81 height 12
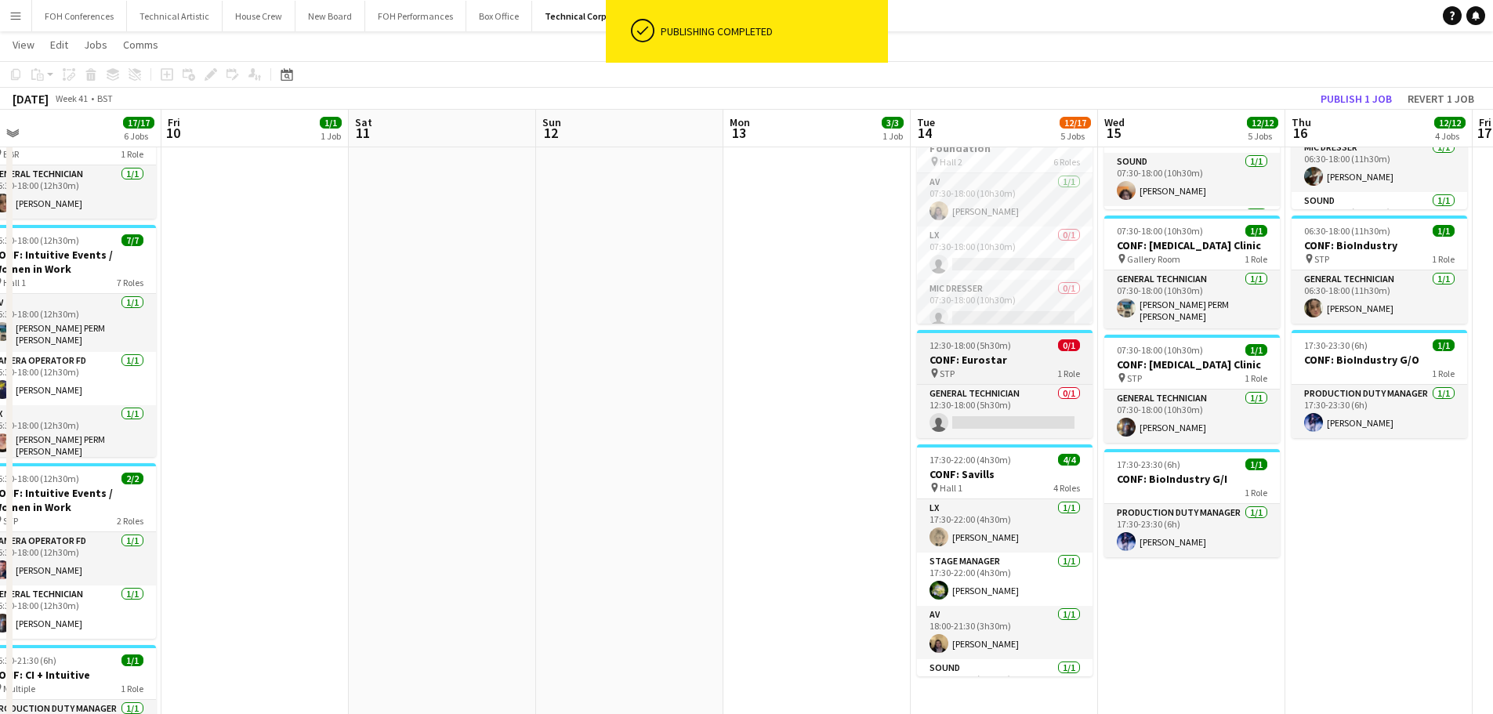
click at [1009, 359] on h3 "CONF: Eurostar" at bounding box center [1005, 360] width 176 height 14
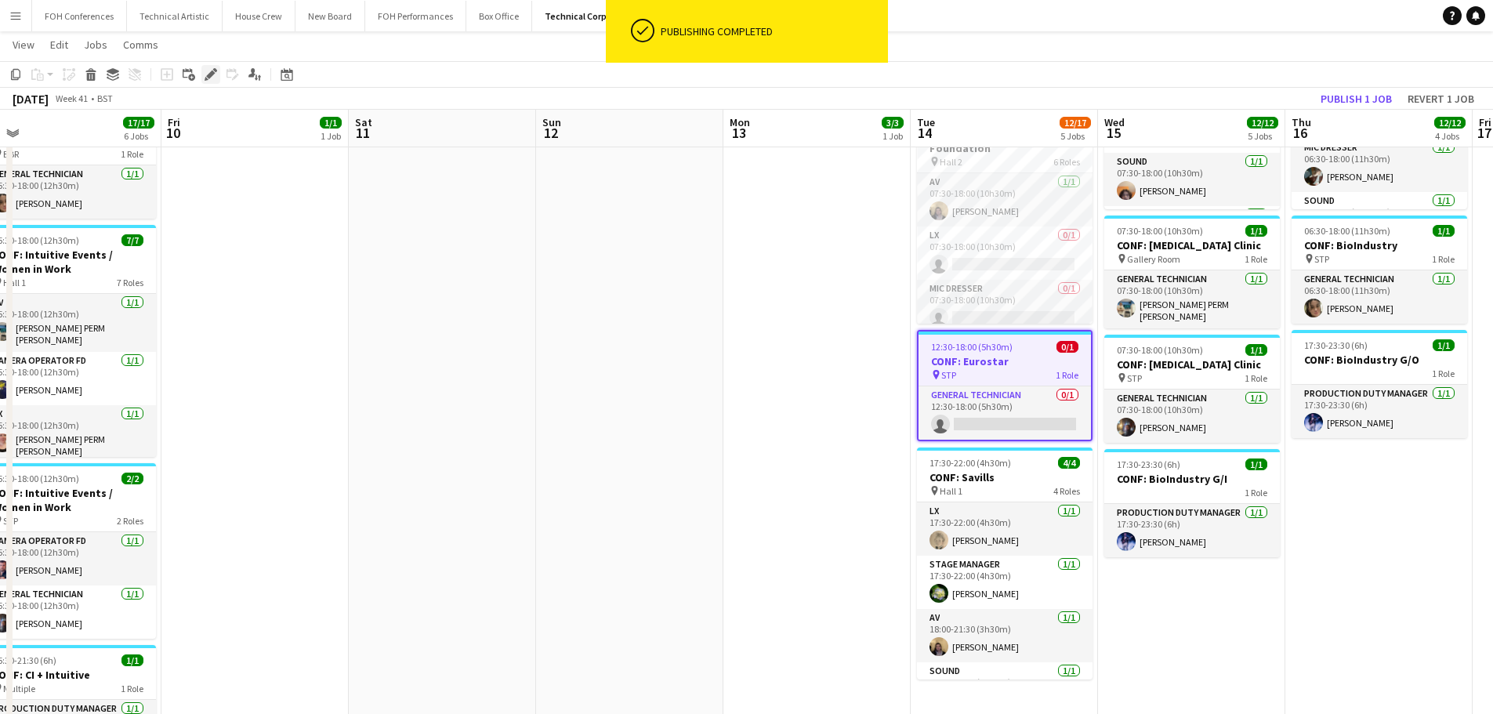
click at [203, 71] on div "Edit" at bounding box center [210, 74] width 19 height 19
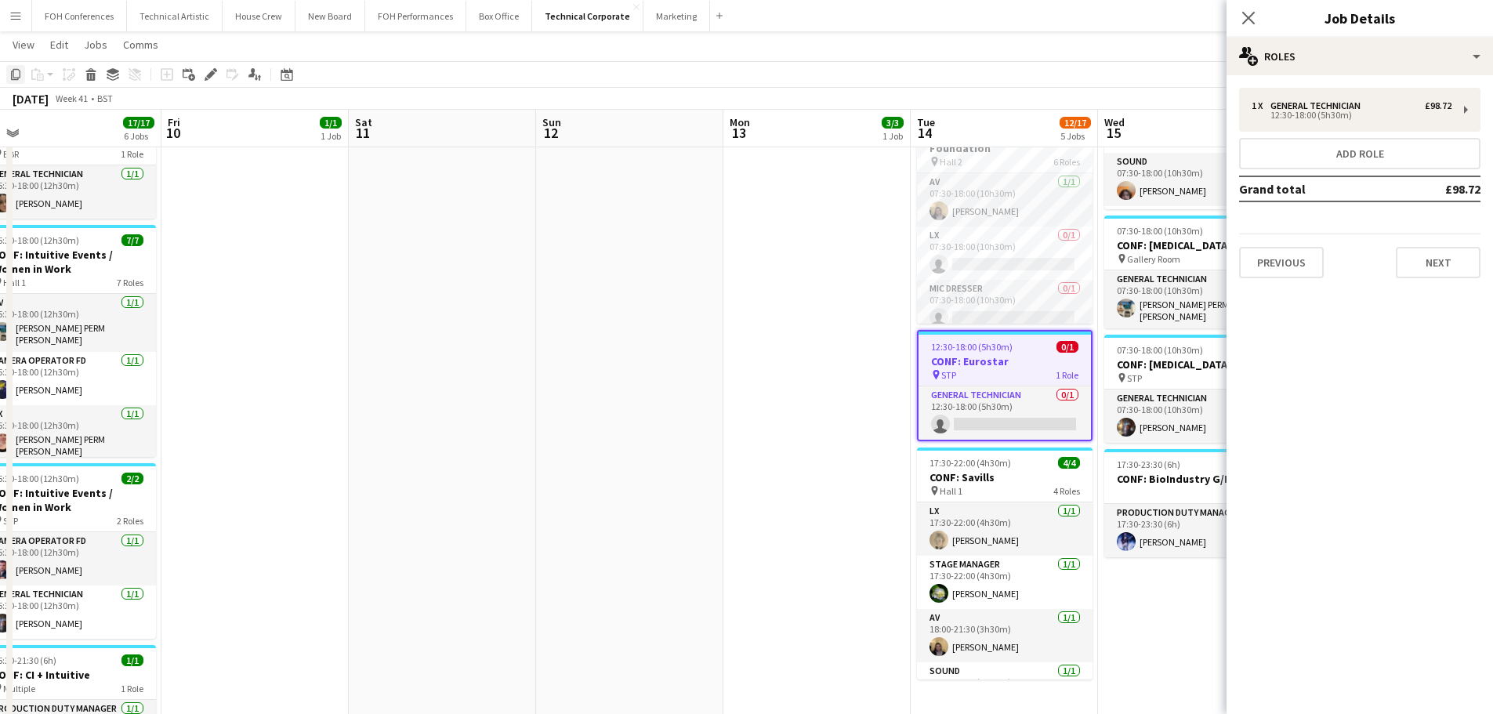
click at [21, 78] on icon "Copy" at bounding box center [15, 74] width 13 height 13
click at [1236, 13] on div "Close pop-in" at bounding box center [1248, 18] width 44 height 36
click at [1249, 21] on icon "Close pop-in" at bounding box center [1247, 17] width 15 height 15
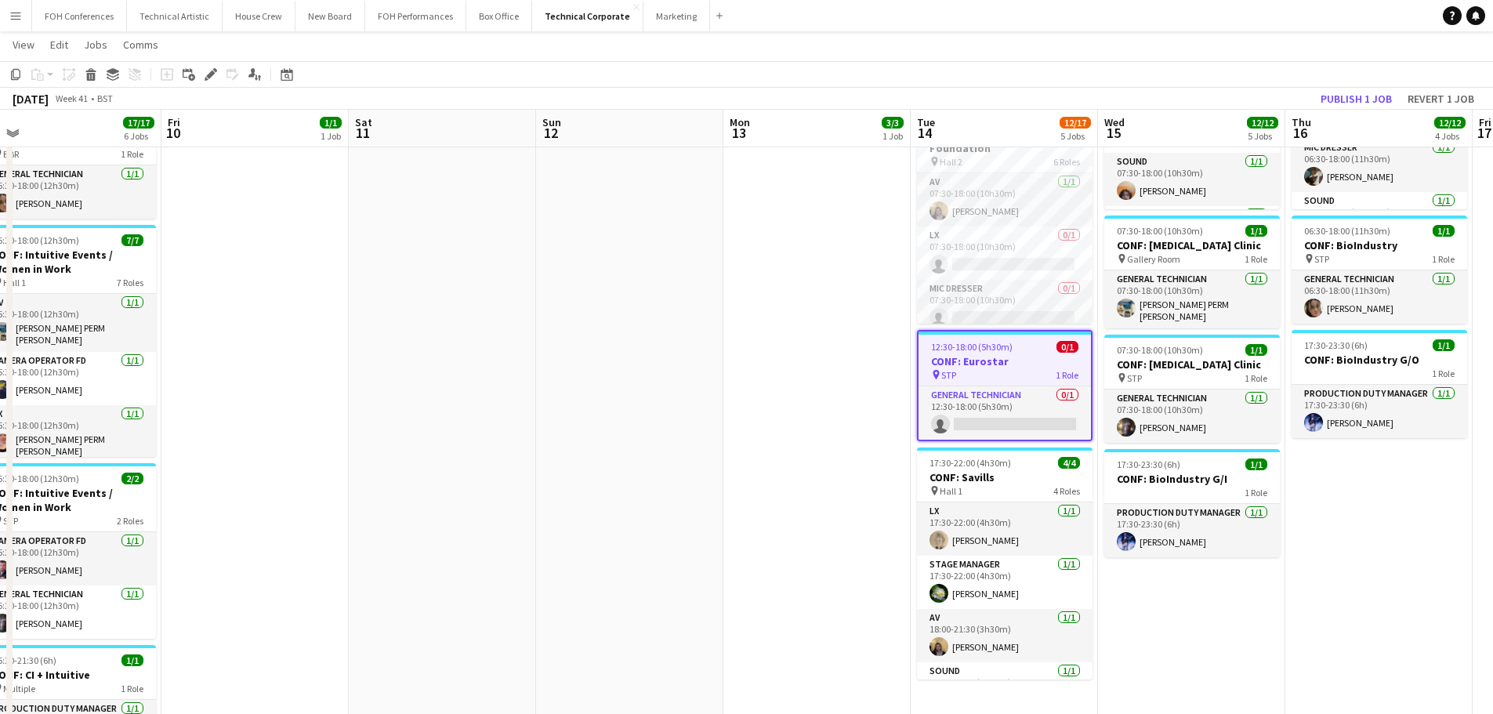
click at [1199, 609] on app-date-cell "06:30-18:00 (11h30m) 5/5 CONF: [MEDICAL_DATA] Clinic pin Hall 1 5 Roles AV [DAT…" at bounding box center [1191, 302] width 187 height 1138
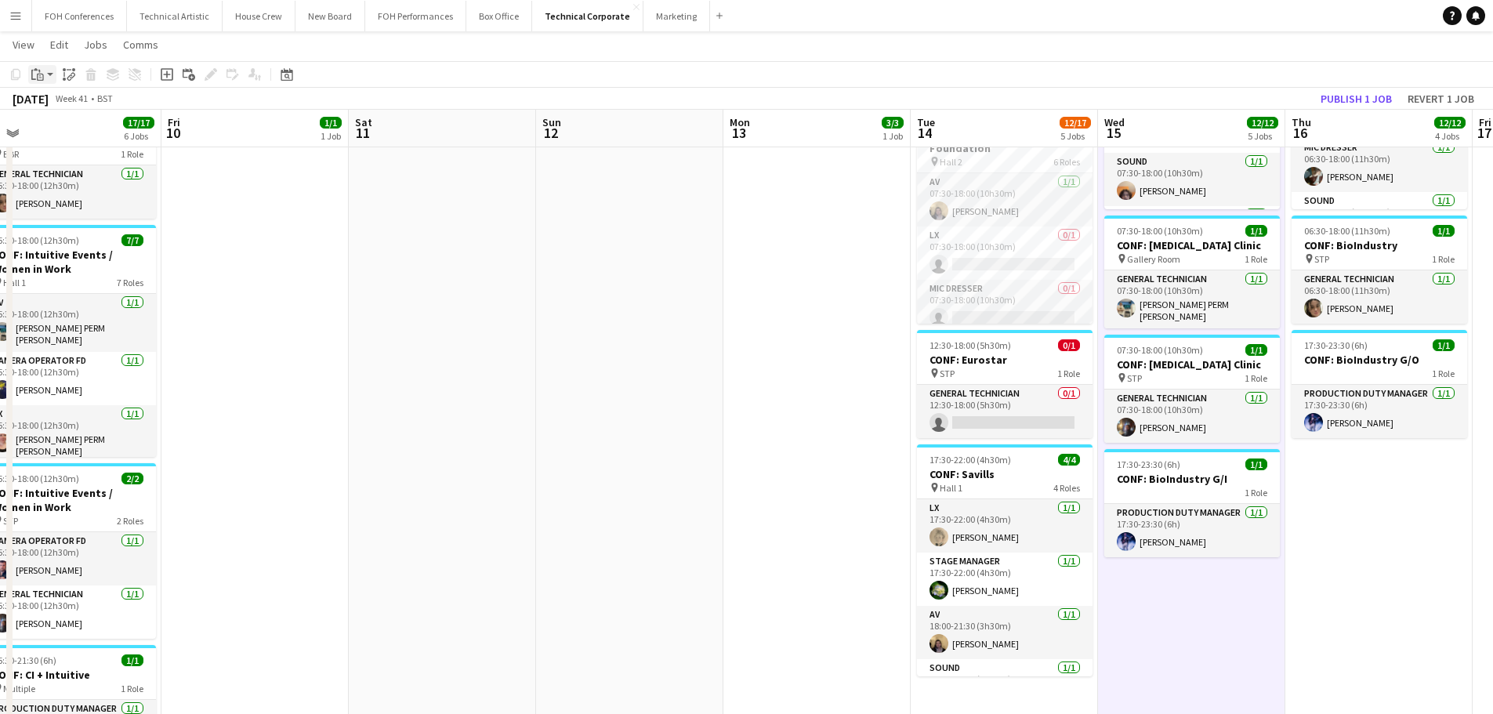
click at [42, 69] on icon "Paste" at bounding box center [37, 74] width 13 height 13
click at [50, 93] on div "Paste Ctrl+V Paste with crew Ctrl+Shift+V" at bounding box center [115, 117] width 174 height 67
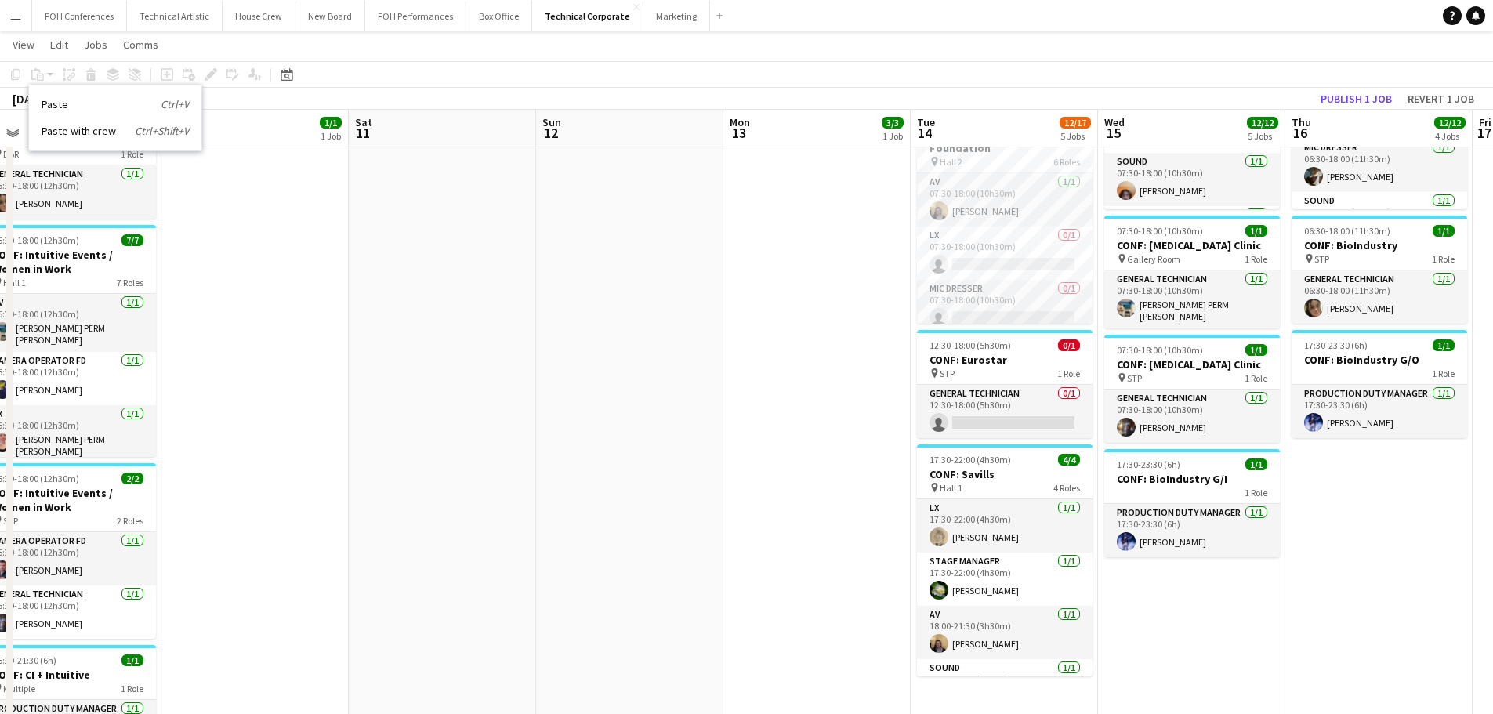
click at [1179, 603] on app-date-cell "06:30-18:00 (11h30m) 5/5 CONF: [MEDICAL_DATA] Clinic pin Hall 1 5 Roles AV [DAT…" at bounding box center [1191, 302] width 187 height 1138
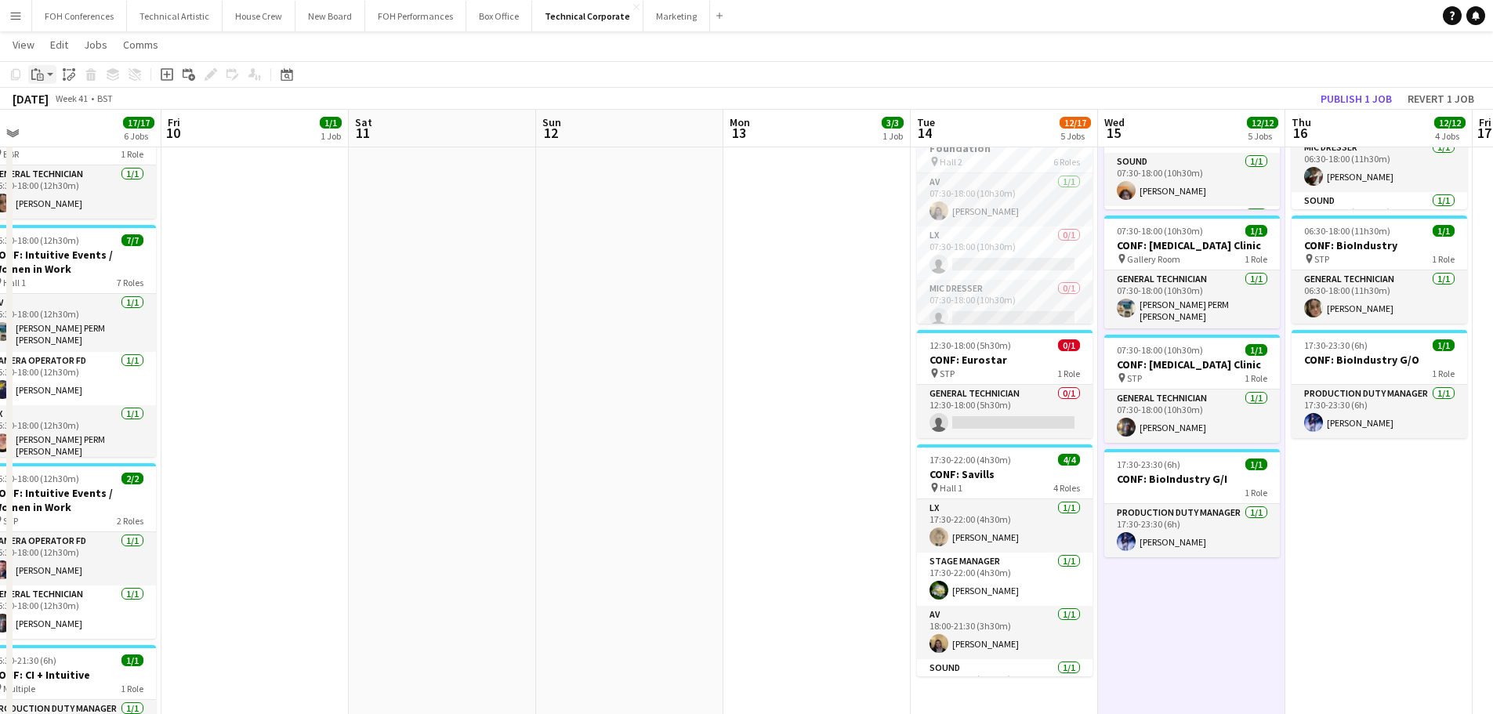
click at [44, 80] on div "Paste" at bounding box center [37, 74] width 19 height 19
click at [56, 105] on link "Paste Ctrl+V" at bounding box center [115, 104] width 147 height 14
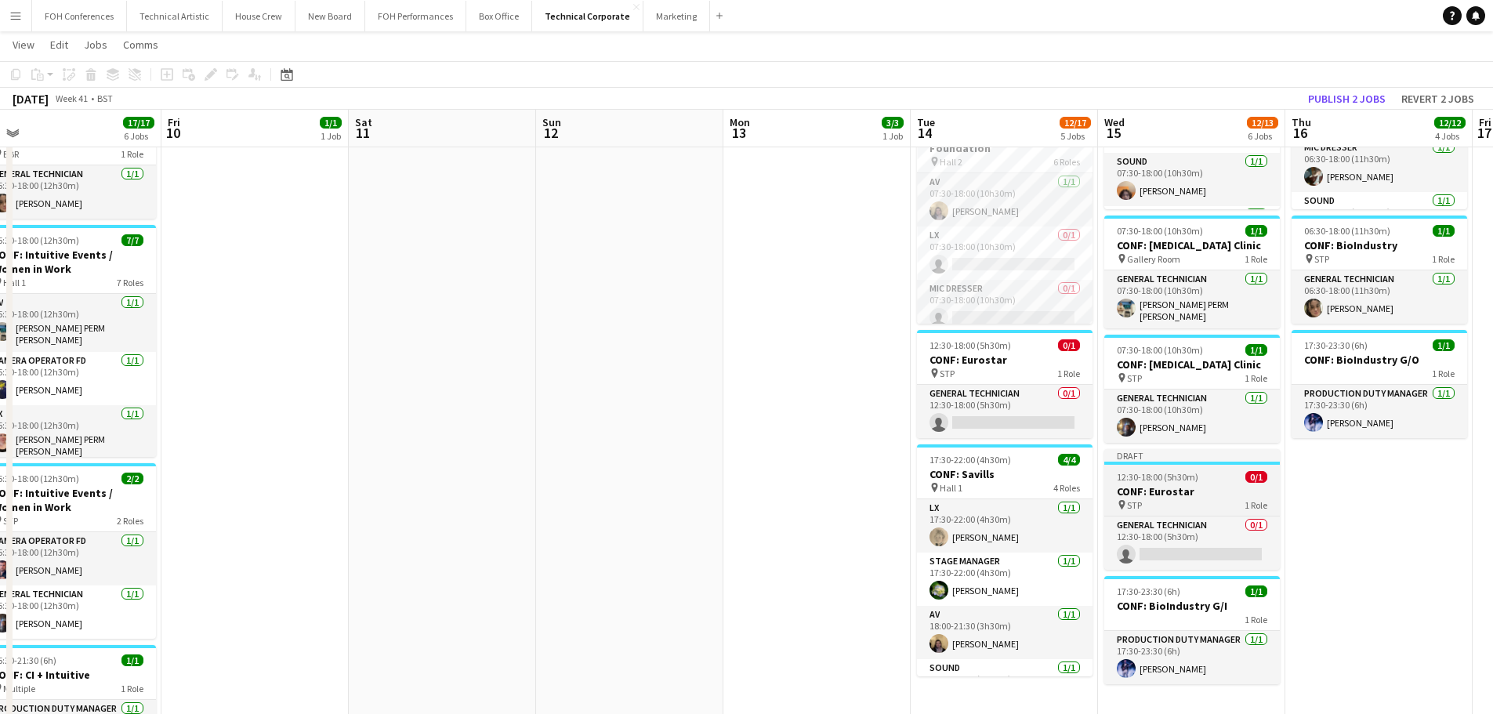
click at [1168, 486] on h3 "CONF: Eurostar" at bounding box center [1192, 491] width 176 height 14
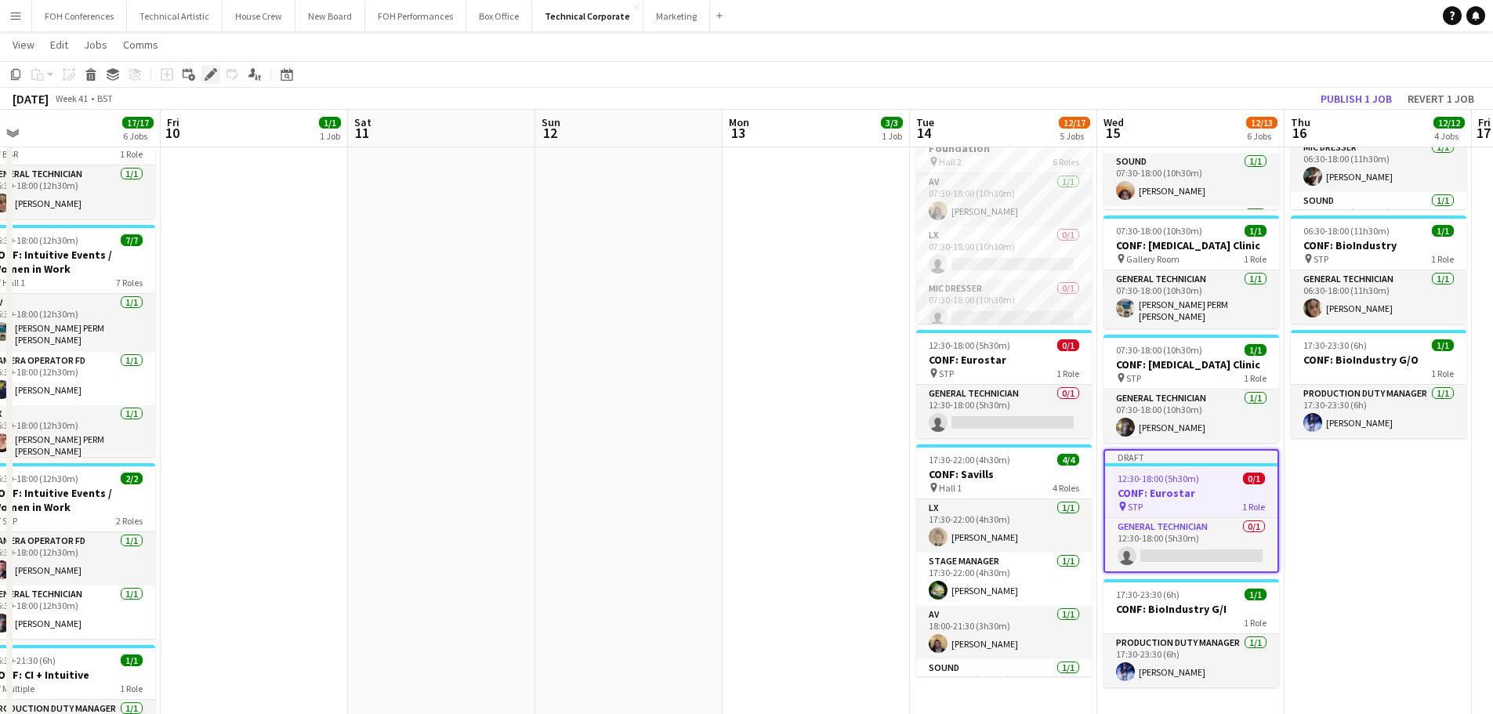
click at [207, 79] on icon at bounding box center [206, 79] width 4 height 4
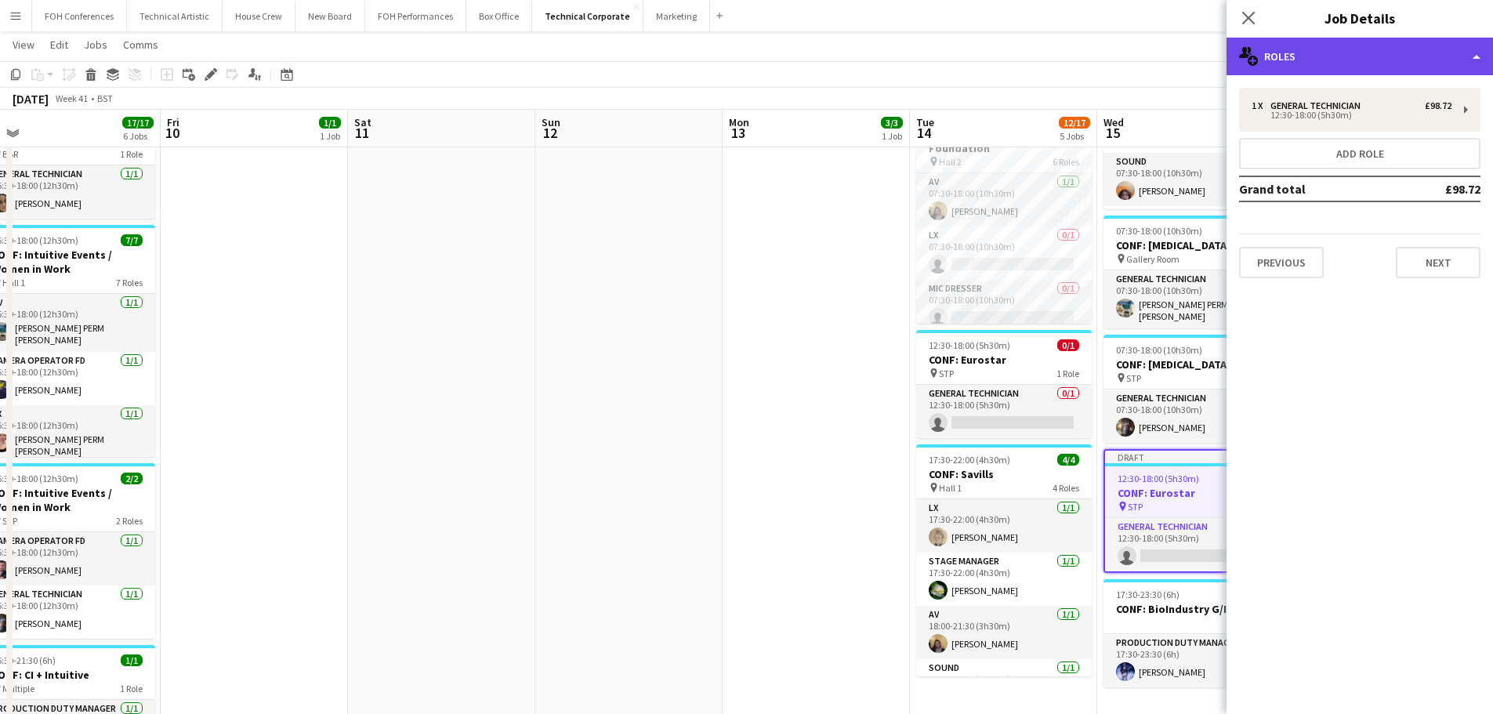
click at [1388, 65] on div "multiple-users-add Roles" at bounding box center [1359, 57] width 266 height 38
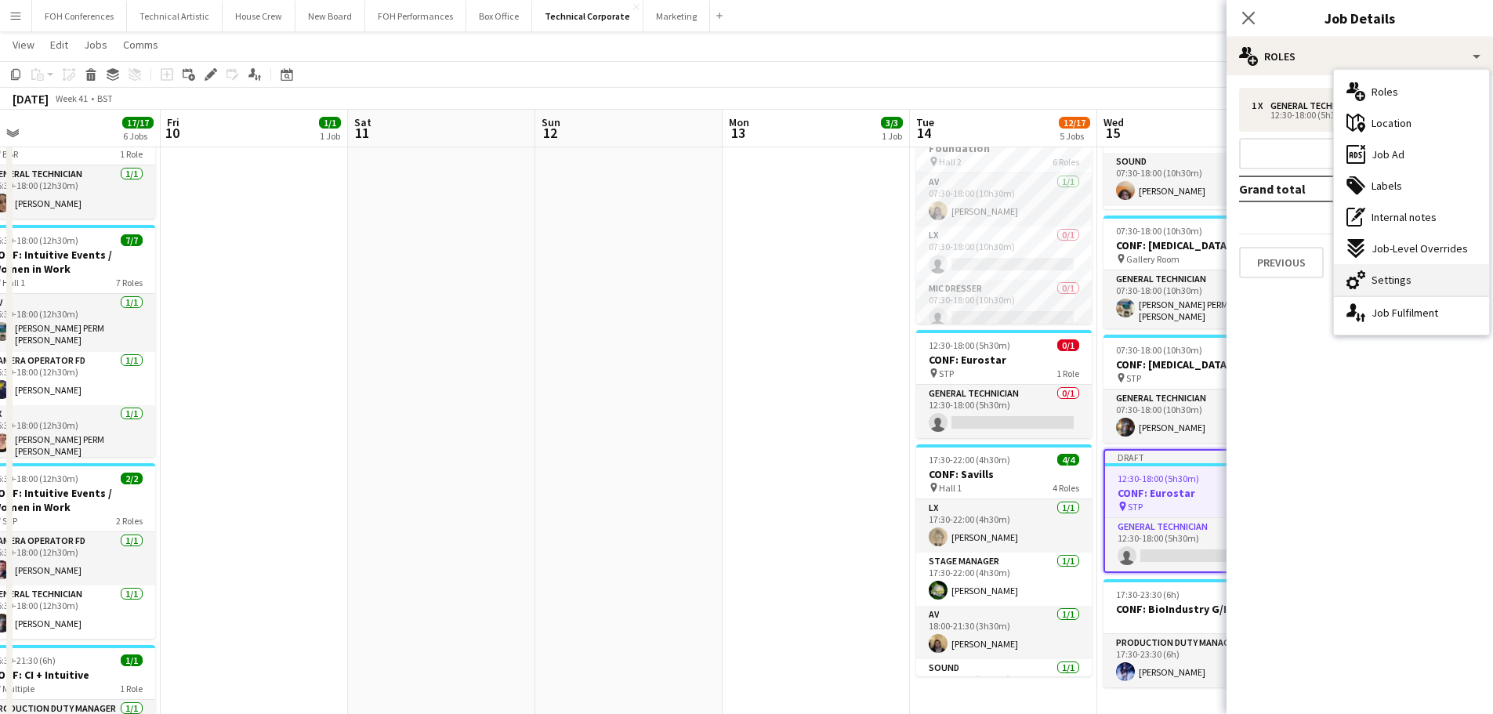
click at [1392, 288] on div "cog-double-3 Settings" at bounding box center [1411, 279] width 155 height 31
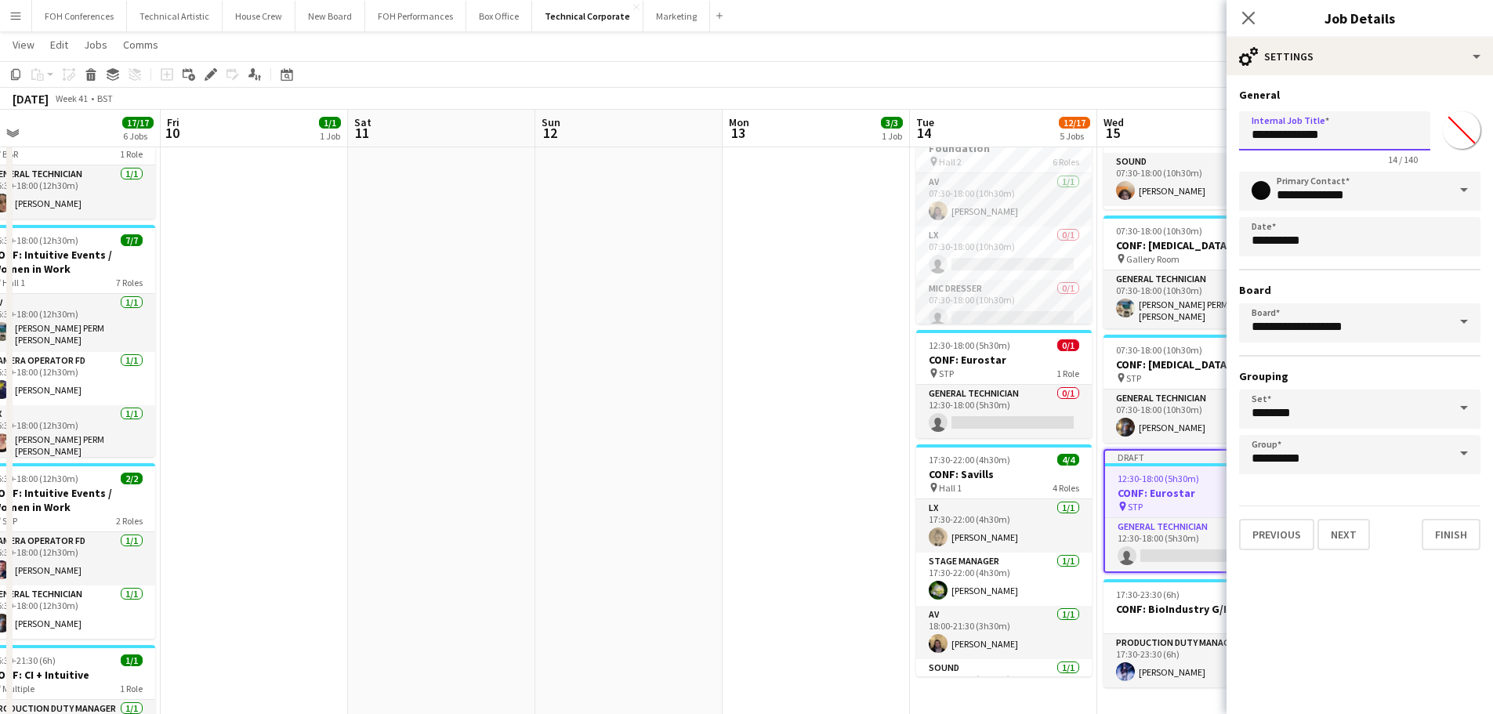
drag, startPoint x: 1290, startPoint y: 130, endPoint x: 1484, endPoint y: 128, distance: 194.3
click at [1482, 128] on form "**********" at bounding box center [1359, 319] width 266 height 462
click at [1350, 75] on div "**********" at bounding box center [1359, 318] width 266 height 487
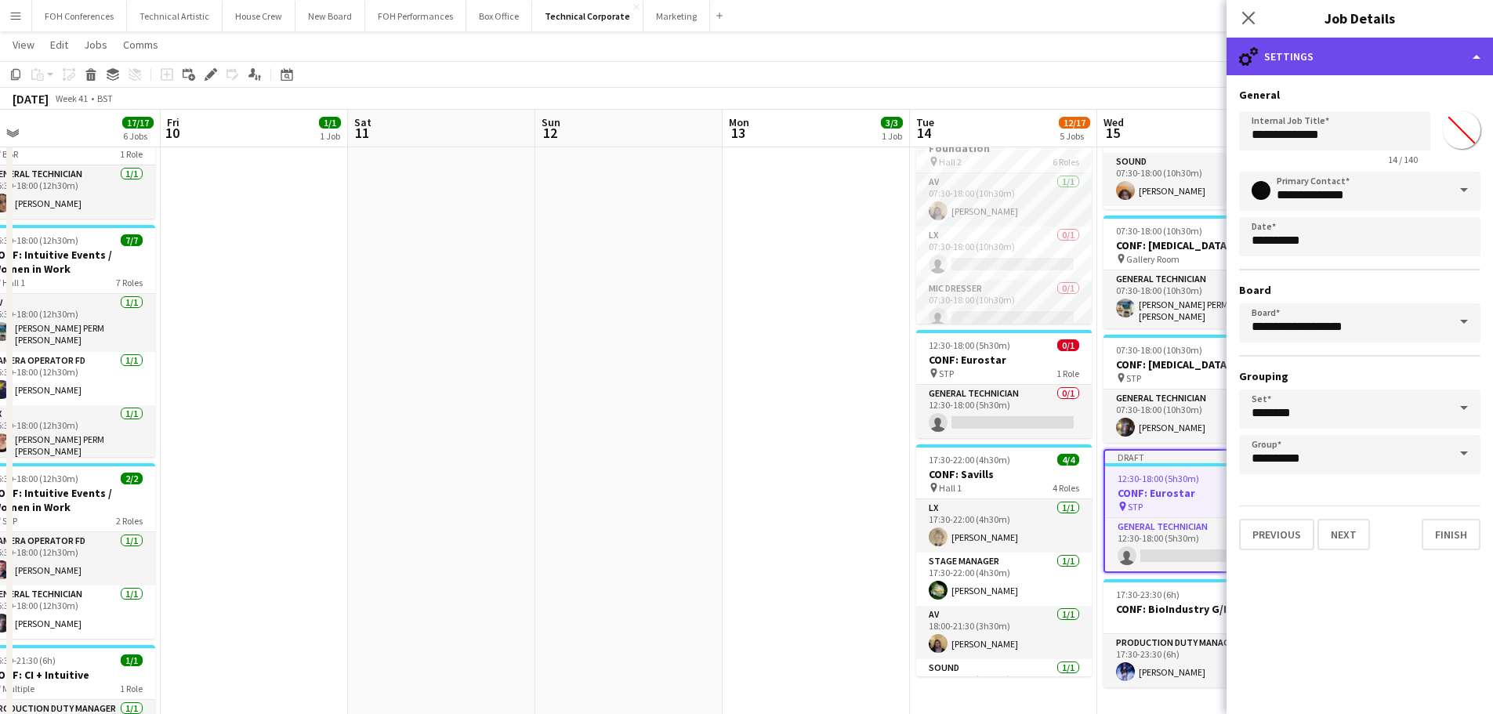
click at [1341, 59] on div "cog-double-3 Settings" at bounding box center [1359, 57] width 266 height 38
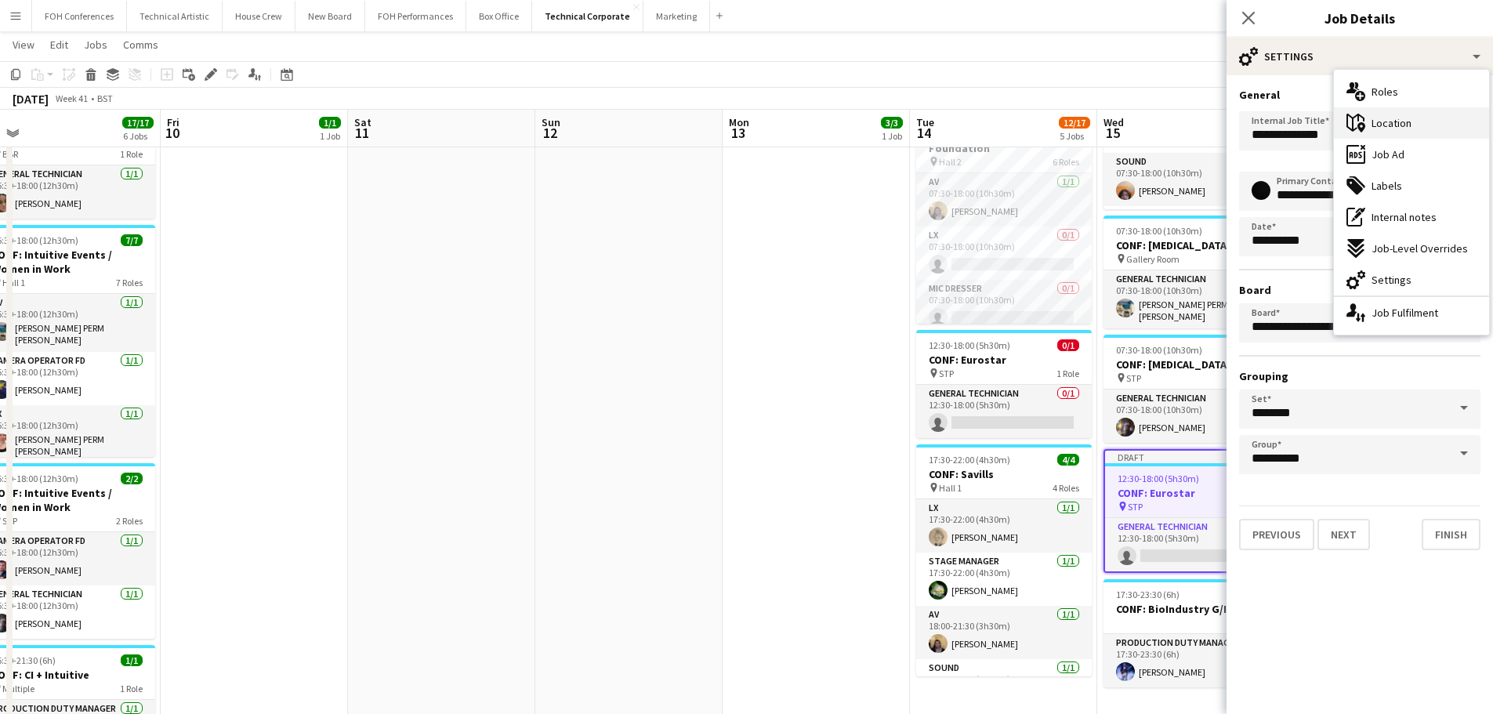
click at [1397, 125] on span "Location" at bounding box center [1391, 123] width 40 height 14
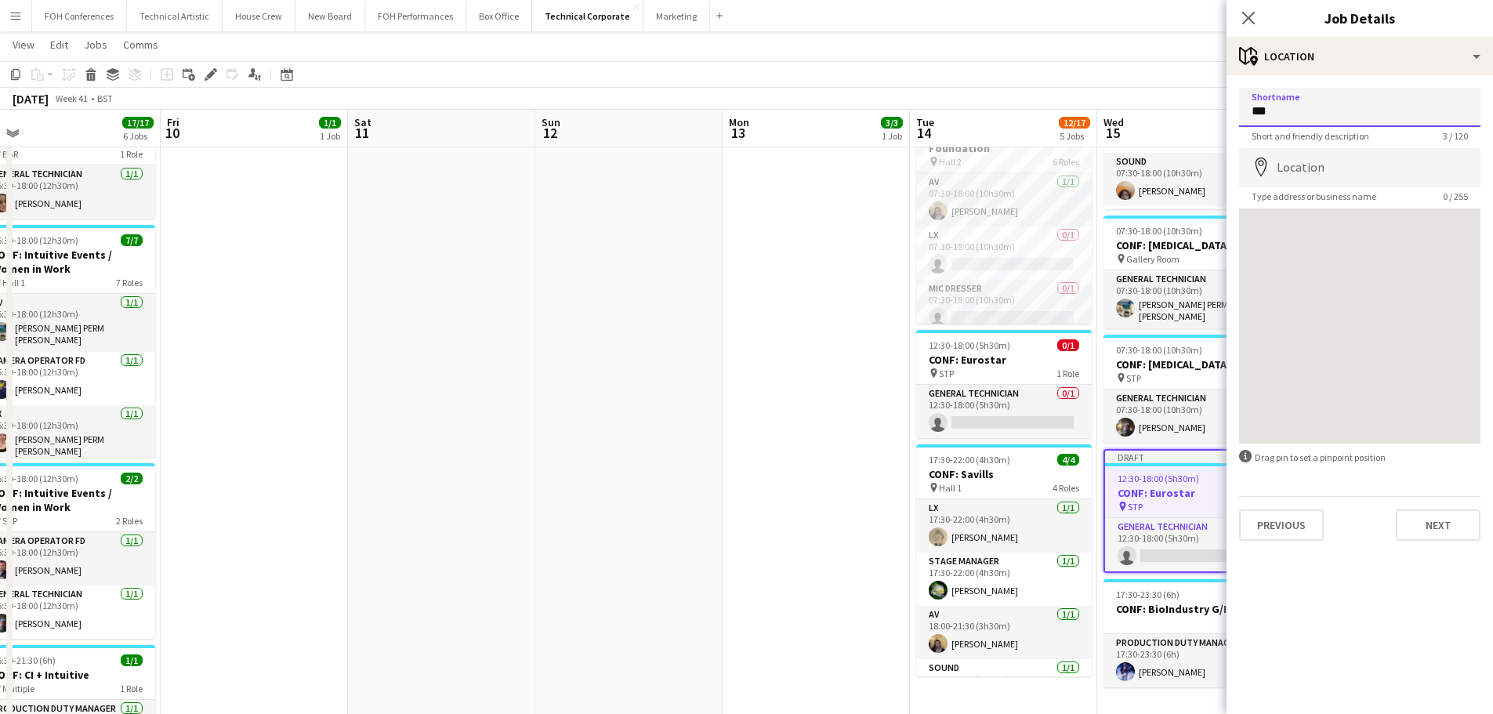
click at [1312, 114] on input "***" at bounding box center [1359, 107] width 241 height 39
click at [1312, 116] on input "***" at bounding box center [1359, 107] width 241 height 39
type input "***"
click at [1334, 81] on div "Shortname *** Short and friendly description 3 / 120 Location map-marker Type a…" at bounding box center [1359, 314] width 266 height 478
click at [1199, 96] on div "[DATE] Week 41 • BST Publish 1 job Revert 1 job" at bounding box center [746, 99] width 1493 height 22
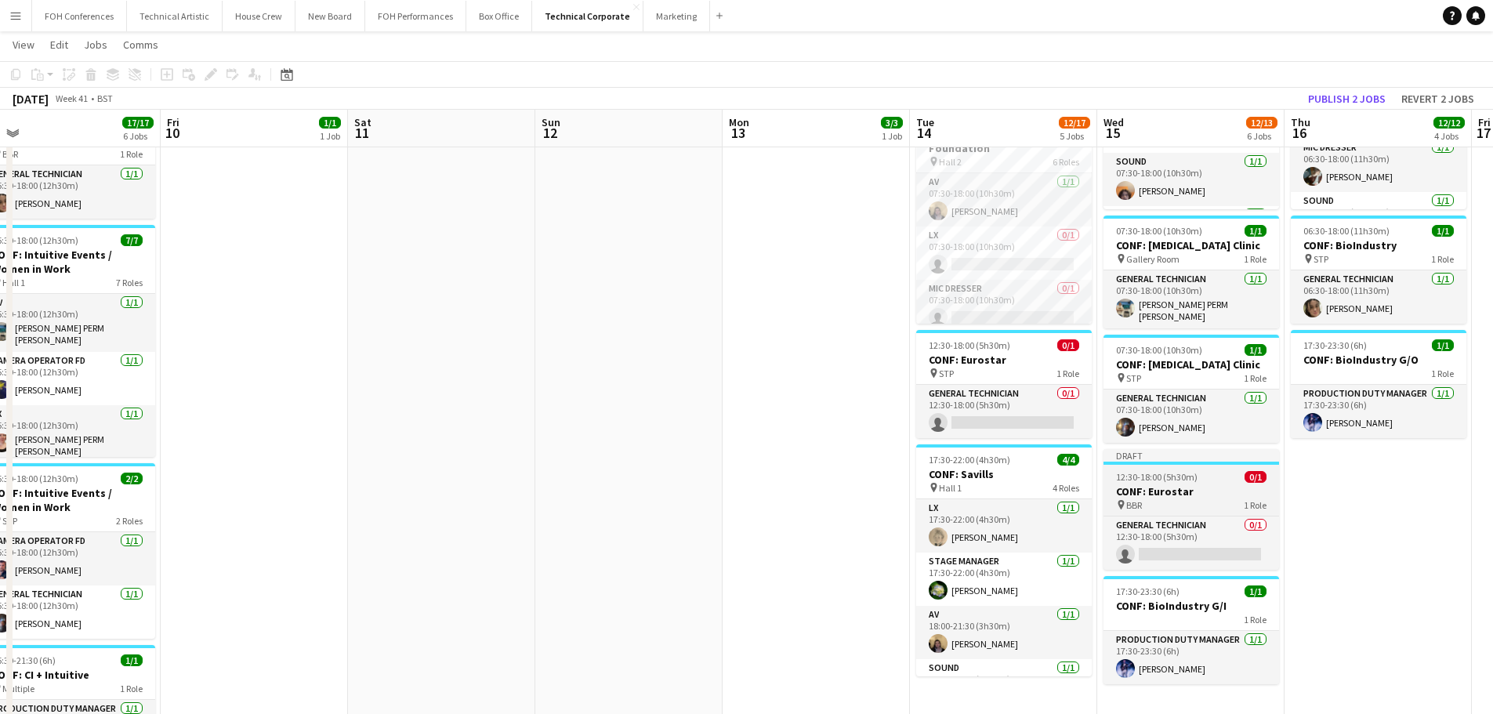
click at [1171, 498] on div "pin BBR 1 Role" at bounding box center [1191, 504] width 176 height 13
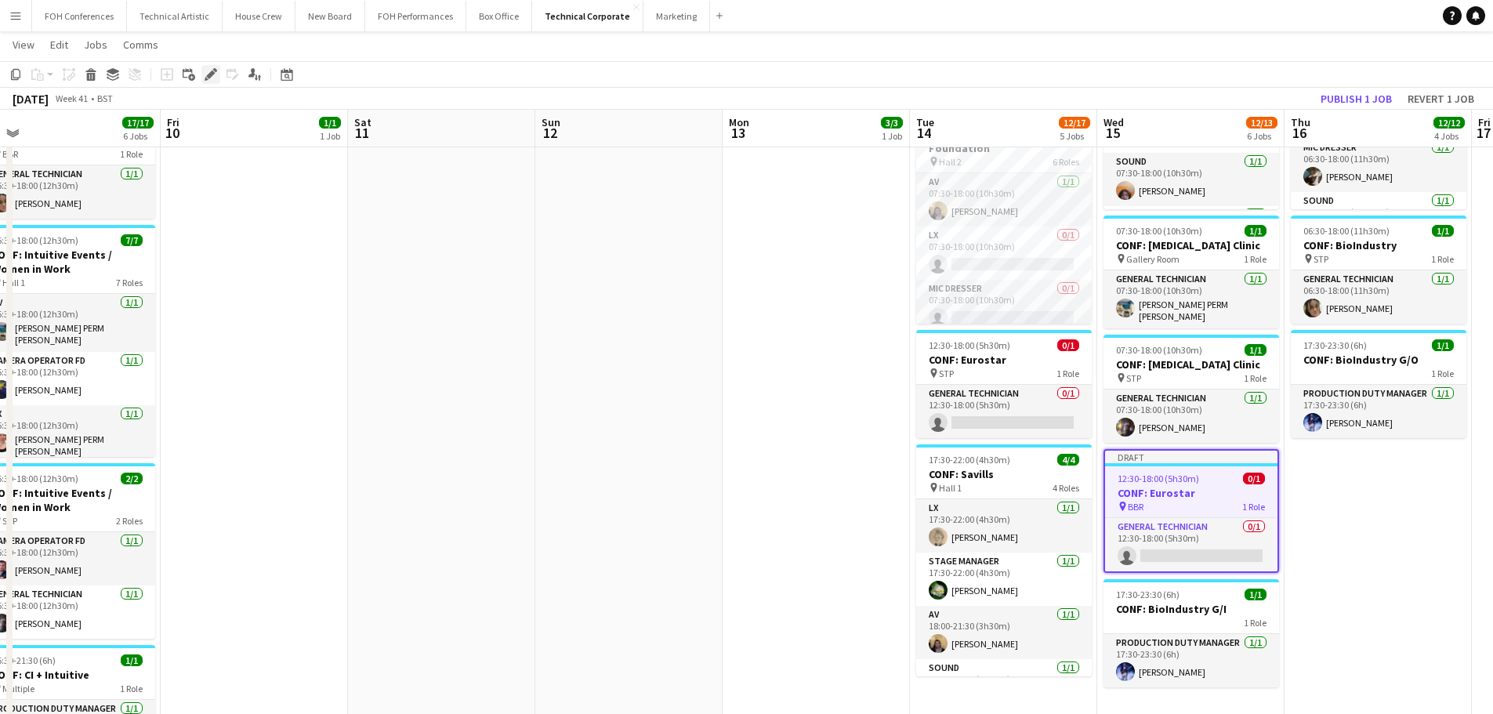
click at [213, 75] on icon "Edit" at bounding box center [210, 74] width 13 height 13
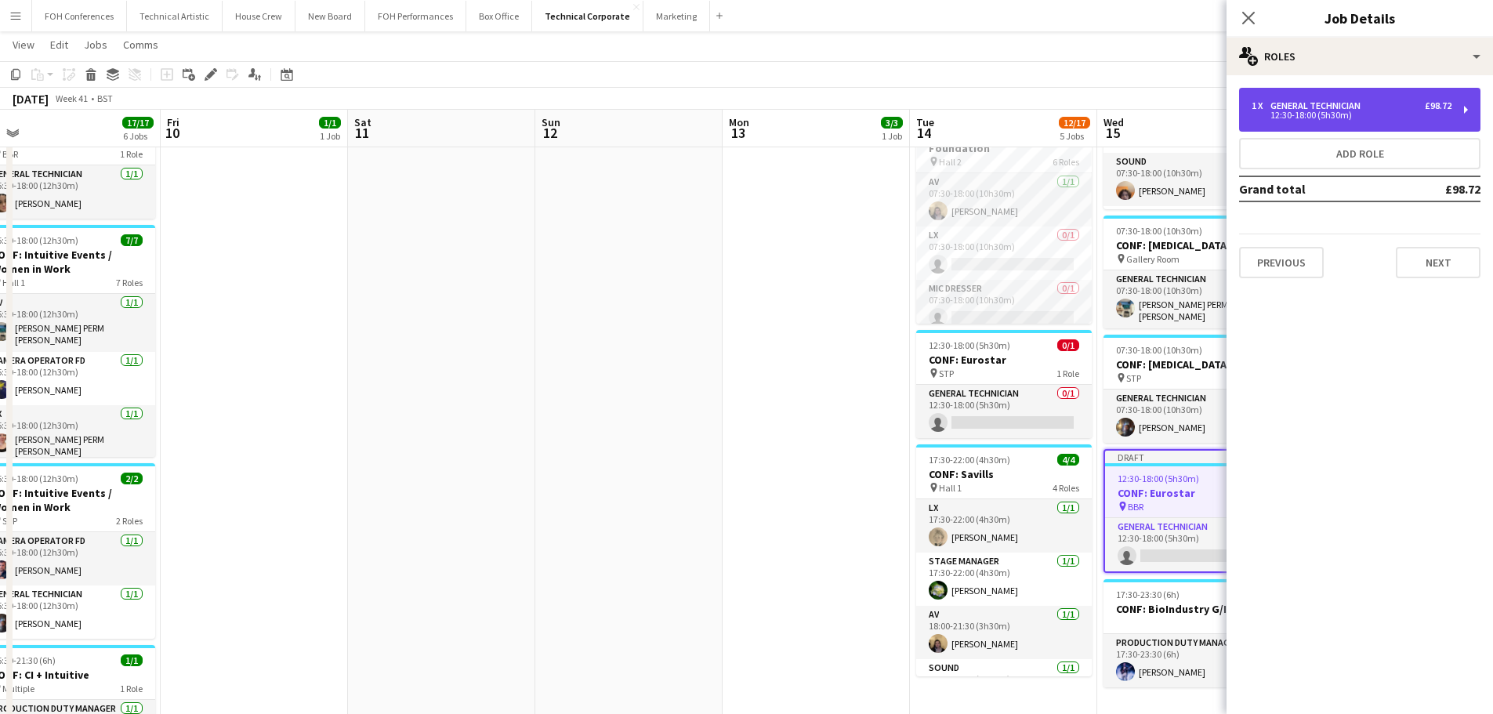
click at [1348, 119] on div "12:30-18:00 (5h30m)" at bounding box center [1351, 115] width 200 height 8
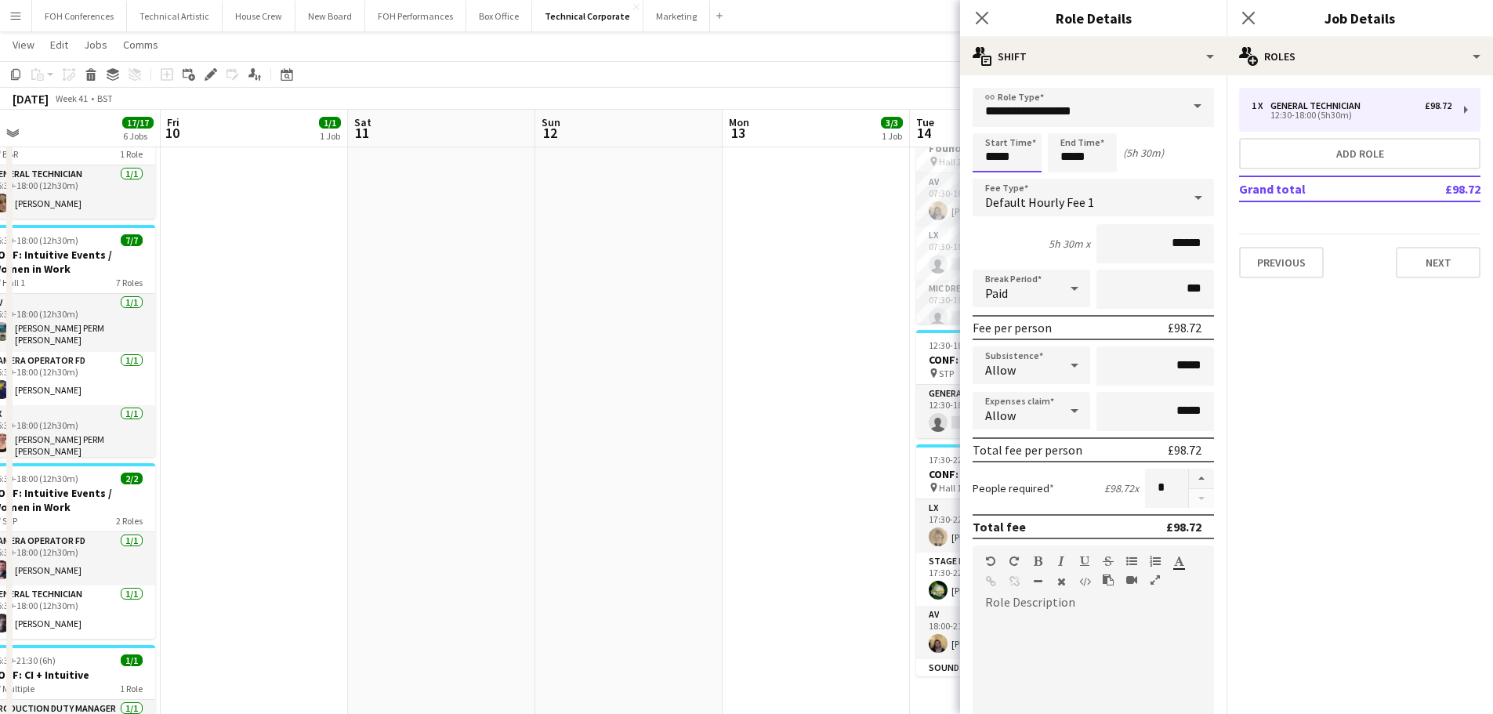
click at [1006, 153] on input "*****" at bounding box center [1006, 152] width 69 height 39
click at [991, 175] on div at bounding box center [990, 180] width 31 height 16
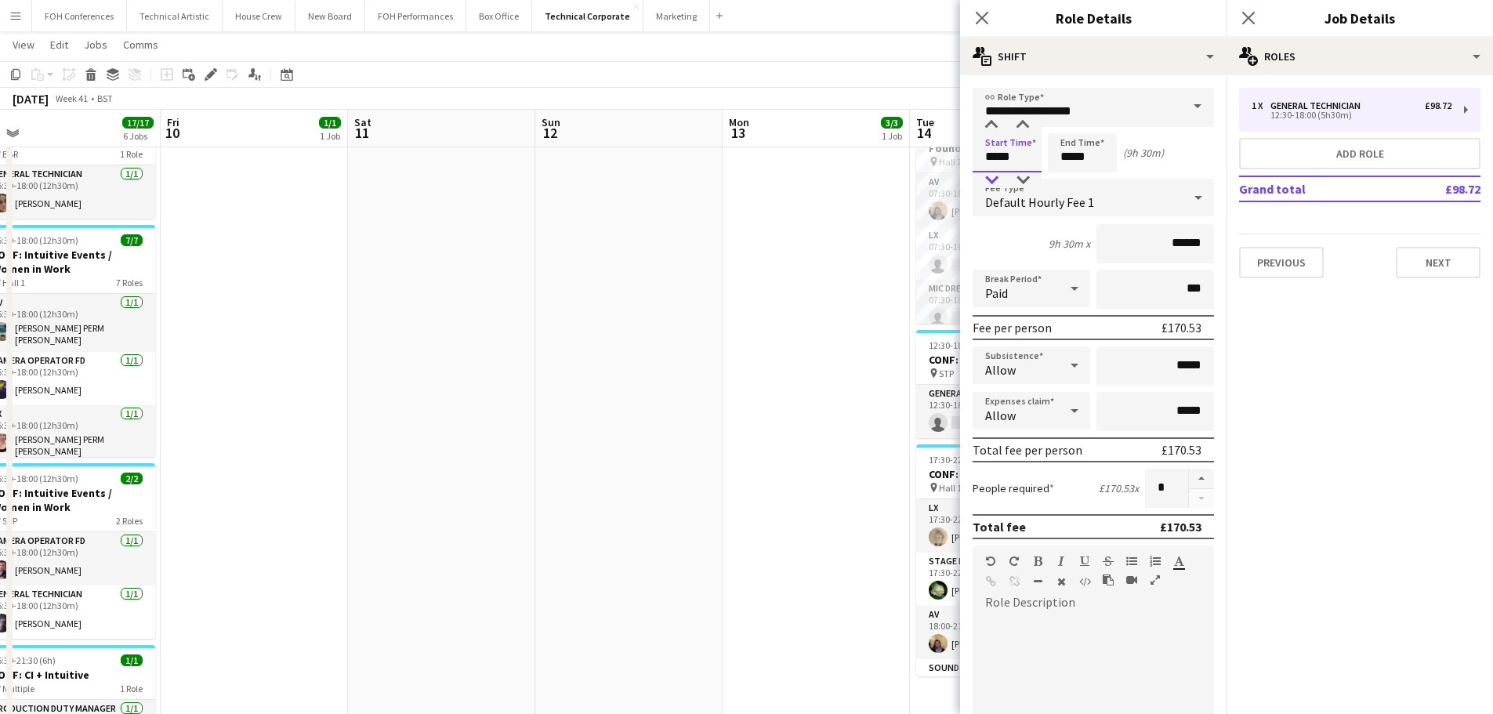
type input "*****"
click at [991, 175] on div at bounding box center [990, 180] width 31 height 16
click at [854, 454] on app-date-cell "07:30-18:00 (10h30m) 3/3 CONF: MusicAlly pin Hall 1 3 Roles AV [DATE] 07:30-18:…" at bounding box center [815, 302] width 187 height 1138
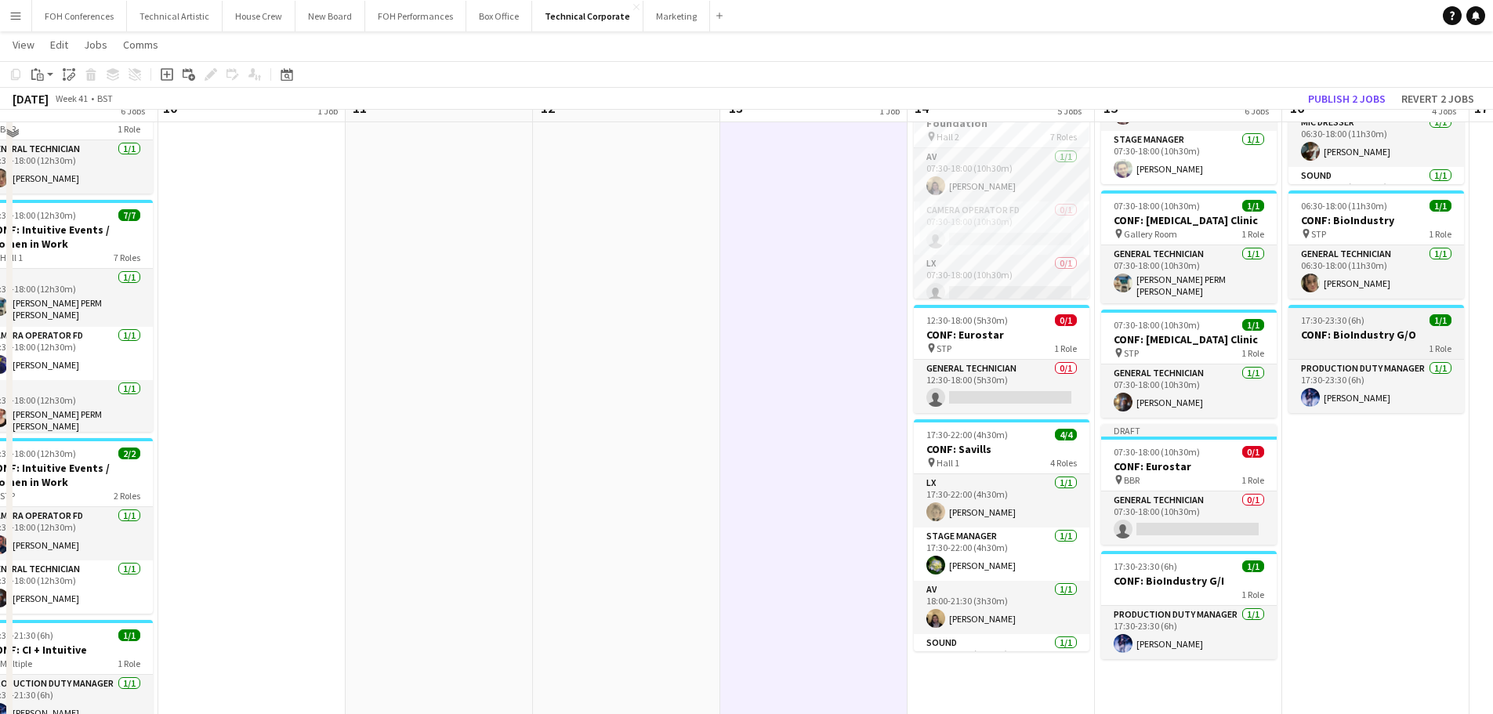
scroll to position [443, 0]
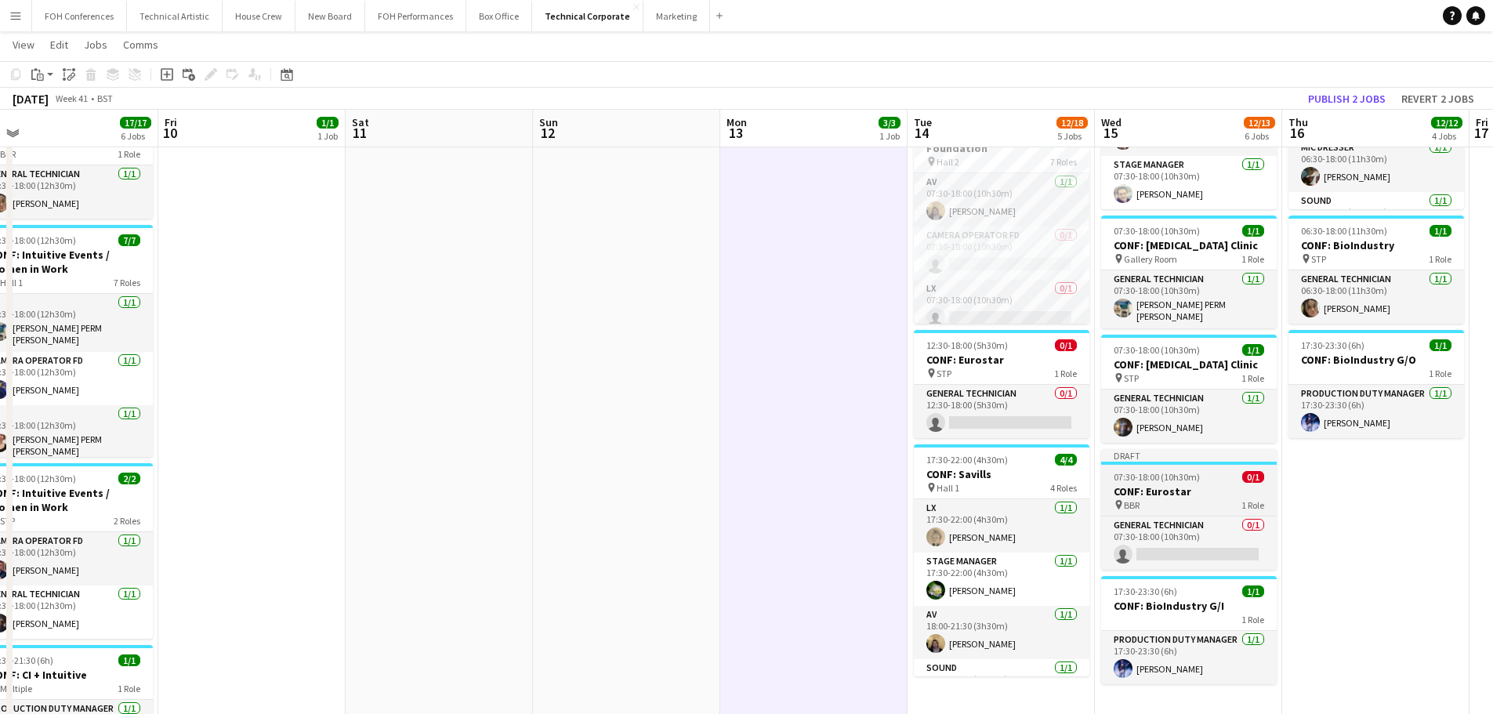
click at [1156, 488] on h3 "CONF: Eurostar" at bounding box center [1189, 491] width 176 height 14
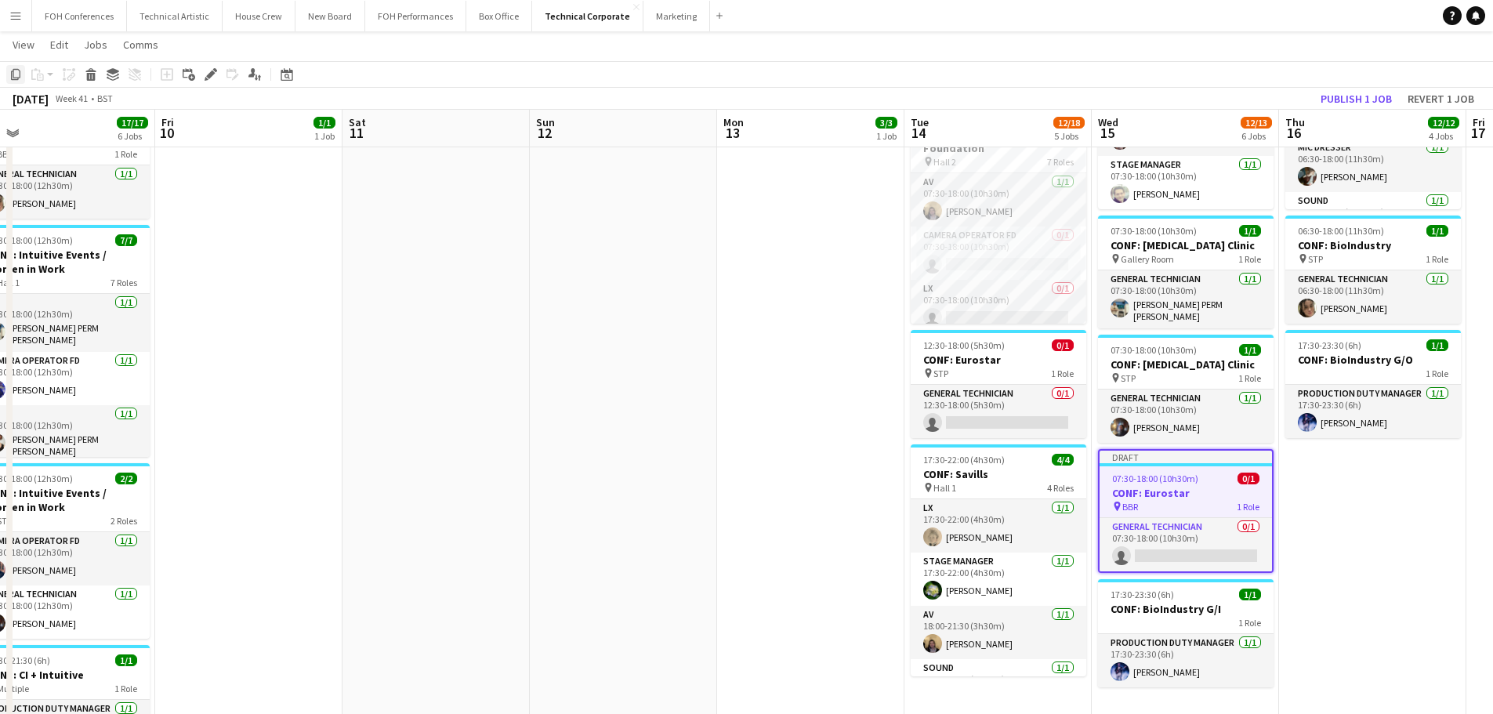
click at [11, 72] on icon "Copy" at bounding box center [15, 74] width 13 height 13
click at [1266, 487] on h3 "CONF: Eurostar" at bounding box center [1185, 493] width 172 height 14
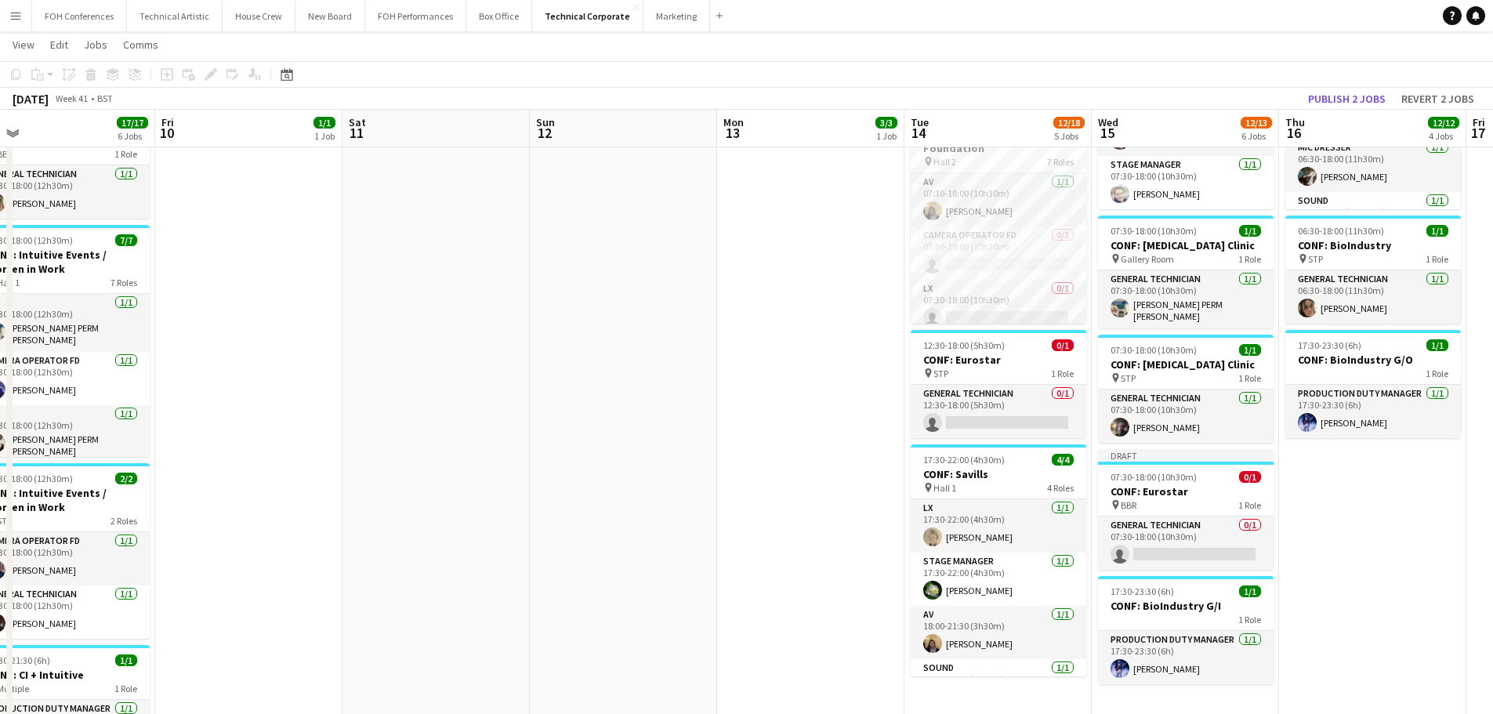
click at [1304, 486] on app-date-cell "06:30-18:00 (11h30m) 5/5 CONF: BioIndustry pin Hall 1 5 Roles AV [DATE] 06:30-1…" at bounding box center [1372, 302] width 187 height 1138
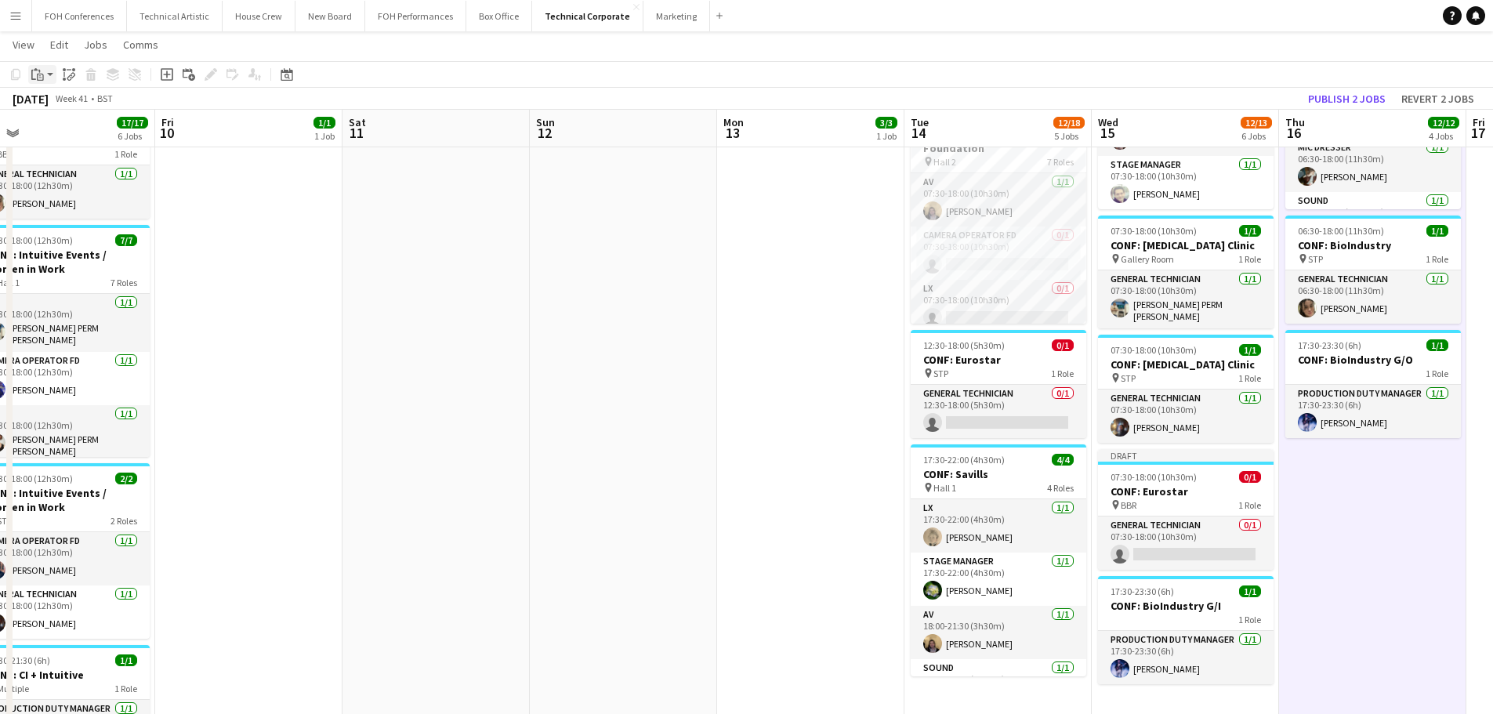
click at [41, 80] on icon at bounding box center [40, 77] width 7 height 7
click at [56, 111] on link "Paste Ctrl+V" at bounding box center [115, 104] width 147 height 14
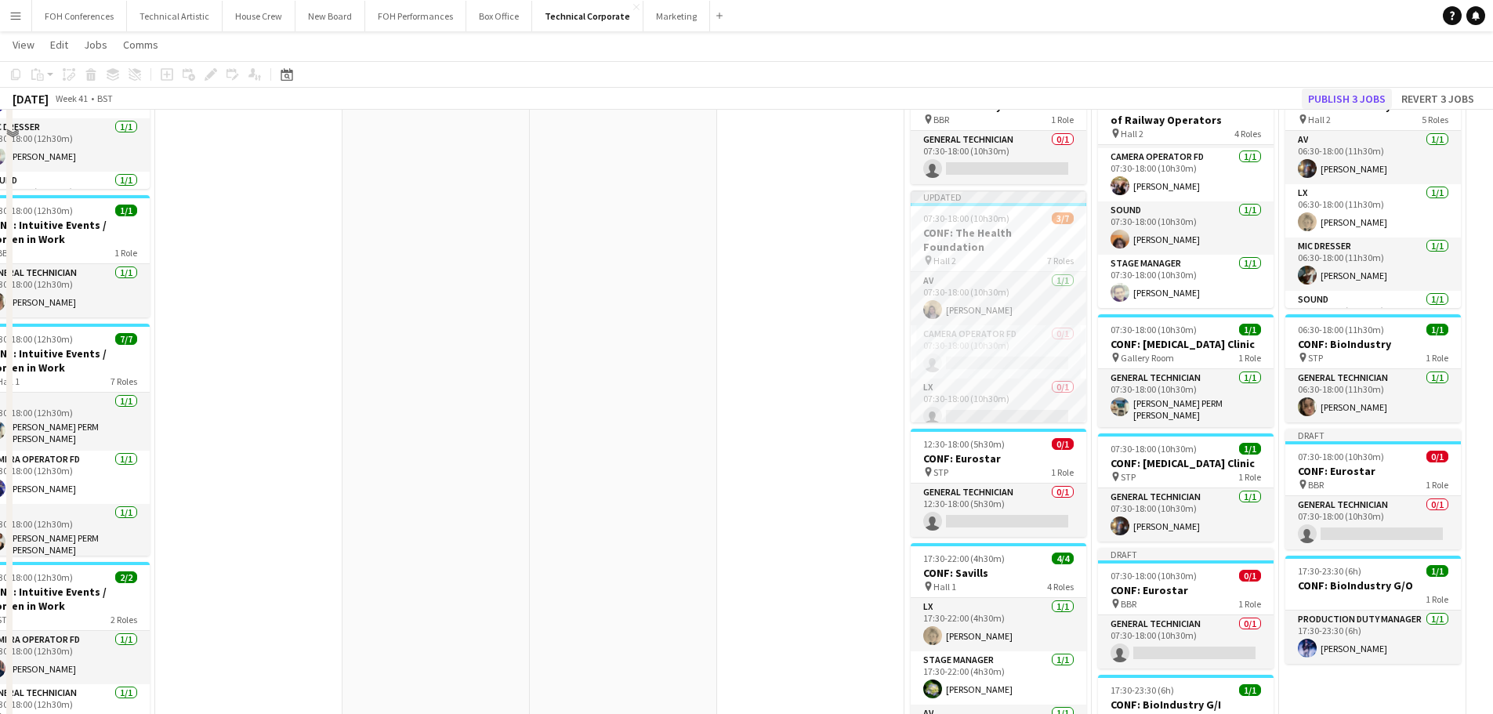
scroll to position [286, 0]
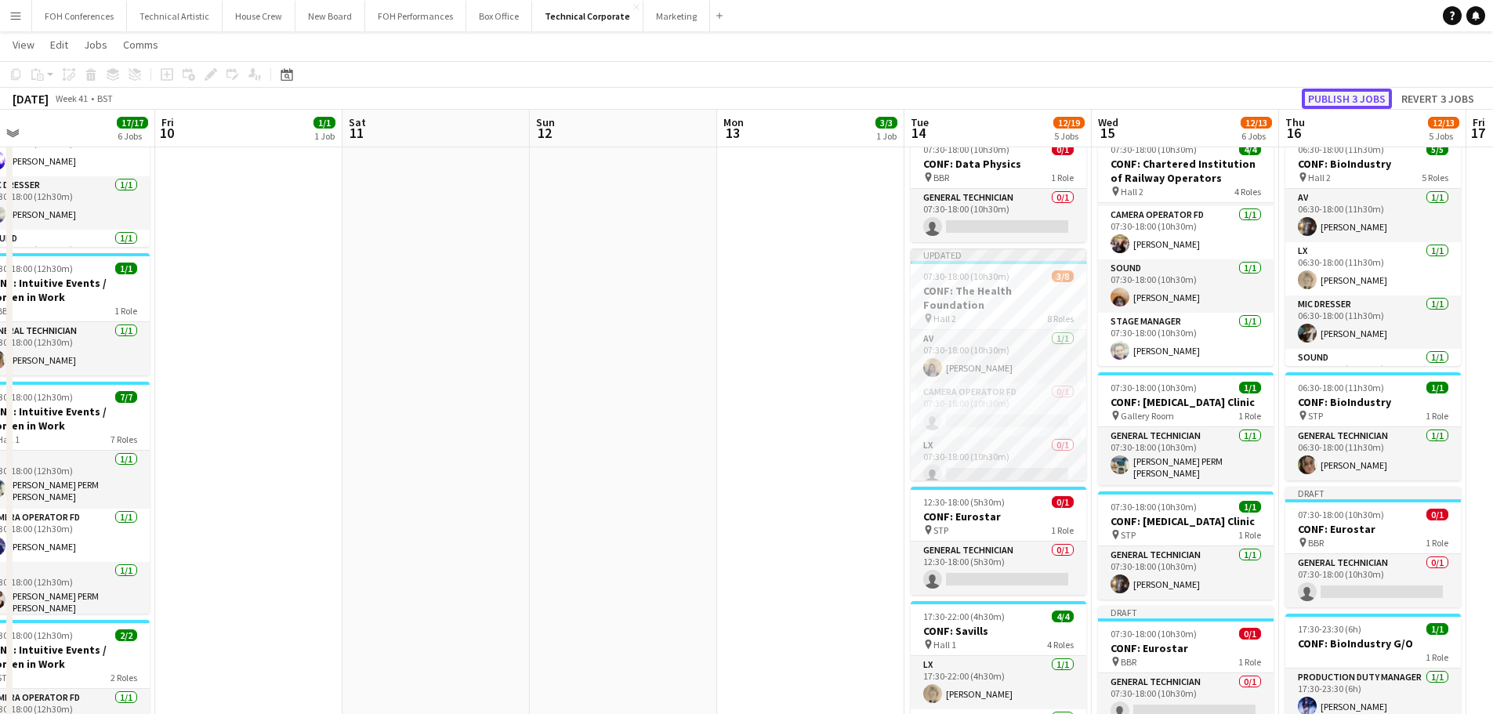
click at [1346, 100] on button "Publish 3 jobs" at bounding box center [1346, 99] width 90 height 20
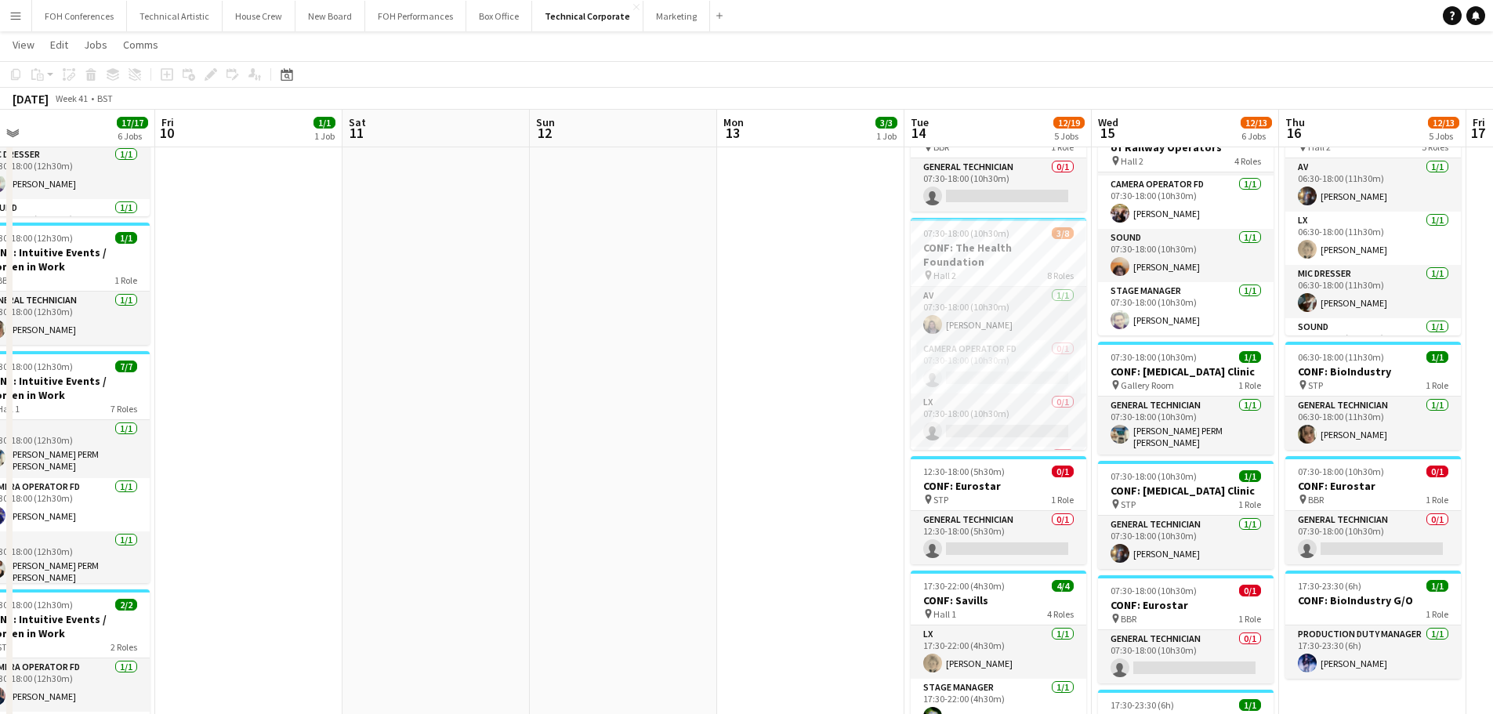
scroll to position [392, 0]
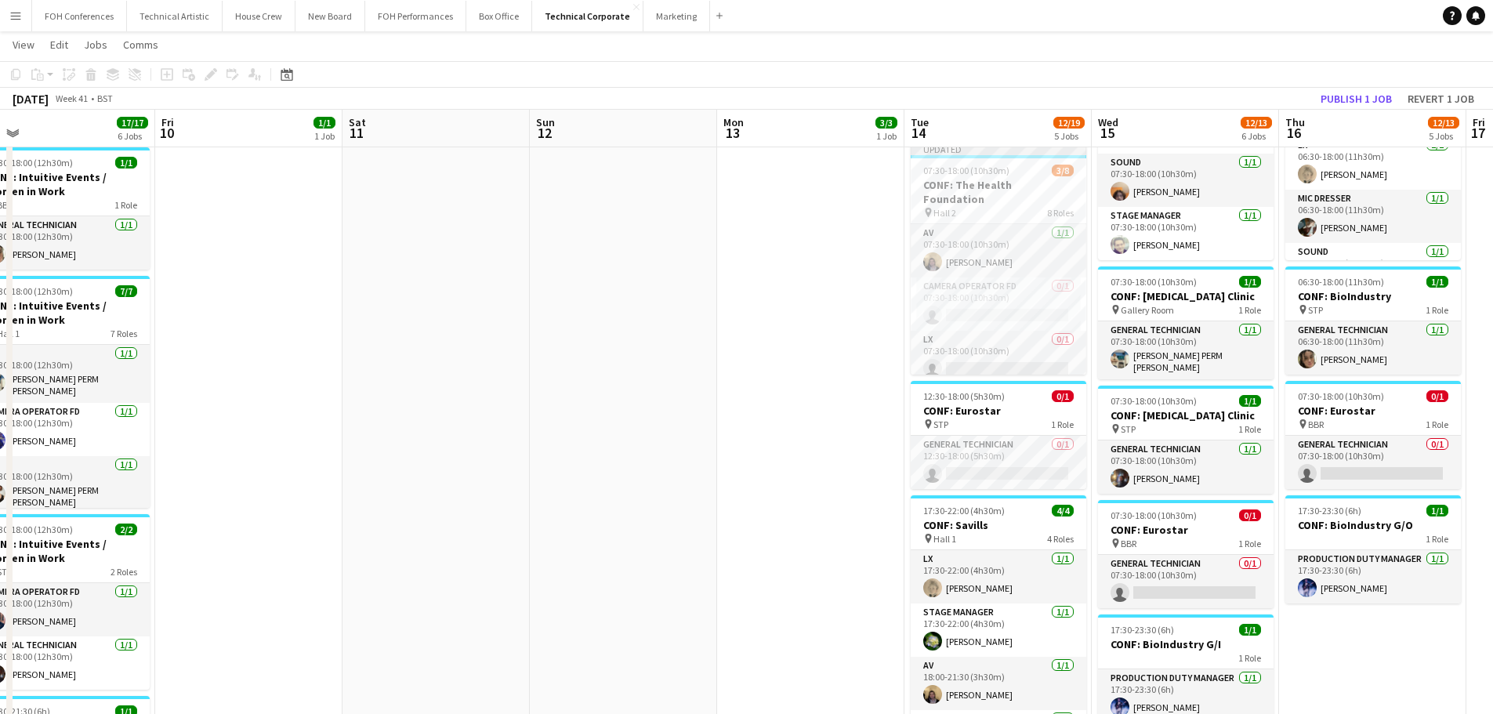
click at [702, 454] on app-calendar-viewport "Mon 6 5/5 2 Jobs Tue 7 13/13 7 Jobs Wed 8 11/11 4 Jobs Thu 9 17/17 6 Jobs Fri 1…" at bounding box center [746, 295] width 1493 height 1252
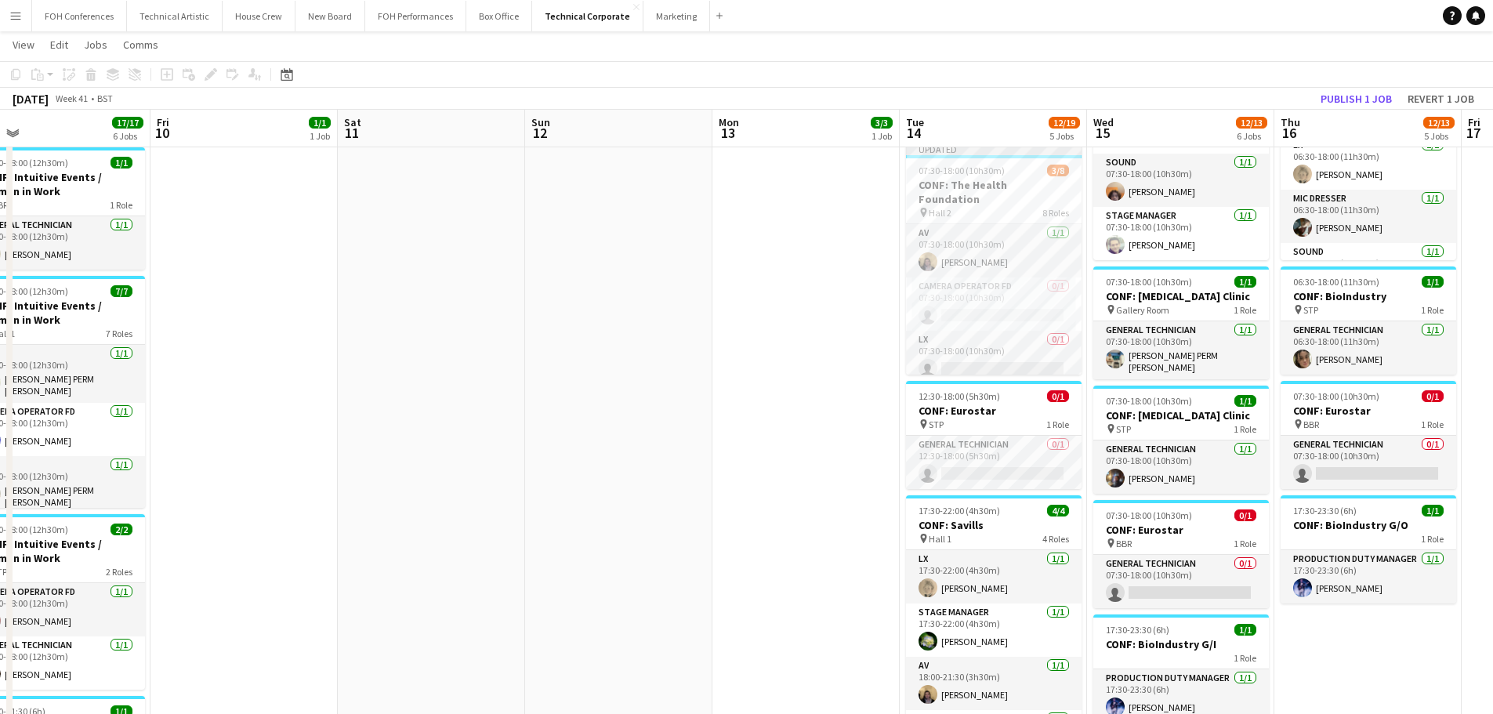
click at [762, 458] on app-date-cell "07:30-18:00 (10h30m) 3/3 CONF: MusicAlly pin Hall 1 3 Roles AV [DATE] 07:30-18:…" at bounding box center [805, 353] width 187 height 1138
